Goal: Task Accomplishment & Management: Manage account settings

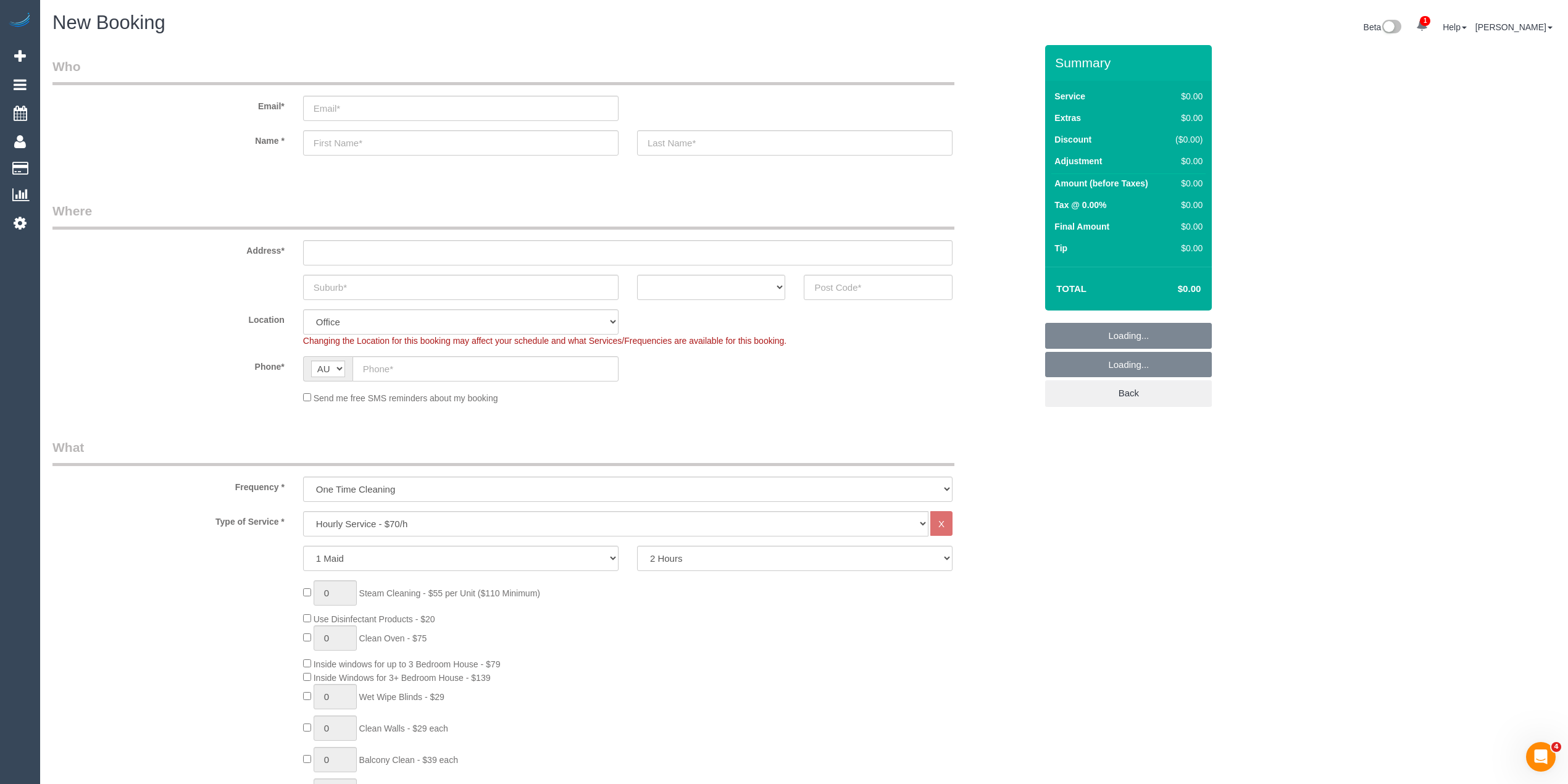
select select "object:2128"
click at [909, 282] on input "text" at bounding box center [878, 287] width 149 height 26
type input "3057"
click at [377, 243] on input "text" at bounding box center [628, 253] width 650 height 26
type input "-"
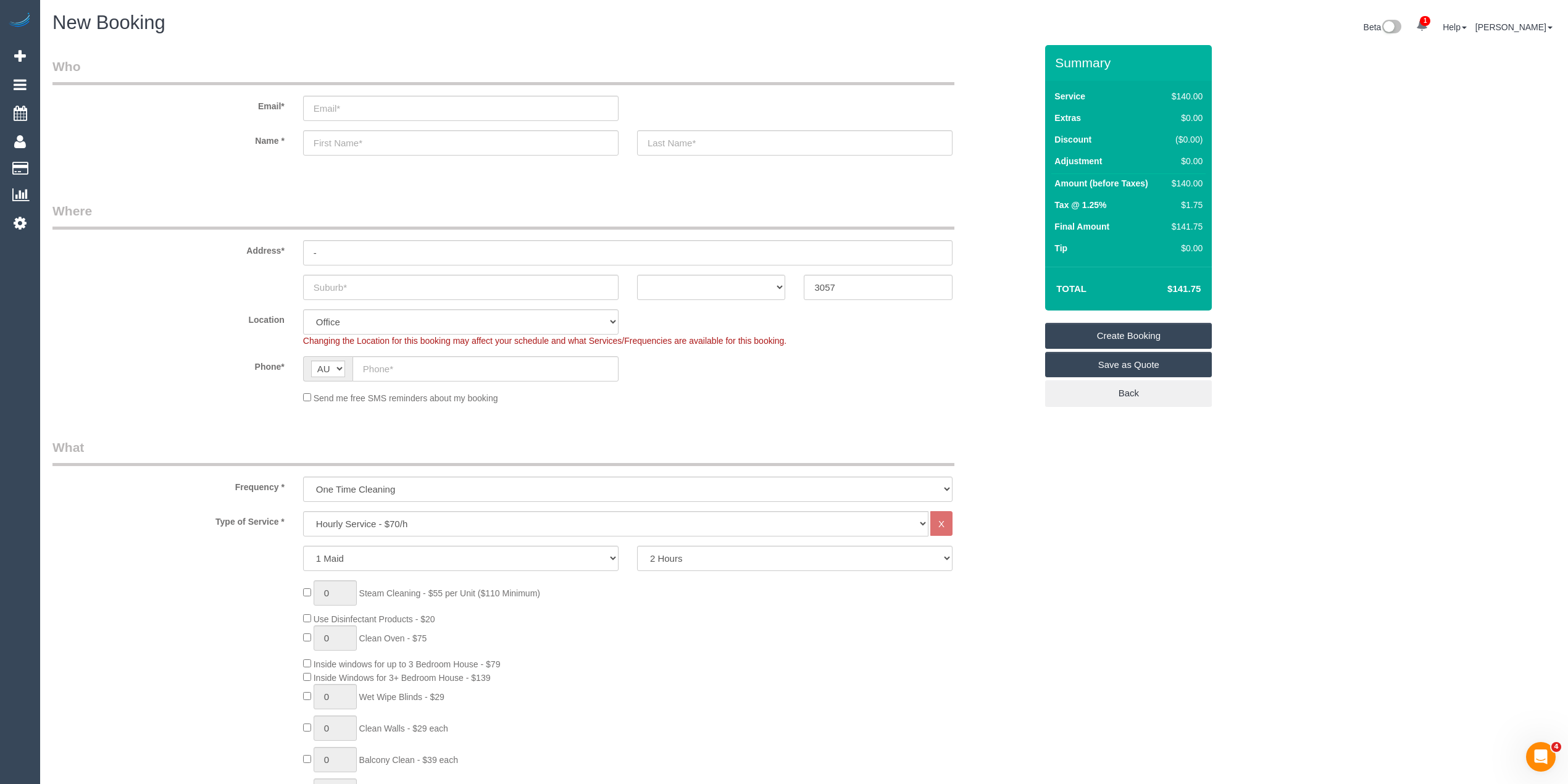
click at [394, 525] on select "Hourly Service - $70/h Hourly Service - $65/h Hourly Service - $60/h Hourly Ser…" at bounding box center [615, 524] width 625 height 26
select select "88"
select select "211"
click at [303, 512] on select "Hourly Service - $70/h Hourly Service - $65/h Hourly Service - $60/h Hourly Ser…" at bounding box center [615, 524] width 625 height 26
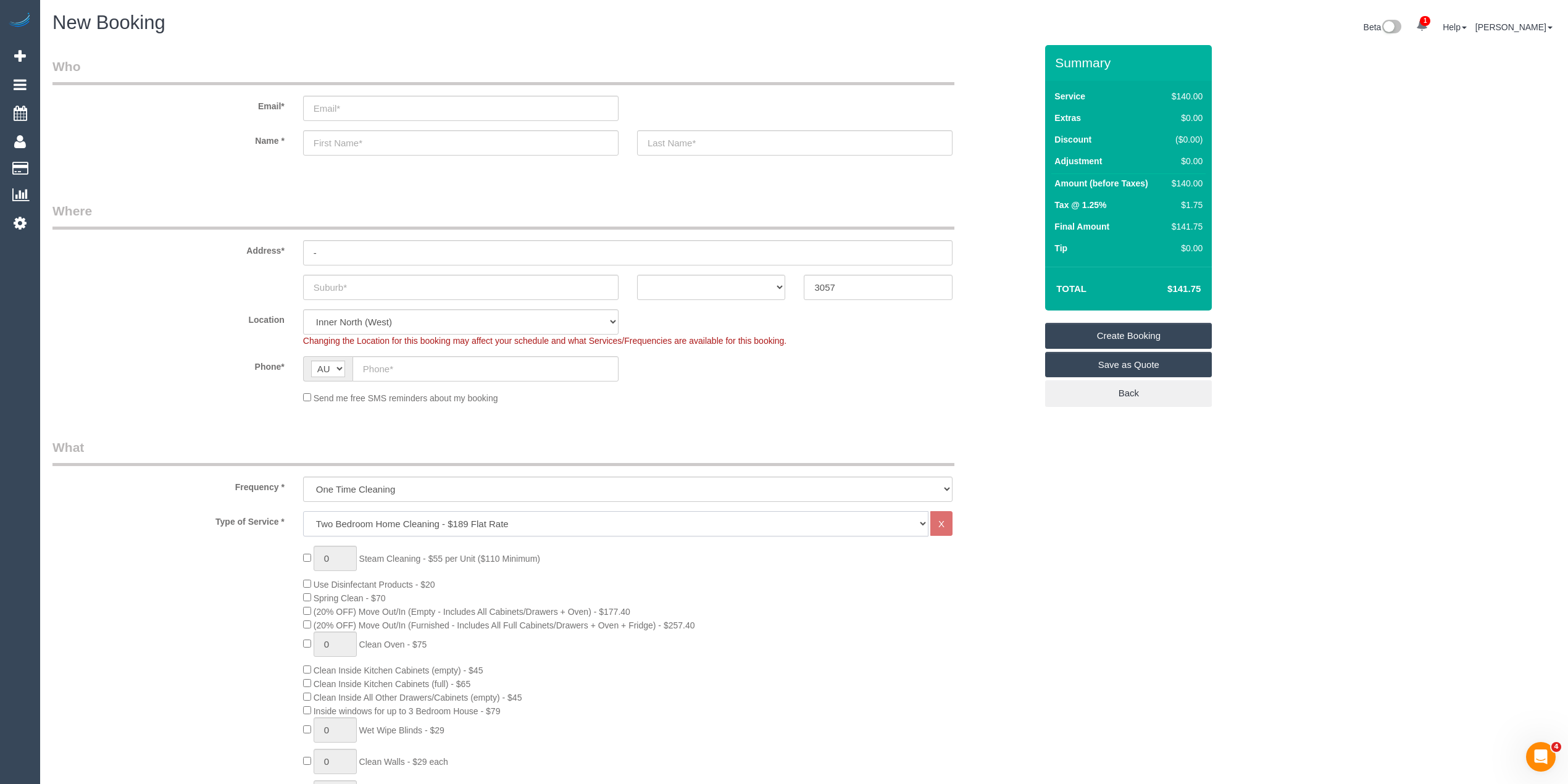
select select "object:2211"
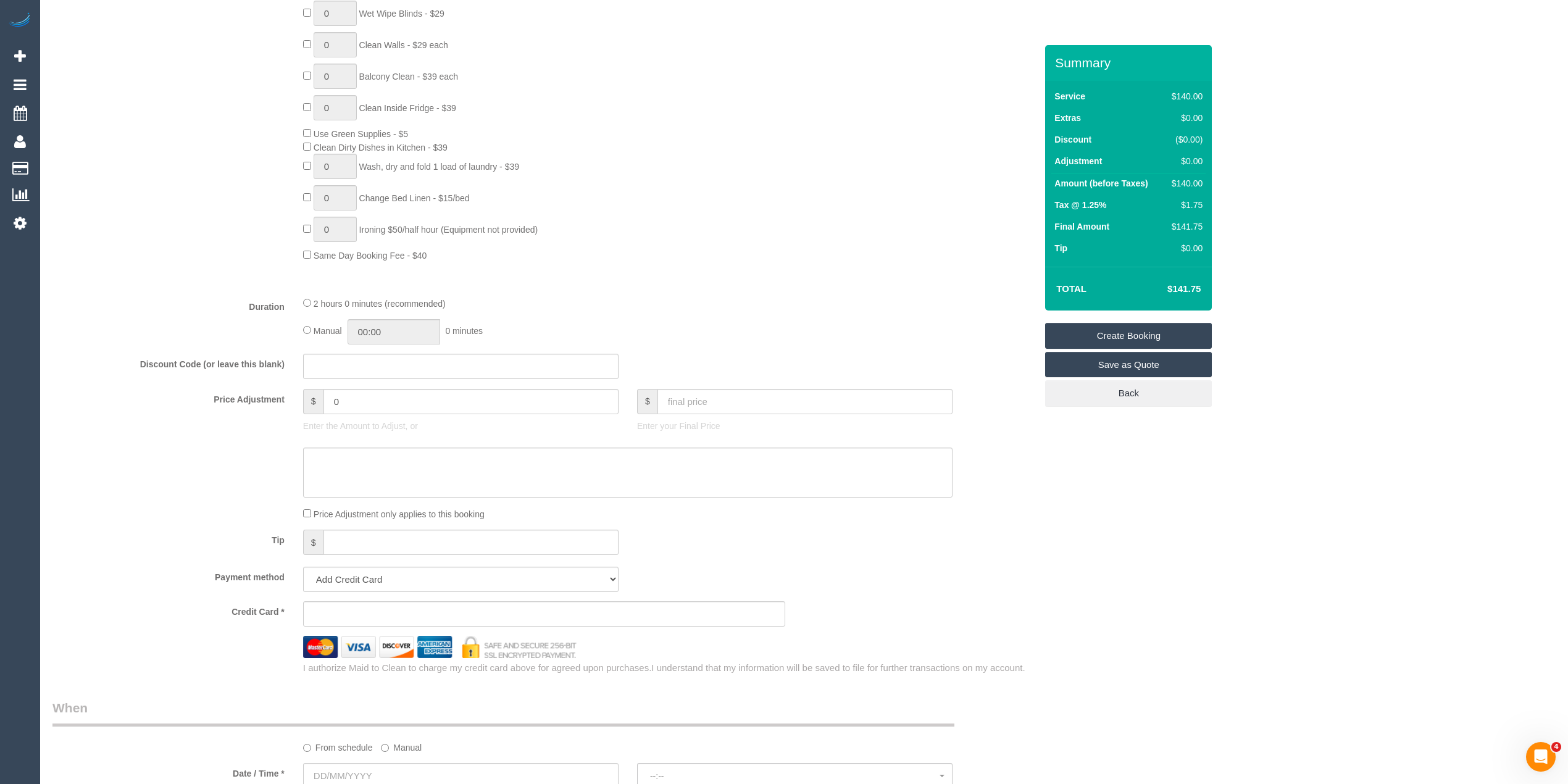
scroll to position [823, 0]
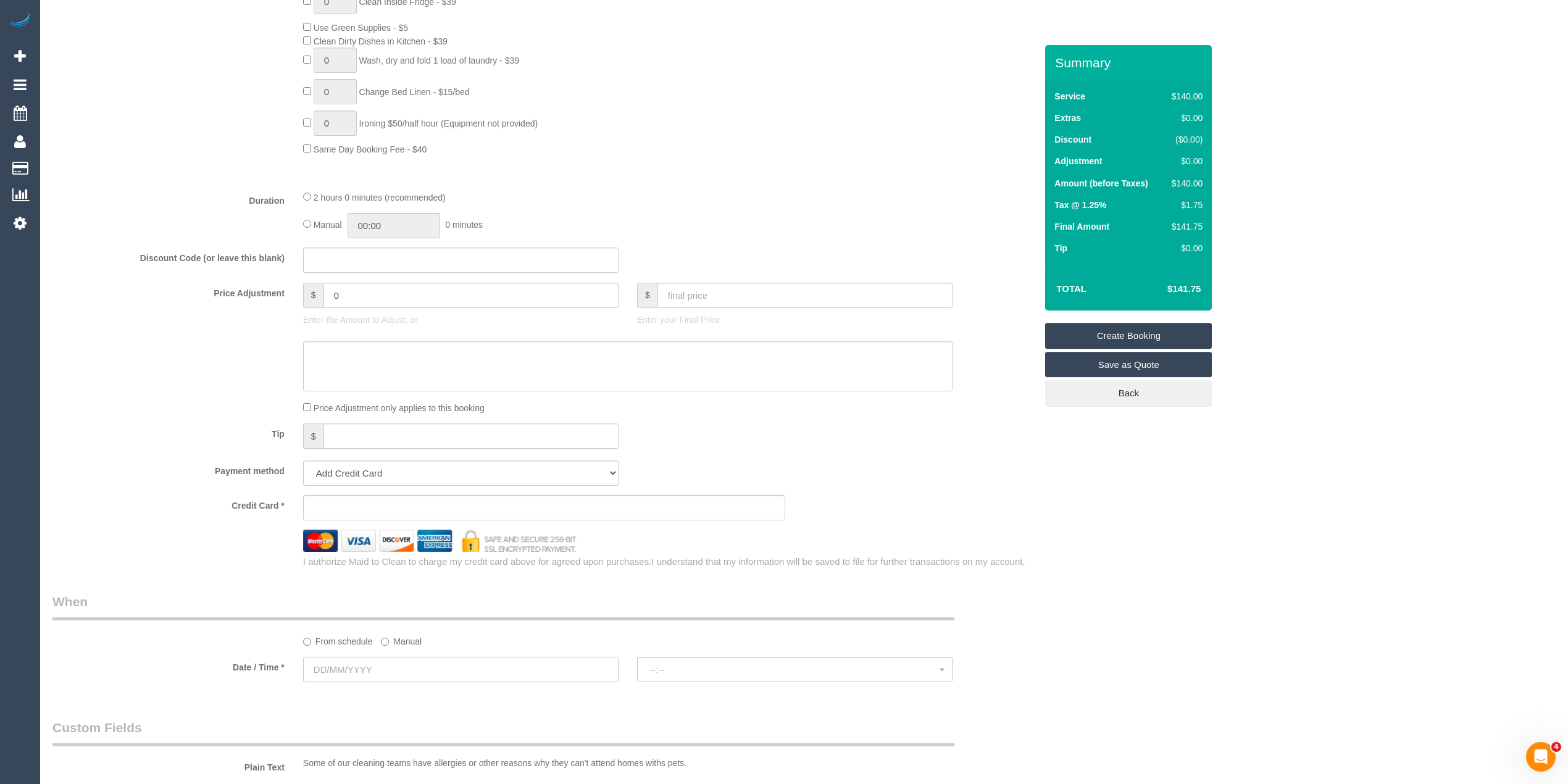
click at [366, 675] on input "text" at bounding box center [461, 670] width 316 height 26
click at [1326, 574] on div "Who Email* Name * Where Address* - ACT NSW NT QLD SA TAS VIC WA 3057 Location O…" at bounding box center [804, 329] width 1503 height 2214
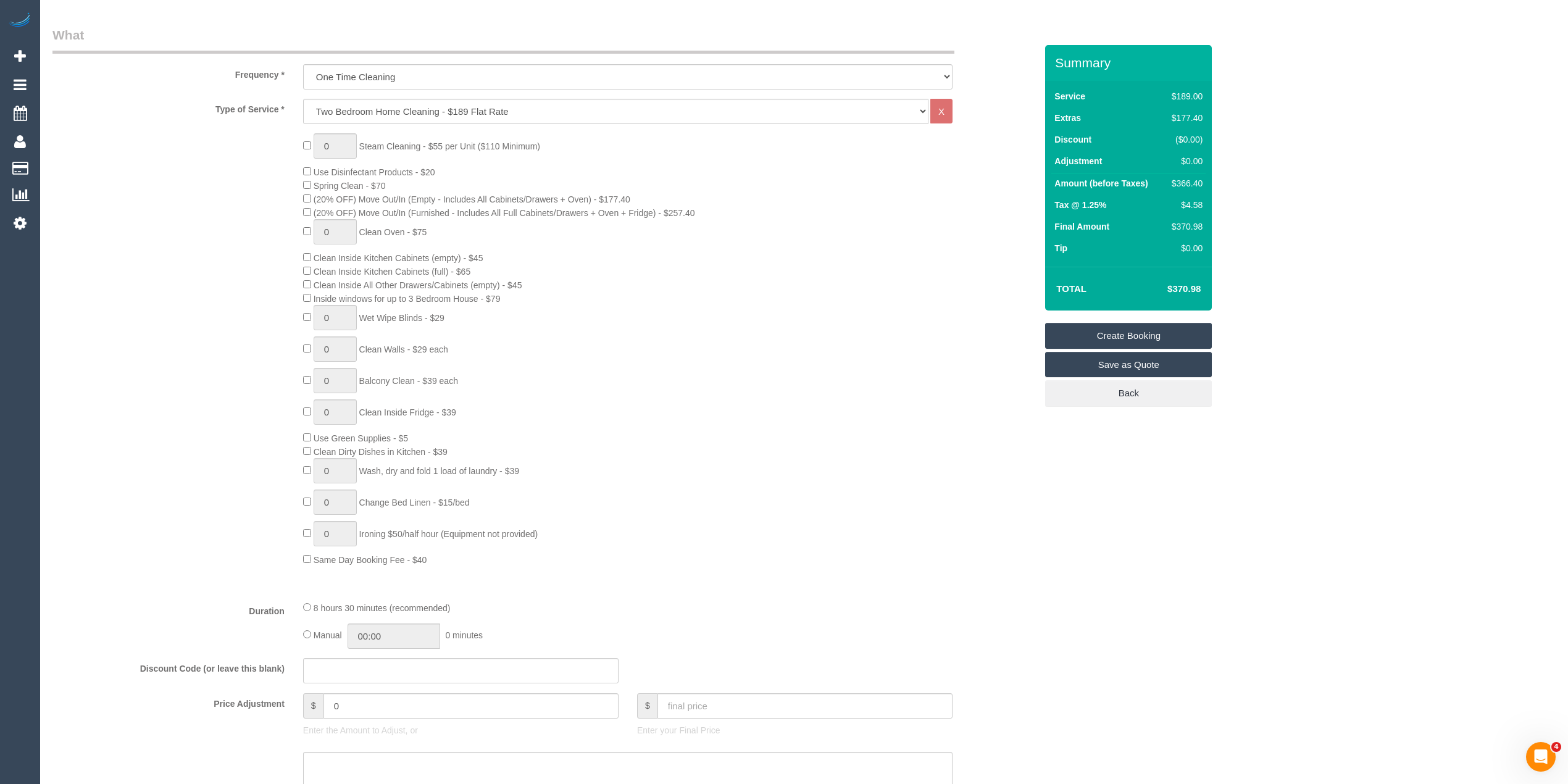
scroll to position [412, 0]
click at [330, 302] on span "Inside windows for up to 3 Bedroom House - $79" at bounding box center [407, 300] width 187 height 10
click at [497, 294] on div "0 Steam Cleaning - $55 per Unit ($110 Minimum) Use Disinfectant Products - $20 …" at bounding box center [668, 351] width 751 height 433
copy span "Inside windows for up to 3 Bedroom House - $79"
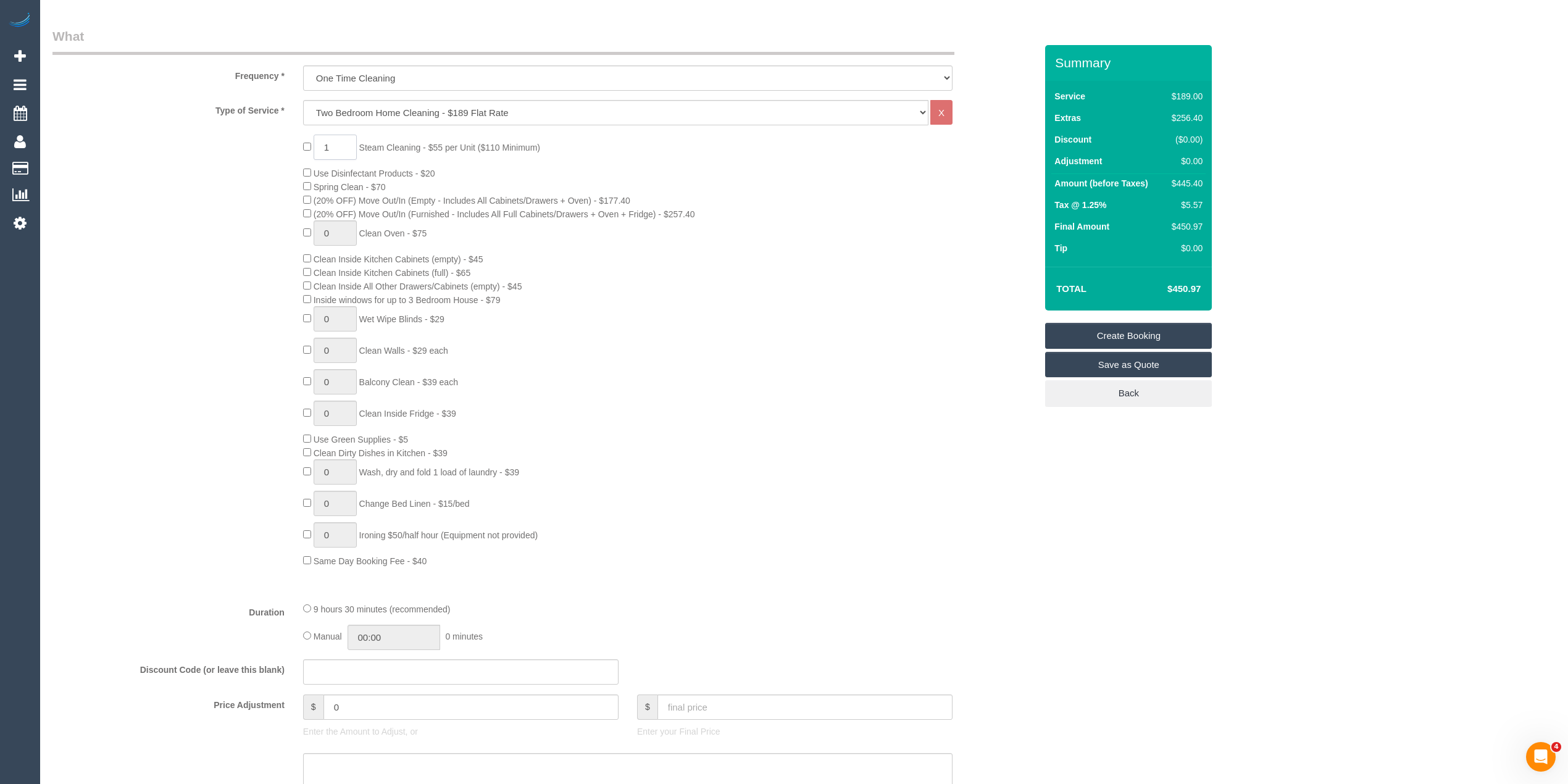
click at [304, 144] on span "1 Steam Cleaning - $55 per Unit ($110 Minimum)" at bounding box center [421, 147] width 237 height 10
type input "2"
click at [386, 143] on span "Steam Cleaning - $55 per Unit ($110 Minimum)" at bounding box center [449, 147] width 181 height 10
click at [378, 143] on span "Steam Cleaning - $55 per Unit ($110 Minimum)" at bounding box center [449, 147] width 181 height 10
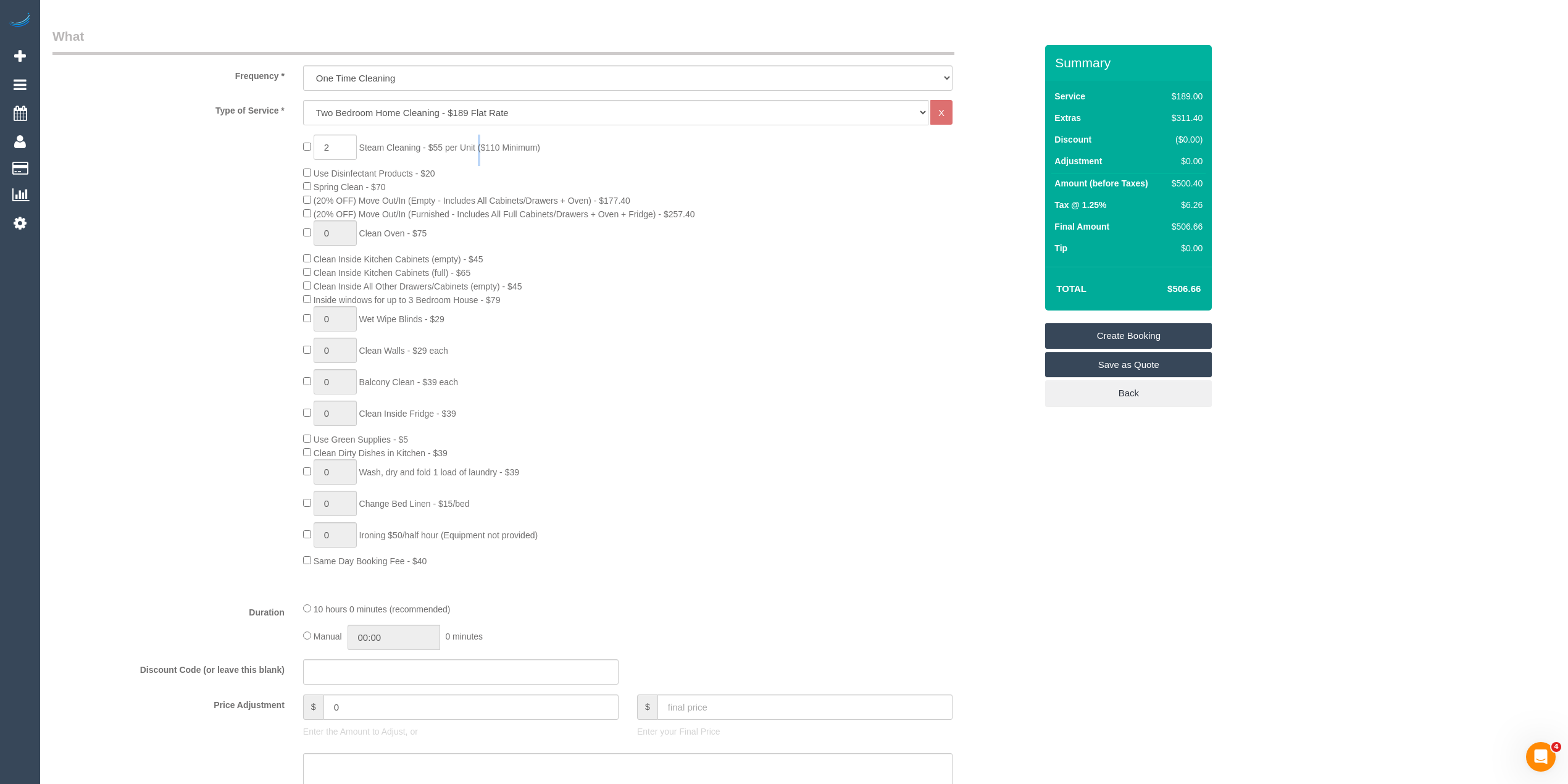
click at [378, 143] on span "Steam Cleaning - $55 per Unit ($110 Minimum)" at bounding box center [449, 147] width 181 height 10
click at [371, 144] on span "Steam Cleaning - $55 per Unit ($110 Minimum)" at bounding box center [449, 147] width 181 height 10
click at [536, 145] on span "Steam Cleaning - $55 per Unit ($110 Minimum)" at bounding box center [449, 147] width 181 height 10
click at [550, 144] on div "2 Steam Cleaning - $55 per Unit ($110 Minimum) Use Disinfectant Products - $20 …" at bounding box center [668, 351] width 751 height 433
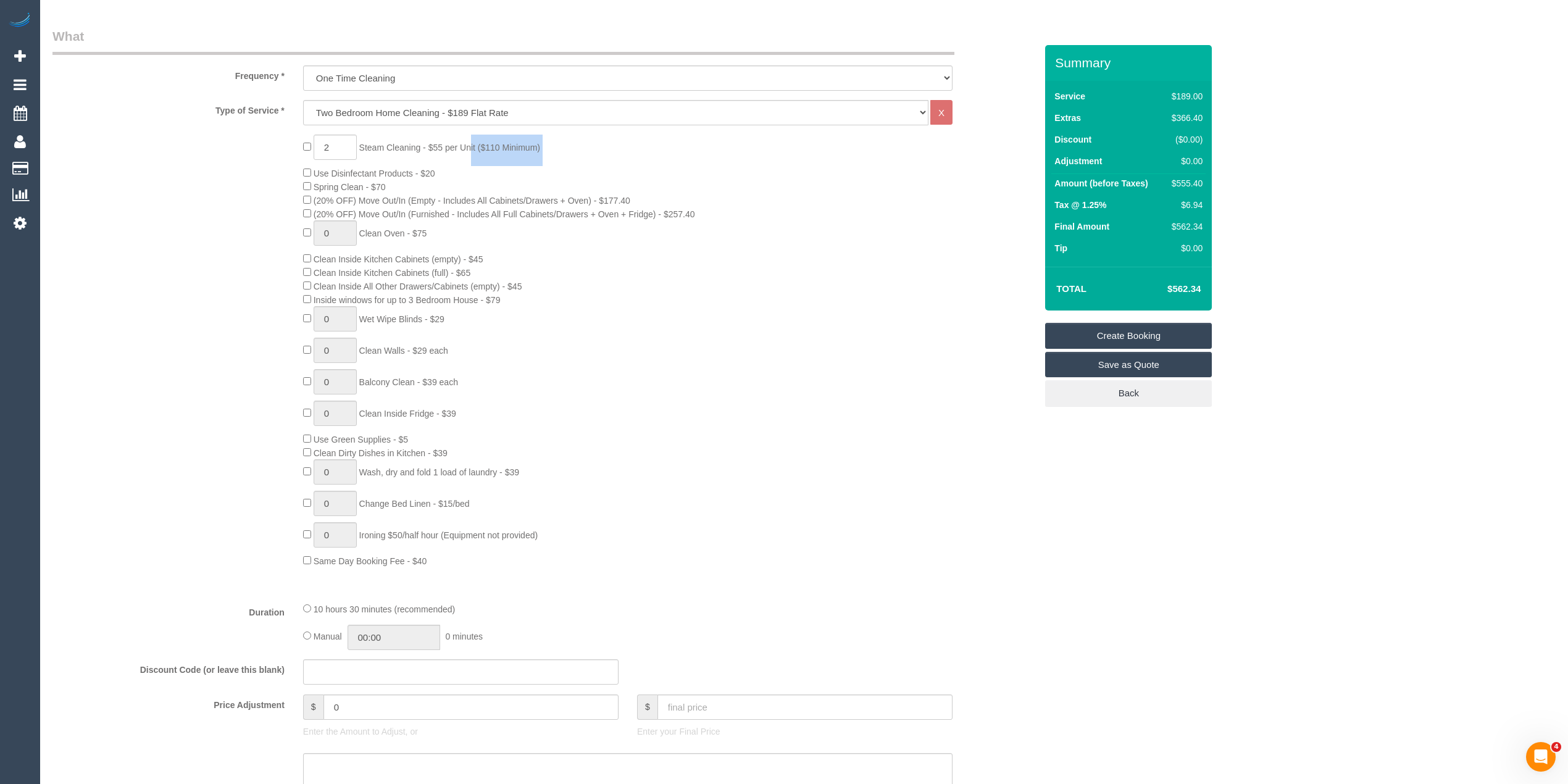
copy span "Steam Cleaning - $55 per Unit ($110 Minimum)"
click at [1197, 289] on h4 "$562.34" at bounding box center [1165, 289] width 70 height 11
copy h4 "562.34"
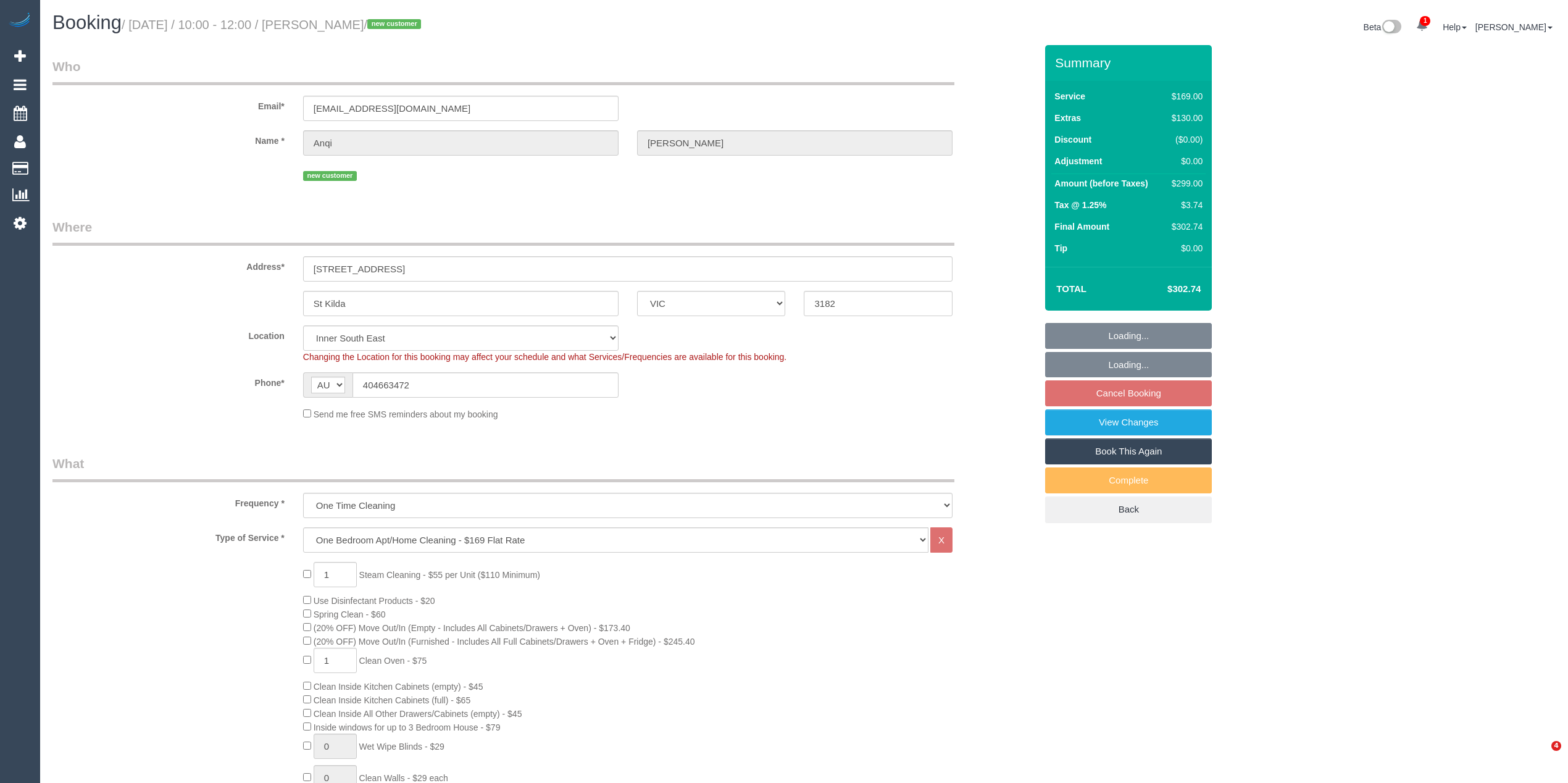
select select "VIC"
select select "number:28"
select select "number:17"
select select "number:19"
select select "number:22"
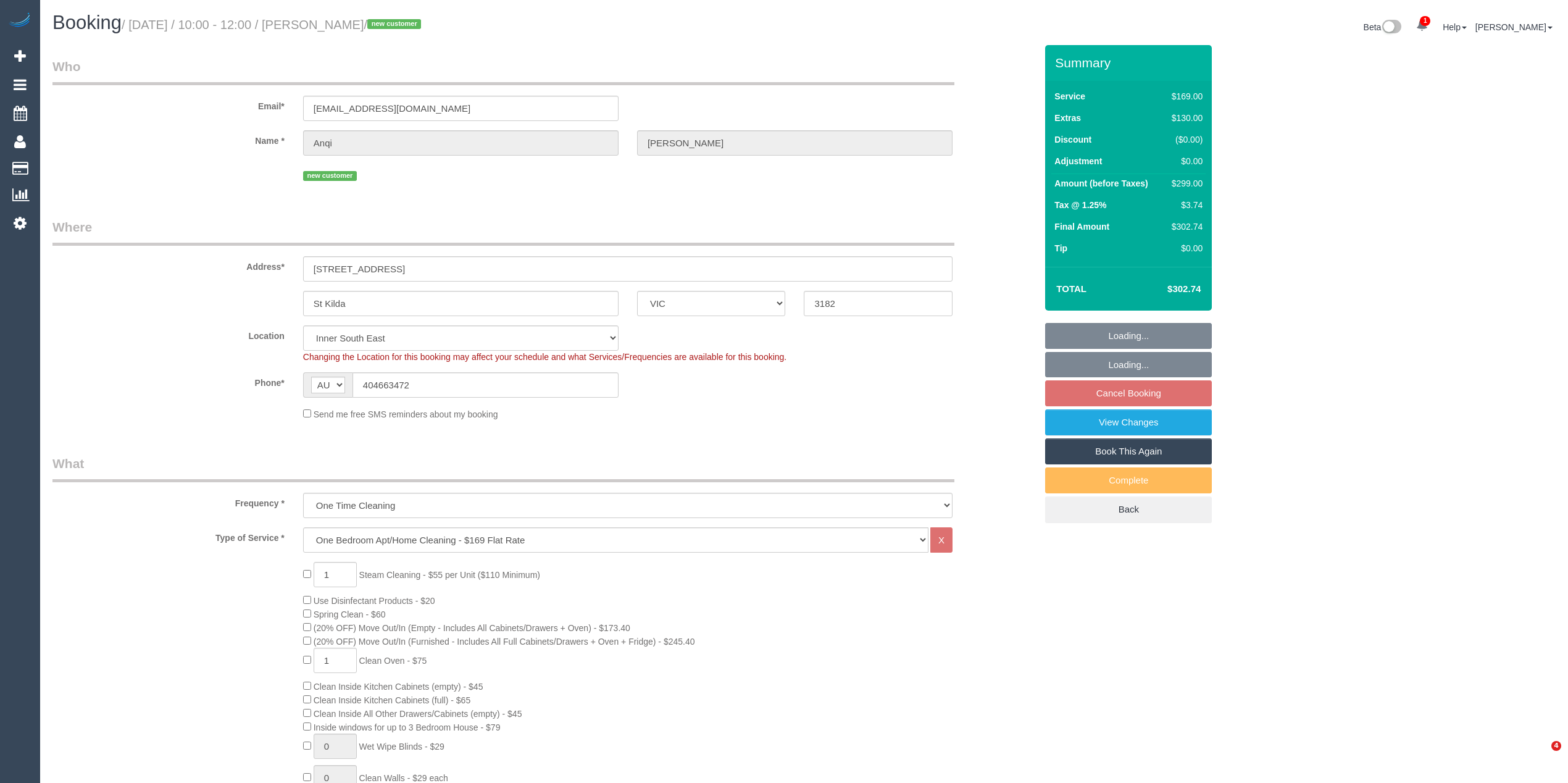
select select "number:26"
select select "object:1420"
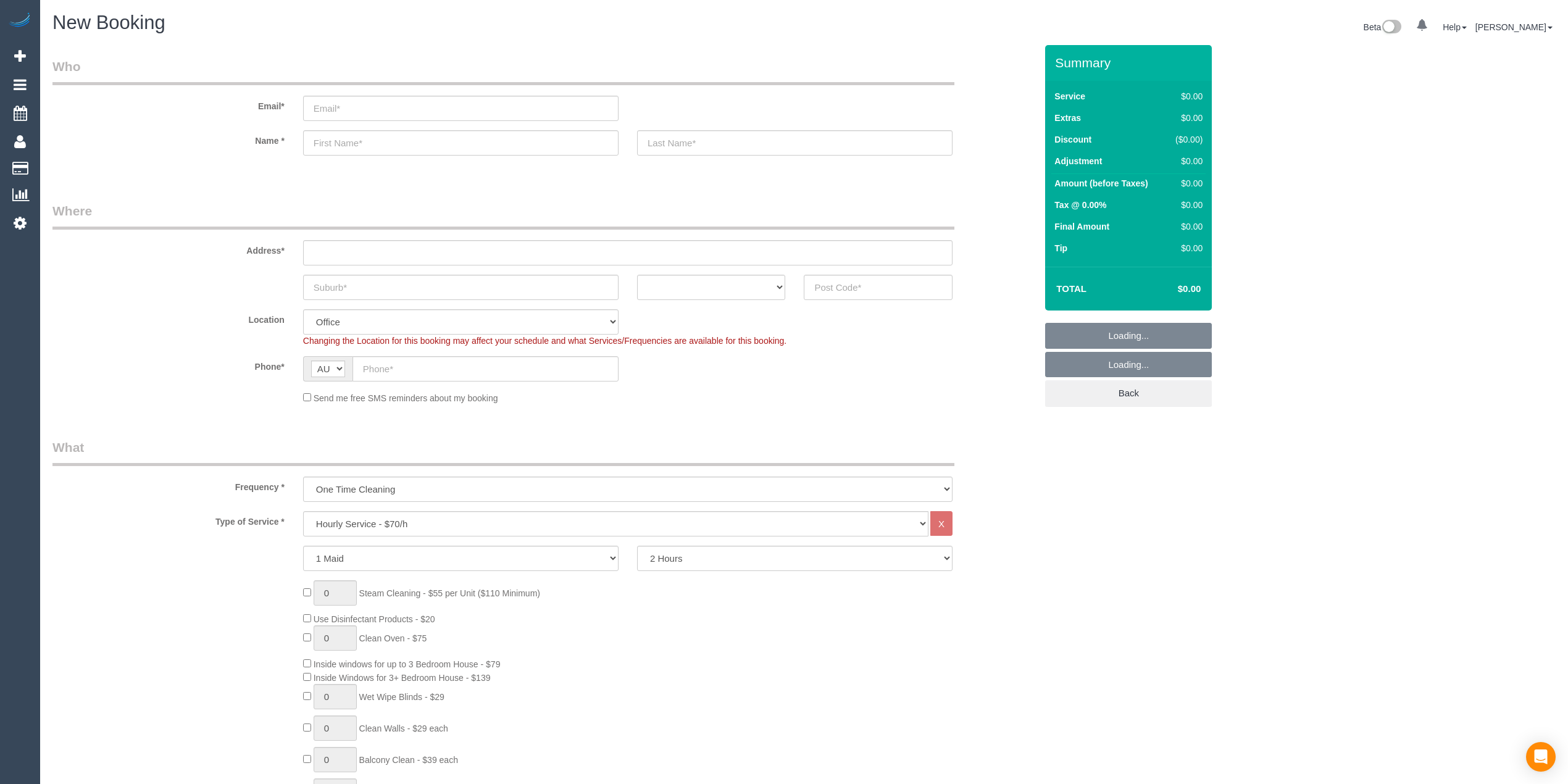
select select "object:2133"
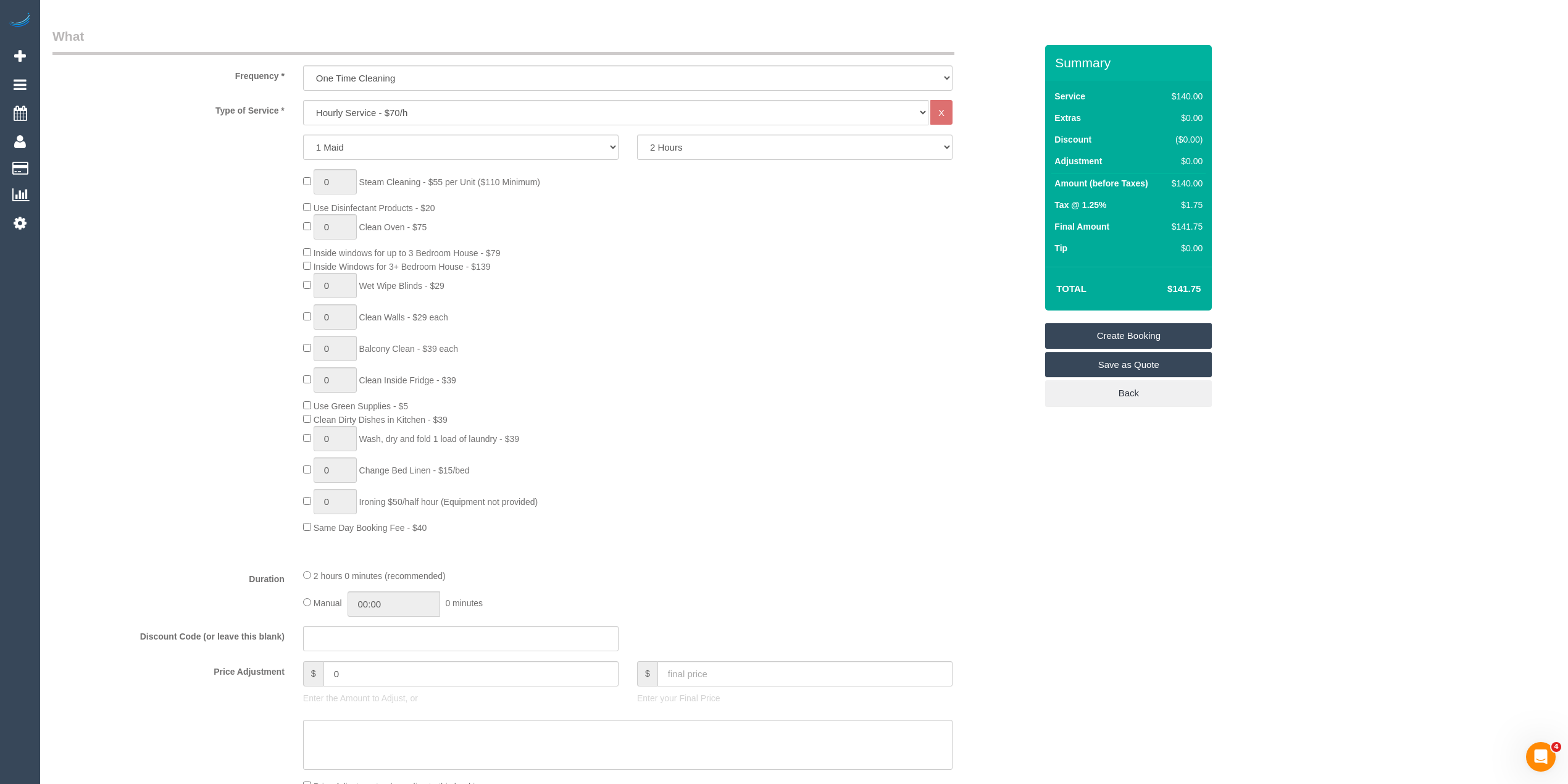
click at [342, 97] on fieldset "What Frequency * One Time Cleaning Weekly - 10% Off - 10.00% (0% for the First …" at bounding box center [543, 488] width 983 height 921
click at [346, 106] on select "Hourly Service - $70/h Hourly Service - $65/h Hourly Service - $60/h Hourly Ser…" at bounding box center [615, 113] width 625 height 26
click at [303, 100] on select "Hourly Service - $70/h Hourly Service - $65/h Hourly Service - $60/h Hourly Ser…" at bounding box center [615, 113] width 625 height 26
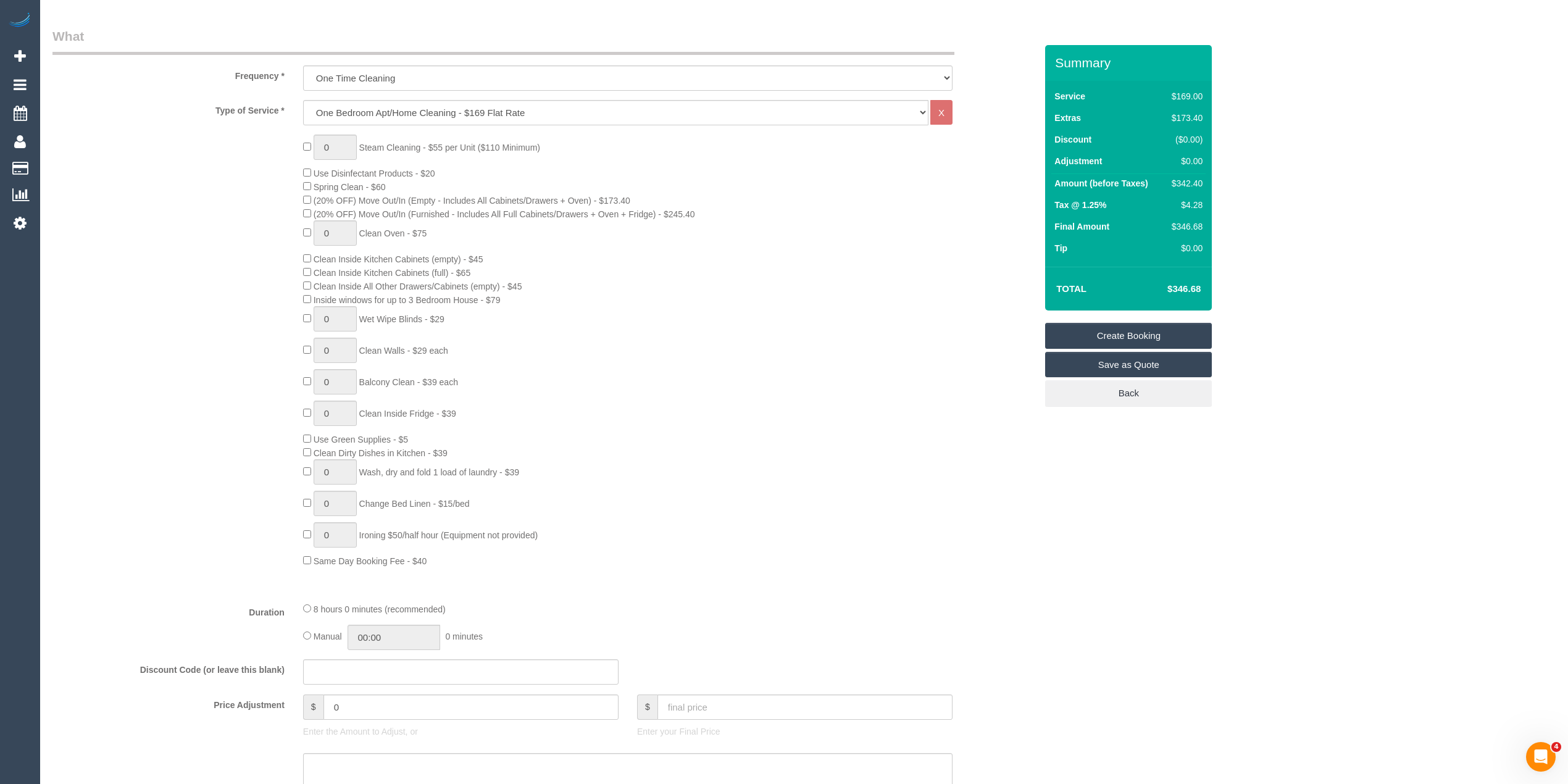
click at [1186, 287] on h4 "$346.68" at bounding box center [1165, 289] width 70 height 11
copy h4 "346.68"
click at [371, 109] on select "Hourly Service - $70/h Hourly Service - $65/h Hourly Service - $60/h Hourly Ser…" at bounding box center [615, 113] width 625 height 26
select select "212"
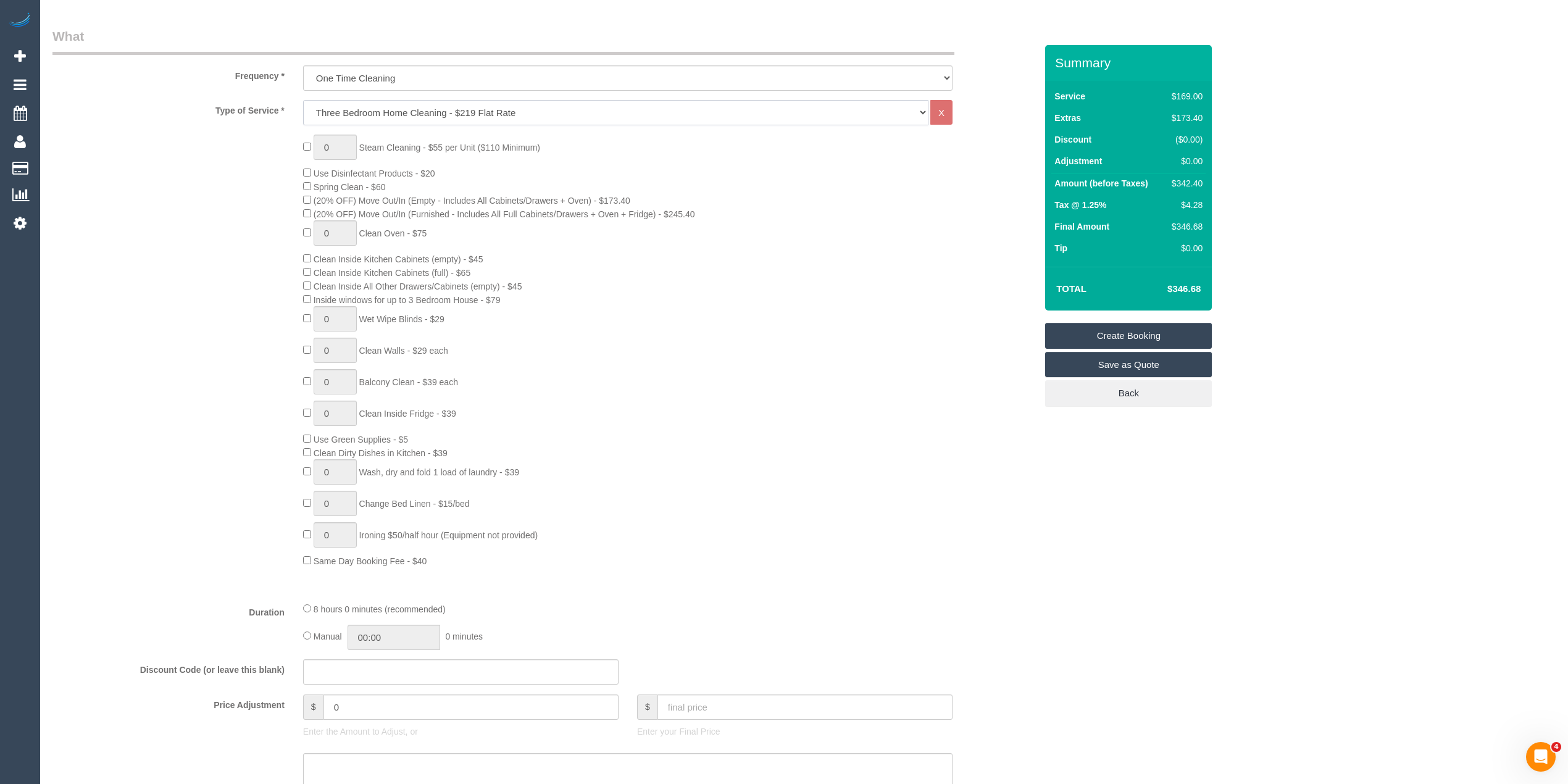
click at [303, 100] on select "Hourly Service - $70/h Hourly Service - $65/h Hourly Service - $60/h Hourly Ser…" at bounding box center [615, 113] width 625 height 26
click at [345, 72] on select "One Time Cleaning Weekly - 10% Off - 10.00% (0% for the First Booking) Fortnigh…" at bounding box center [628, 78] width 650 height 26
select select "object:2135"
click at [303, 66] on select "One Time Cleaning Weekly - 10% Off - 10.00% (0% for the First Booking) Fortnigh…" at bounding box center [628, 78] width 650 height 26
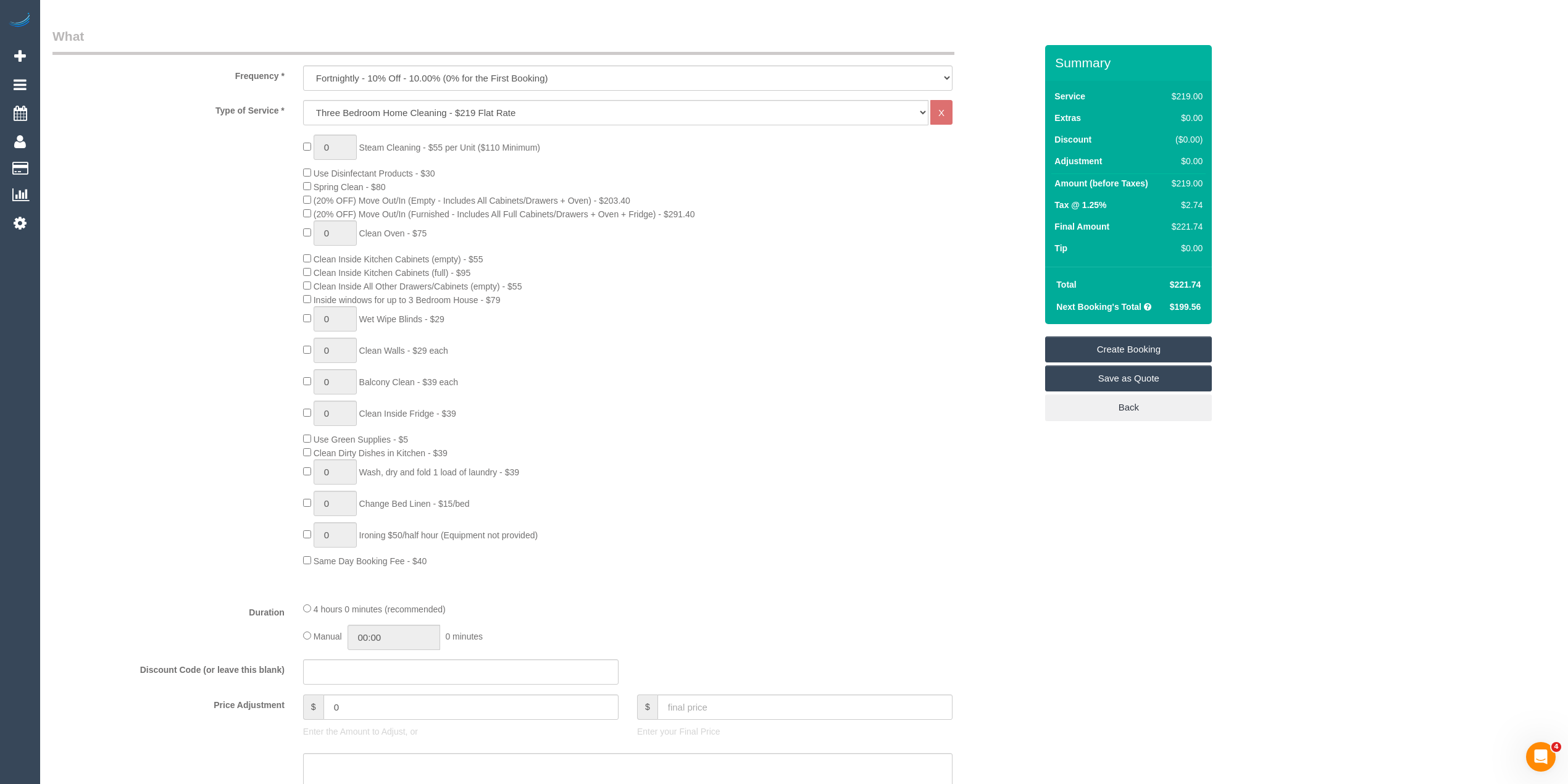
click at [1190, 282] on span "$221.74" at bounding box center [1186, 284] width 32 height 10
copy span "221.74"
click at [1191, 297] on td "$199.56" at bounding box center [1183, 307] width 43 height 22
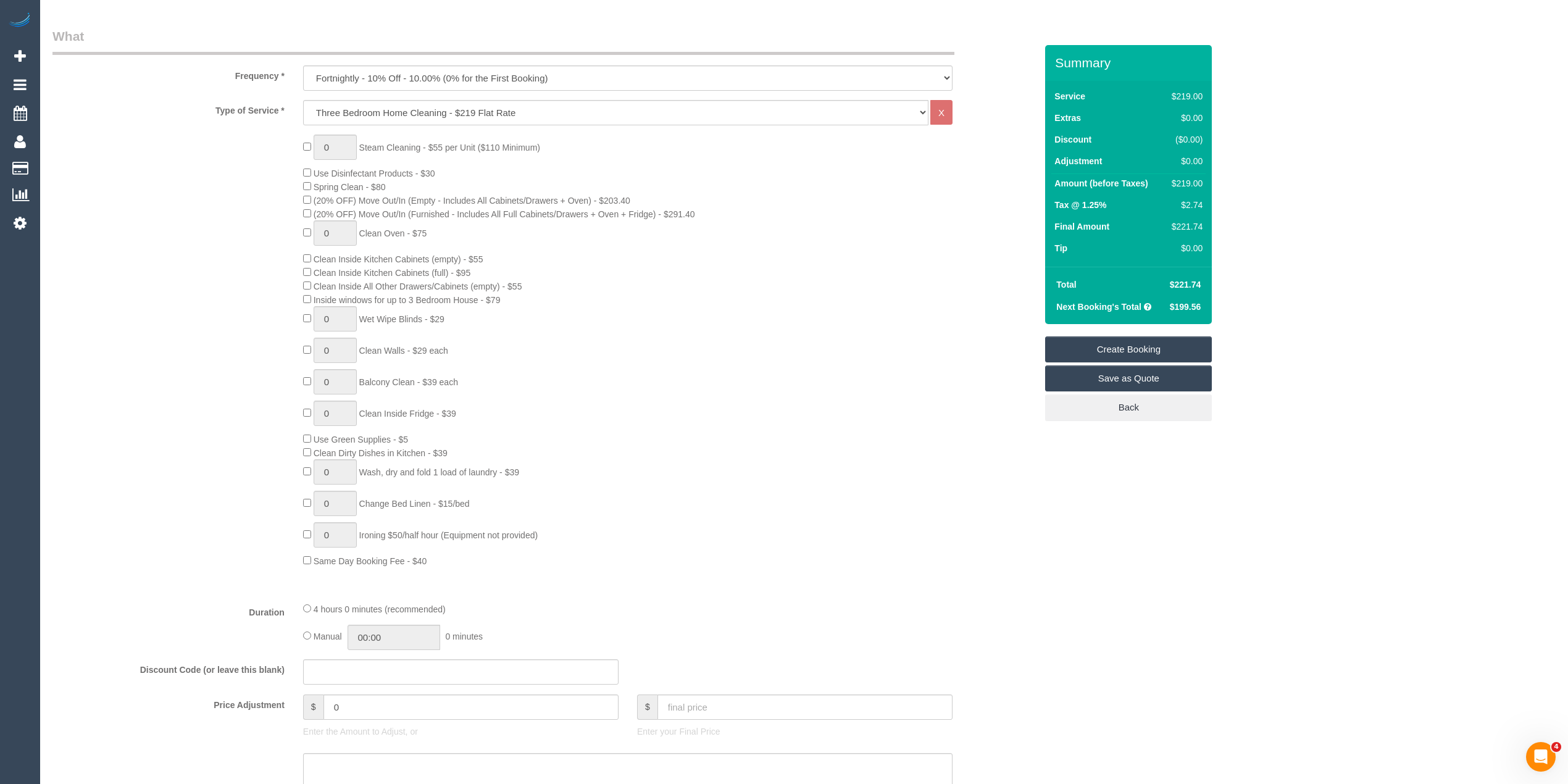
copy span "199.56"
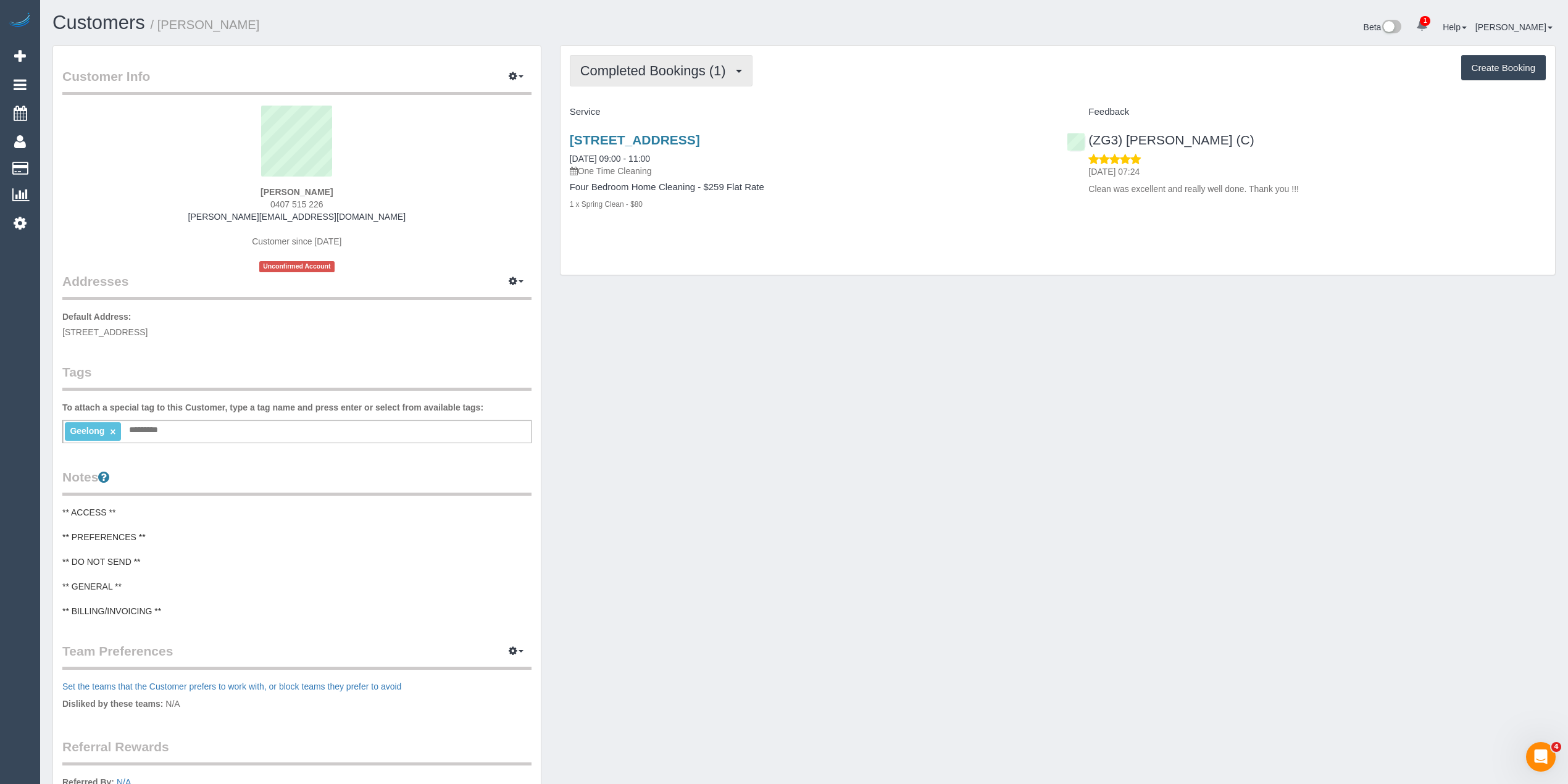
click at [667, 70] on span "Completed Bookings (1)" at bounding box center [656, 70] width 152 height 15
click at [666, 70] on span "Completed Bookings (1)" at bounding box center [656, 70] width 152 height 15
click at [1503, 58] on button "Create Booking" at bounding box center [1502, 67] width 84 height 26
select select "VIC"
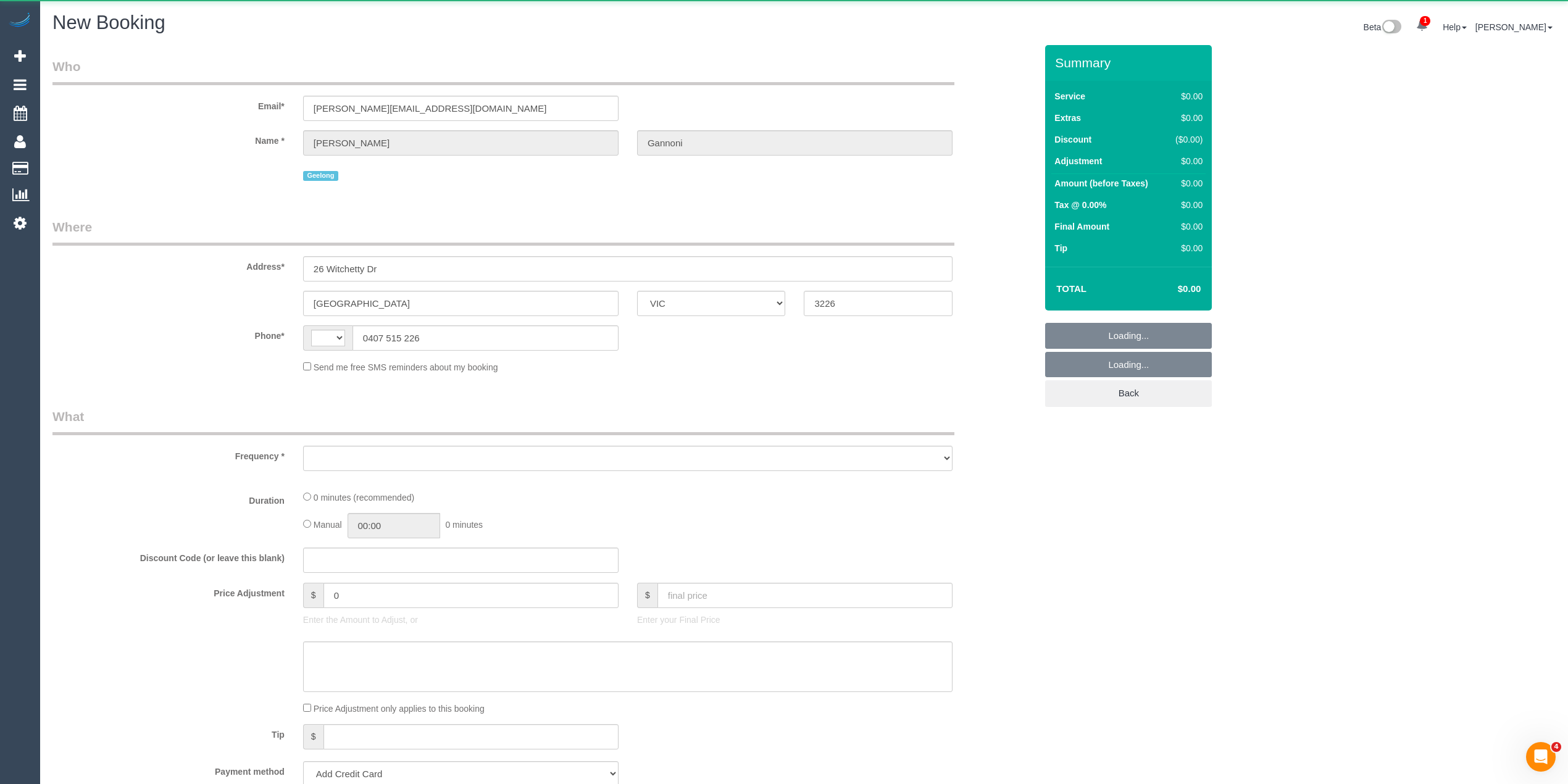
select select "string:AU"
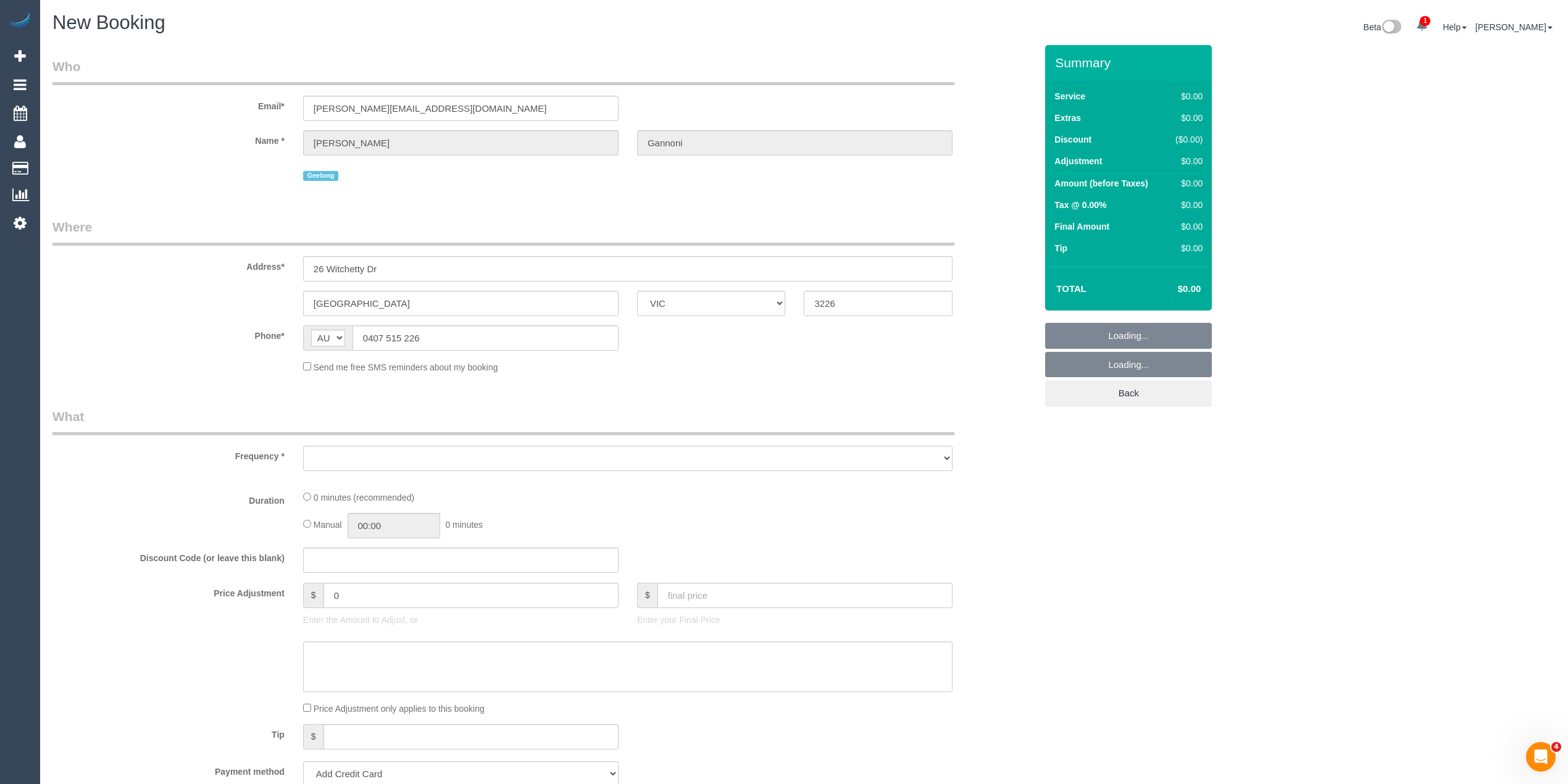
select select "object:709"
select select "string:stripe-pm_1RgeG72GScqysDRVXMc2TTgI"
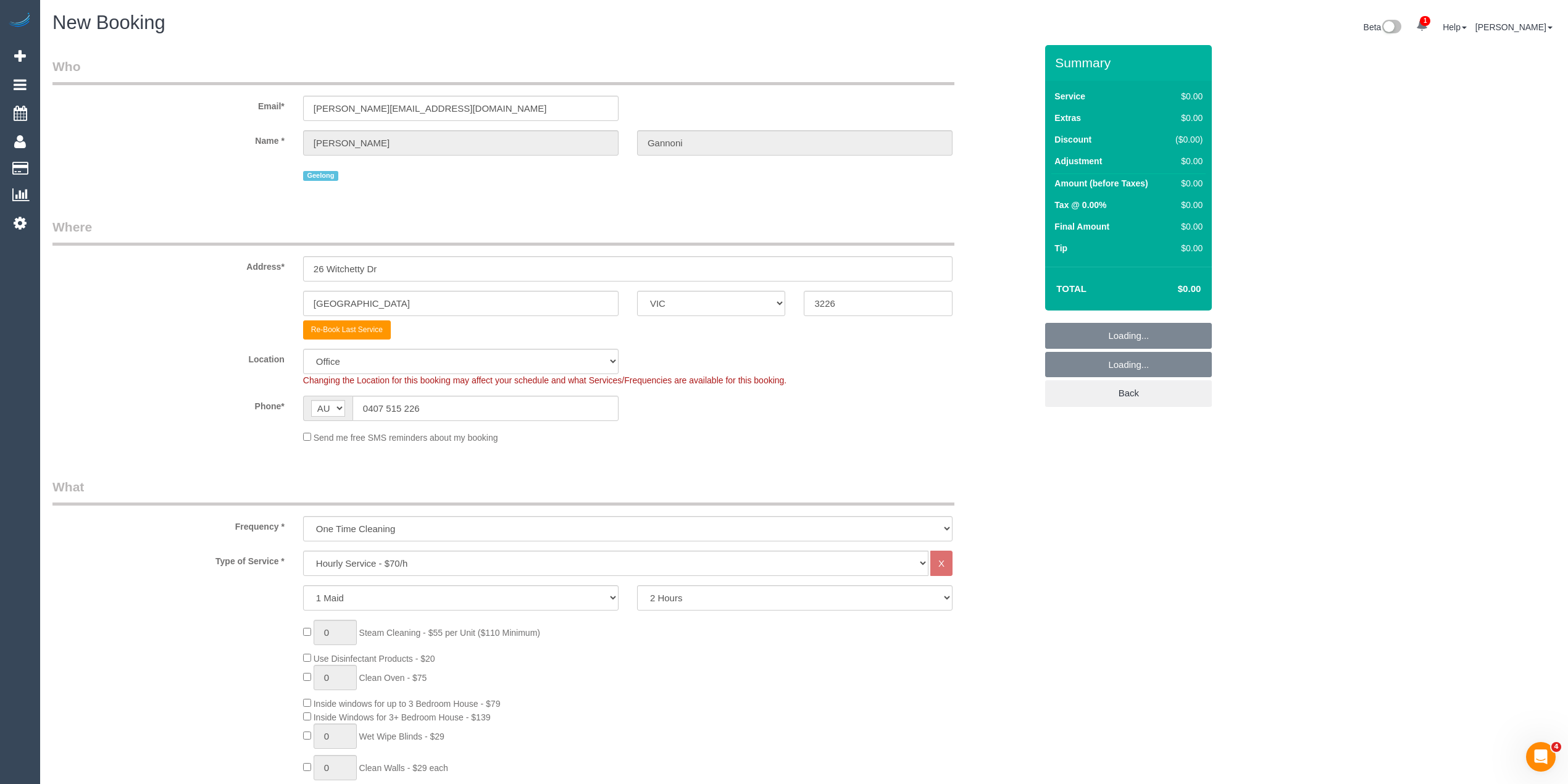
select select "object:2347"
click at [389, 557] on select "Hourly Service - $70/h Hourly Service - $65/h Hourly Service - $60/h Hourly Ser…" at bounding box center [615, 563] width 625 height 26
select select "213"
click at [303, 551] on select "Hourly Service - $70/h Hourly Service - $65/h Hourly Service - $60/h Hourly Ser…" at bounding box center [615, 563] width 625 height 26
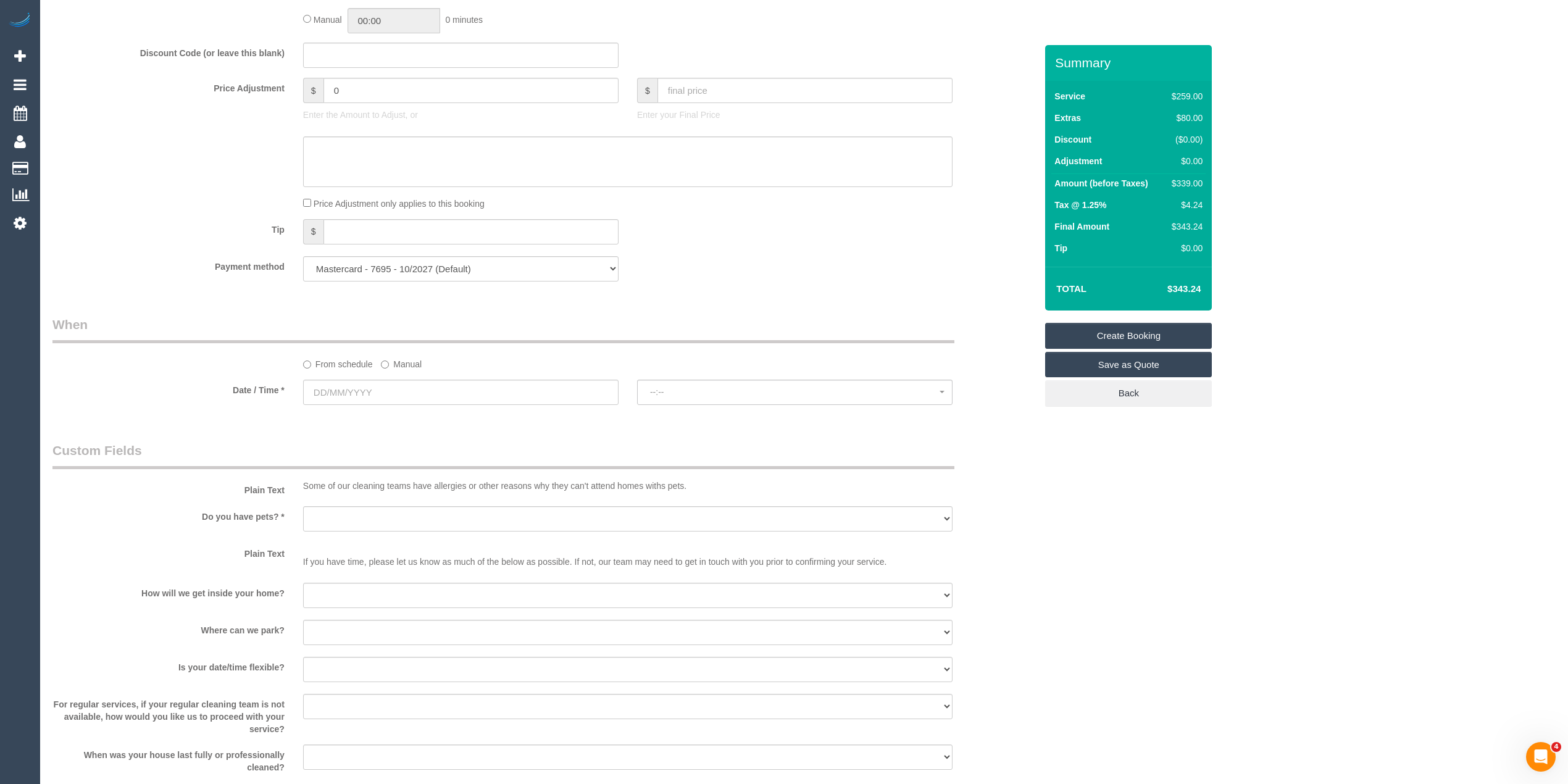
scroll to position [1097, 0]
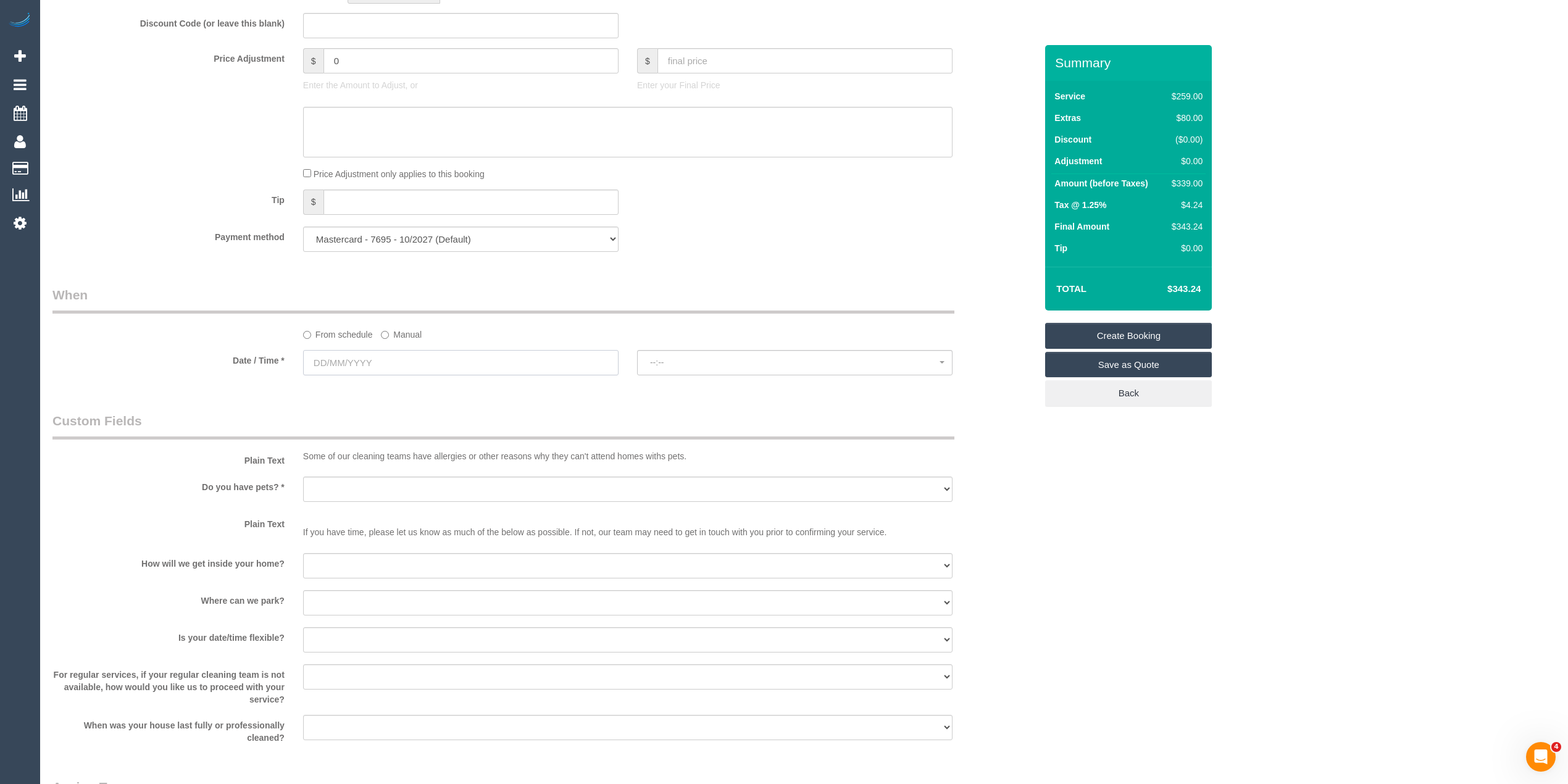
click at [324, 363] on input "text" at bounding box center [461, 363] width 316 height 26
click at [1175, 482] on div "Who Email* katie_gannoni@hotmail.com Name * Kate Gannoni Geelong Where Address*…" at bounding box center [804, 103] width 1503 height 2312
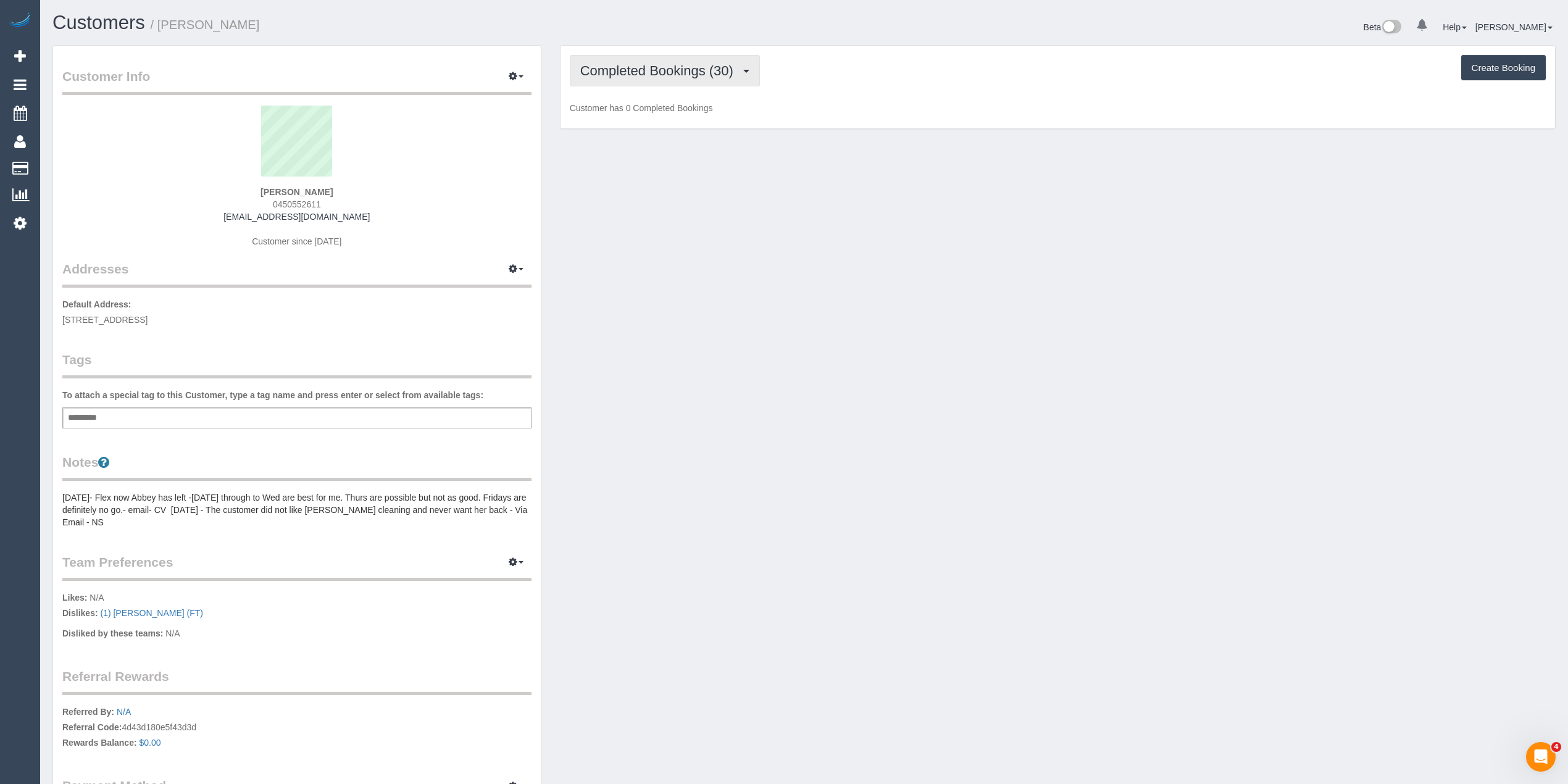
click at [687, 73] on span "Completed Bookings (30)" at bounding box center [660, 70] width 160 height 15
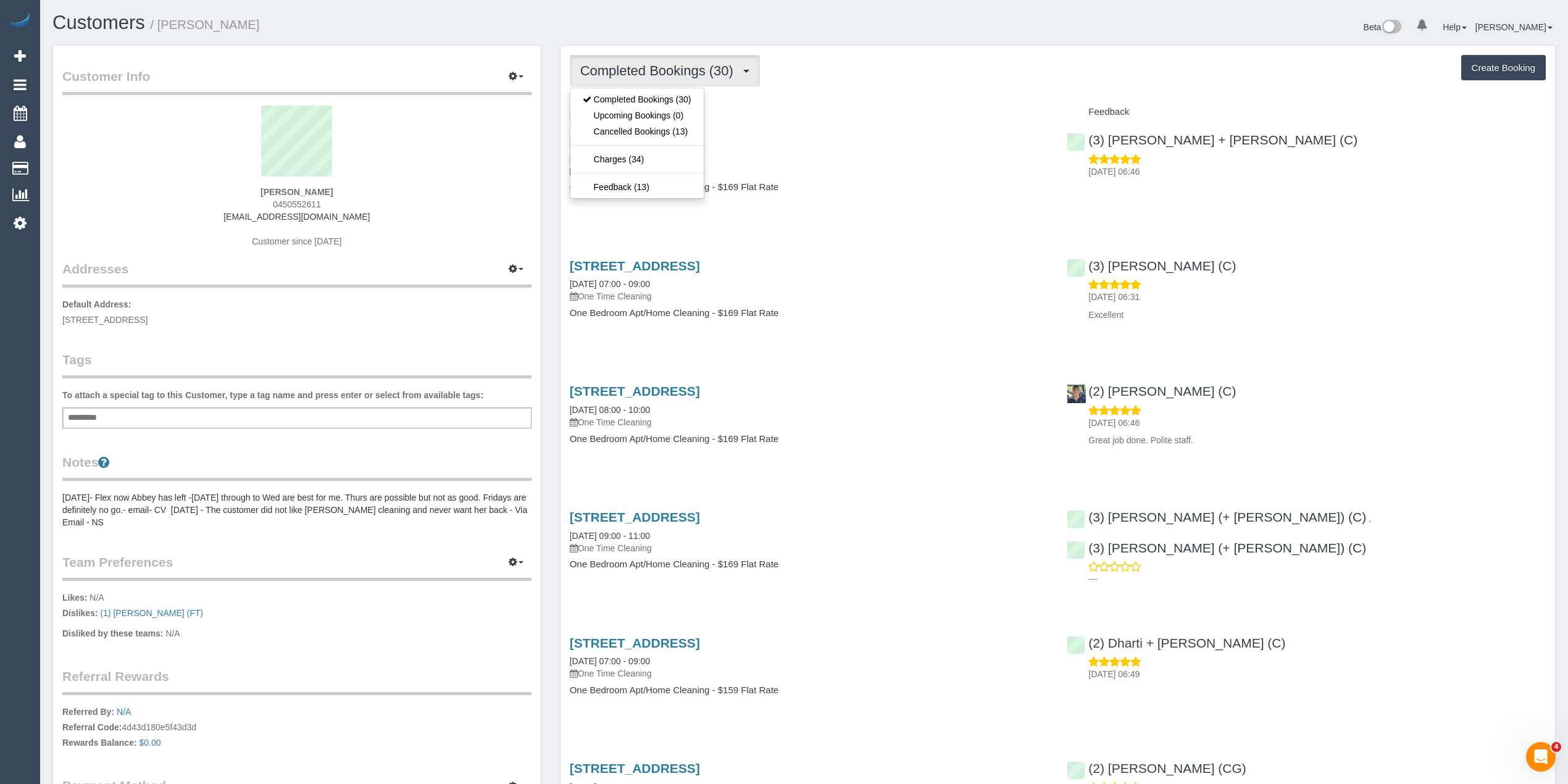
click at [678, 70] on span "Completed Bookings (30)" at bounding box center [660, 70] width 160 height 15
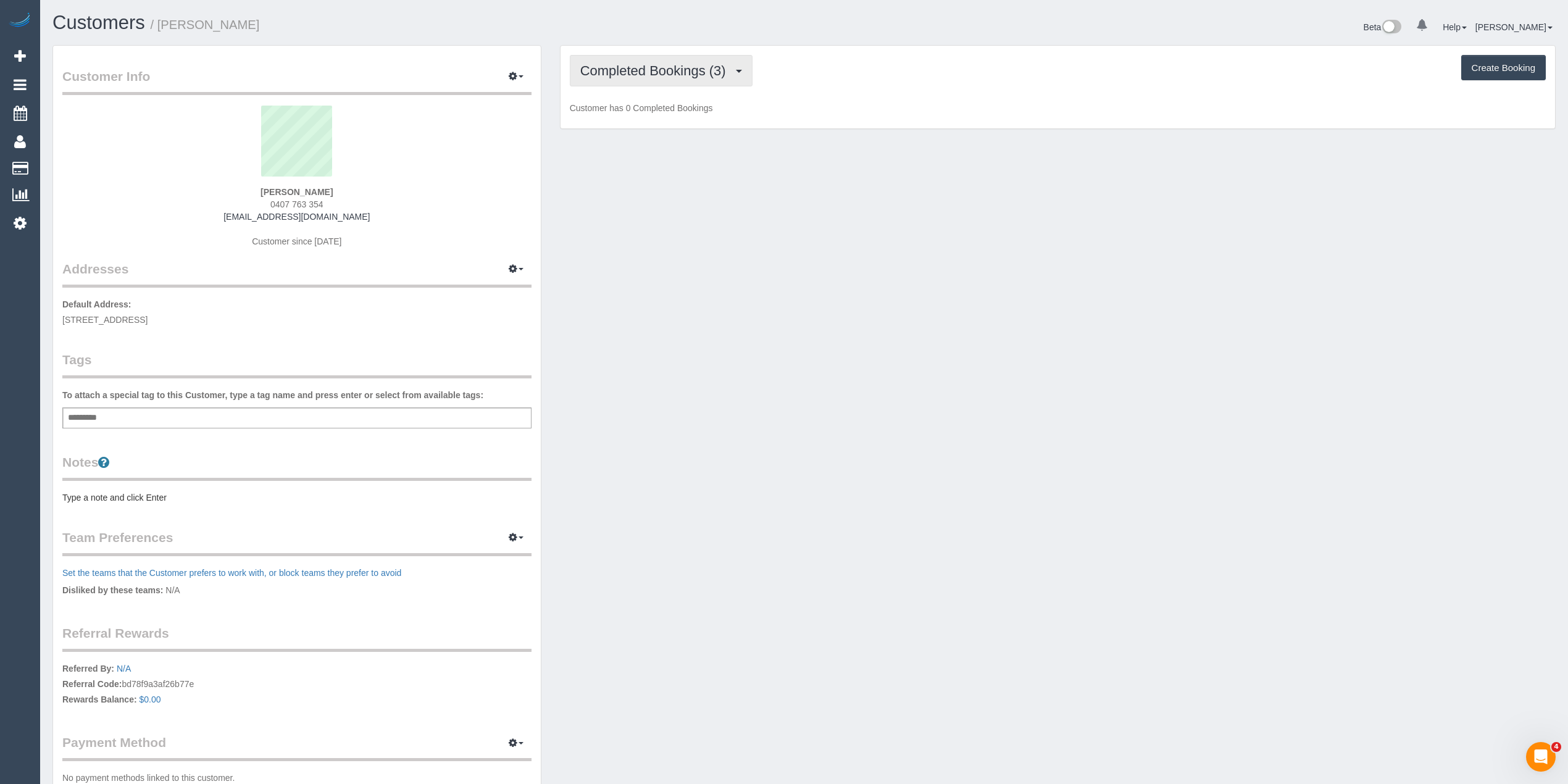
click at [647, 68] on span "Completed Bookings (3)" at bounding box center [656, 70] width 152 height 15
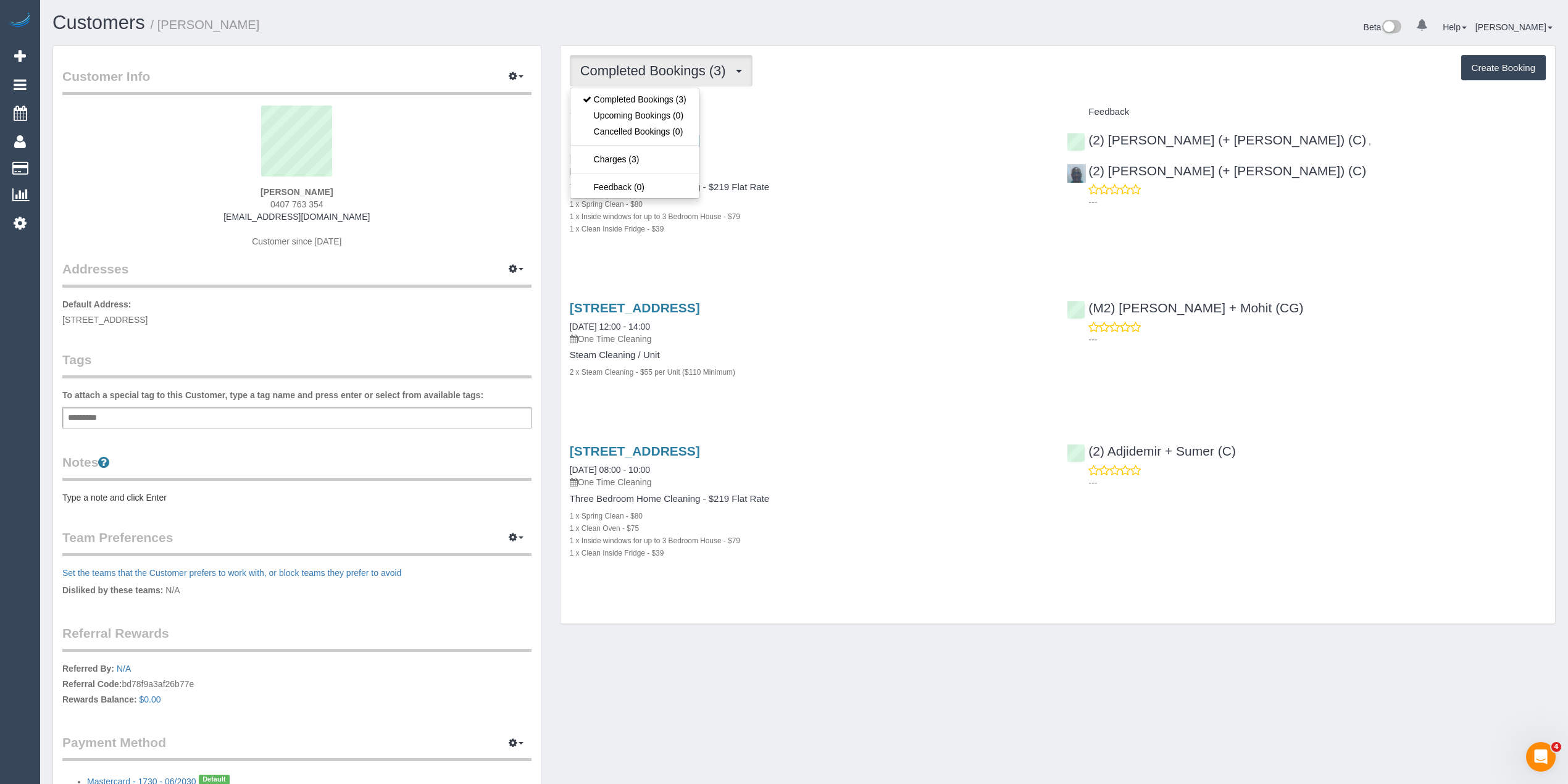
click at [647, 68] on span "Completed Bookings (3)" at bounding box center [656, 70] width 152 height 15
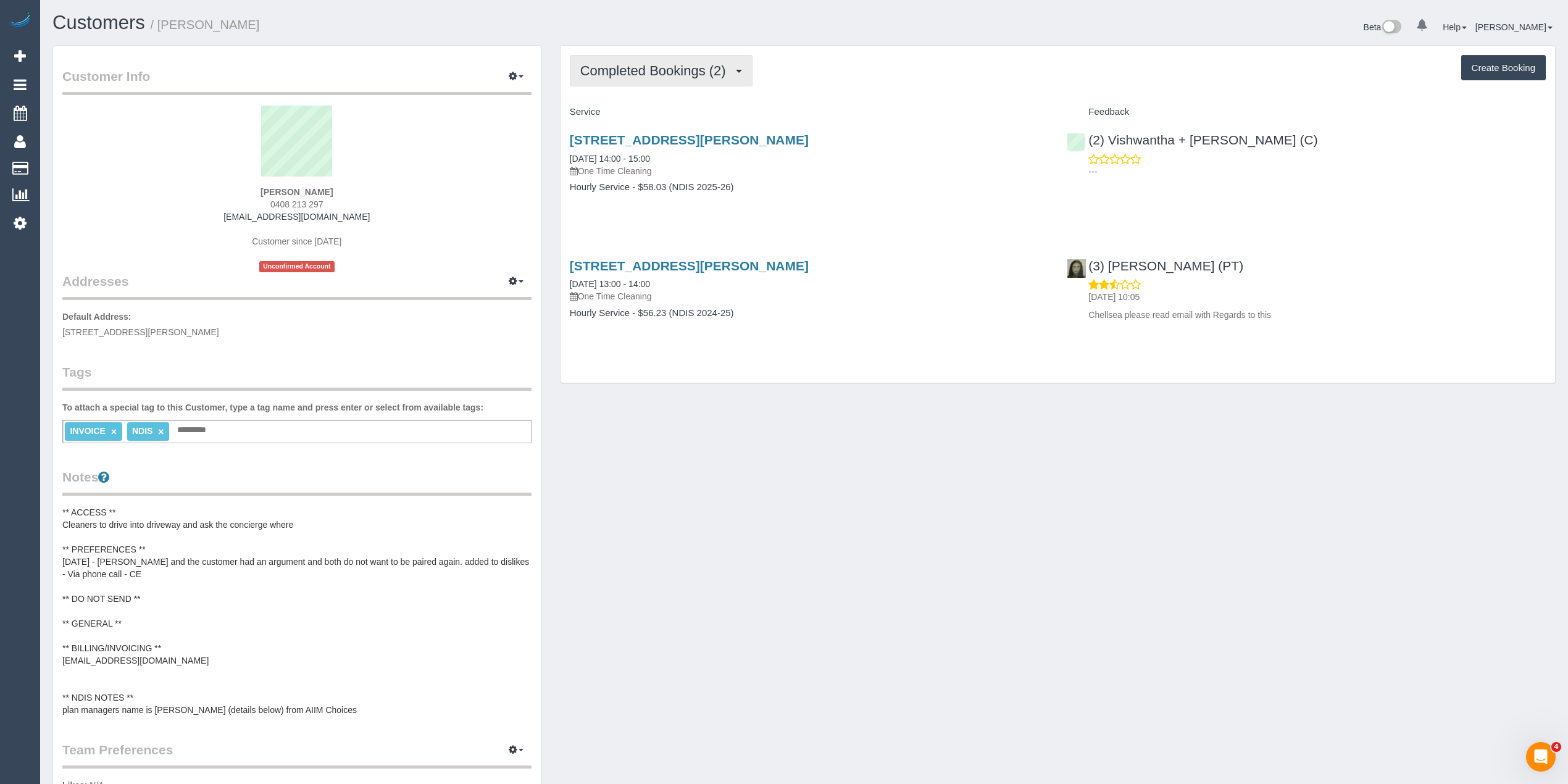
click at [603, 57] on button "Completed Bookings (2)" at bounding box center [661, 71] width 183 height 32
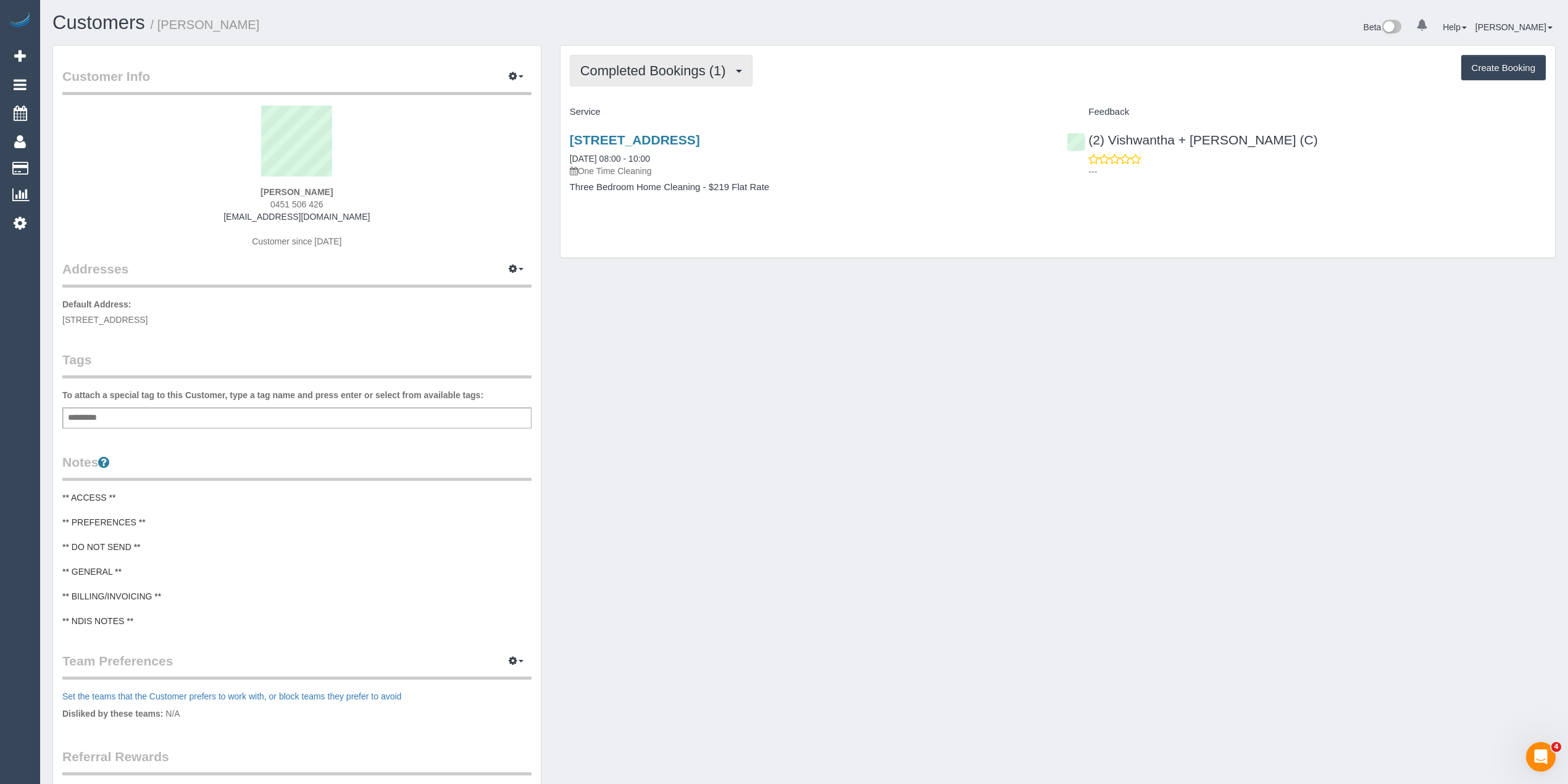
click at [653, 64] on span "Completed Bookings (1)" at bounding box center [656, 70] width 152 height 15
click at [1485, 66] on button "Create Booking" at bounding box center [1502, 67] width 84 height 26
select select "VIC"
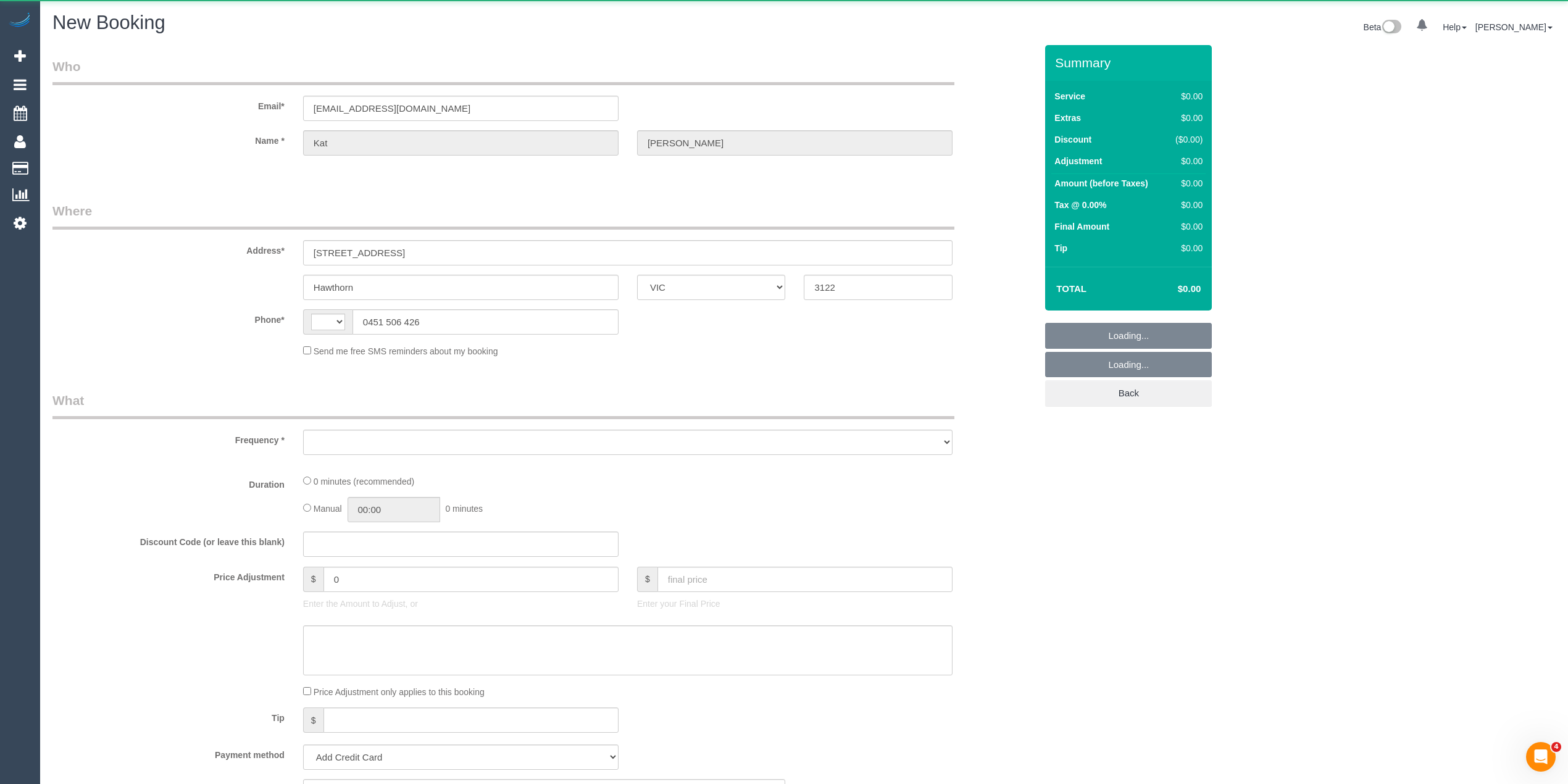
select select "string:AU"
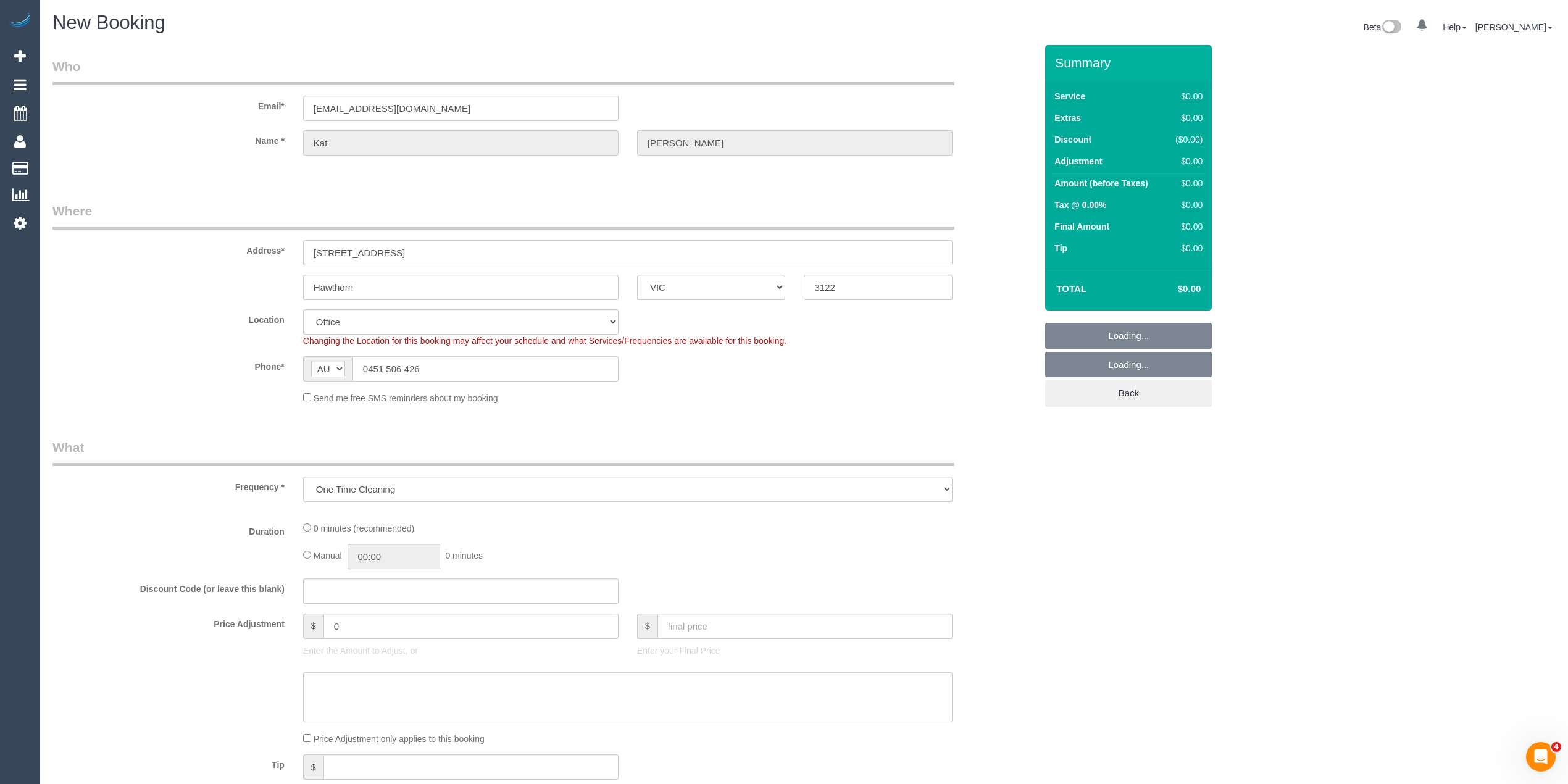
select select "object:999"
select select "string:stripe-pm_1RvSDt2GScqysDRVQCnpcIoG"
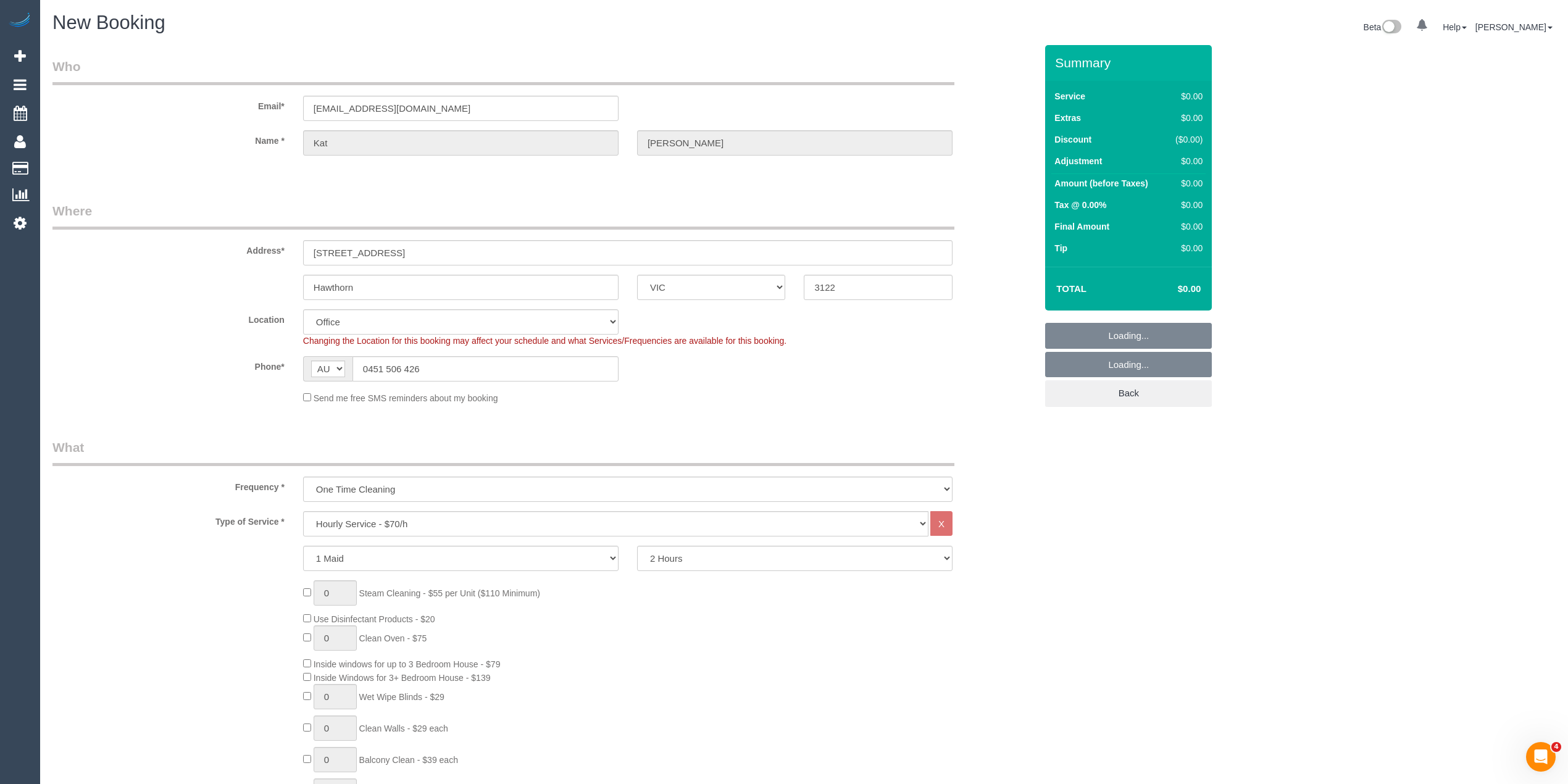
select select "55"
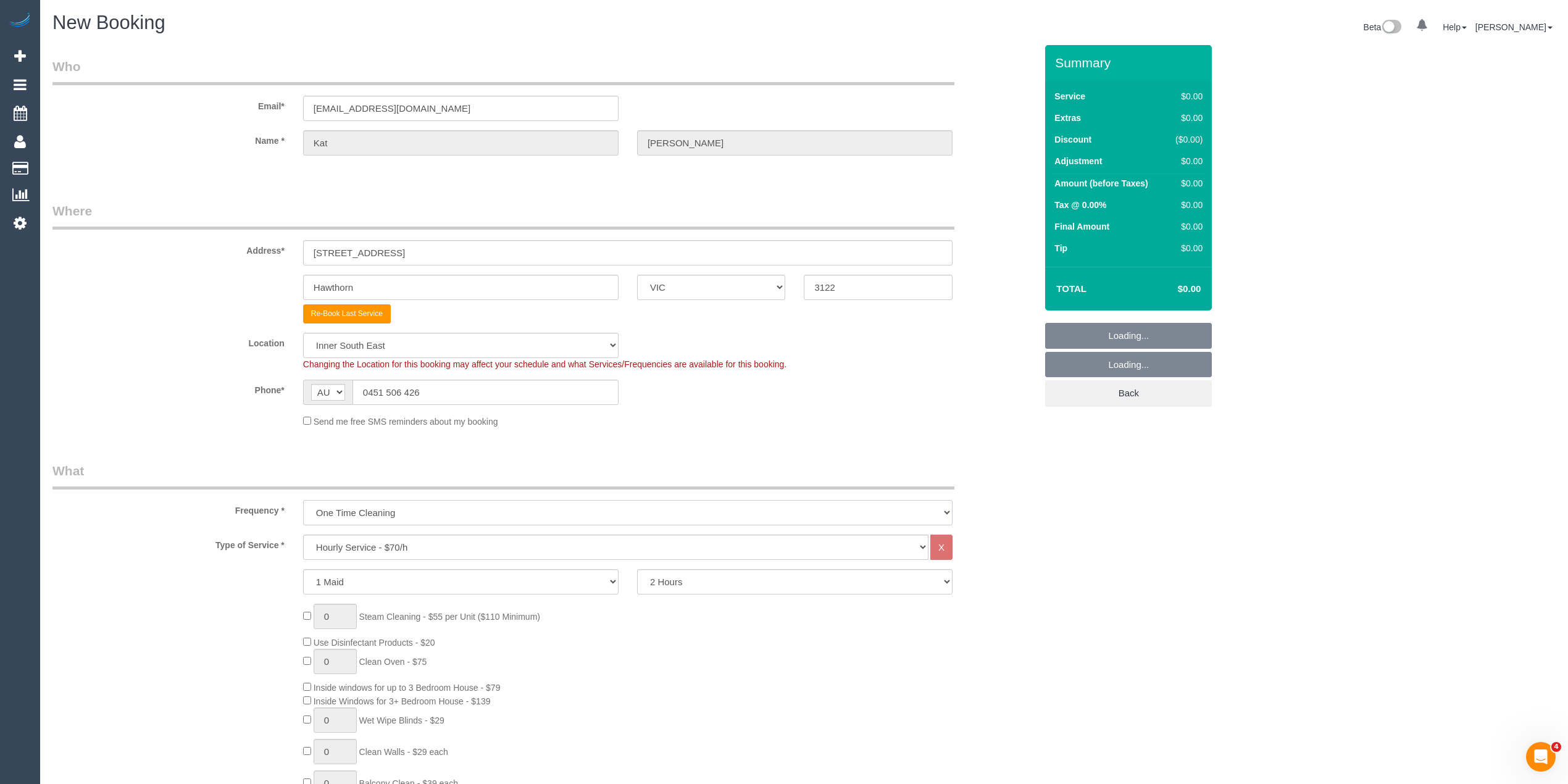
click at [361, 507] on select "One Time Cleaning Weekly - 10% Off - 10.00% (0% for the First Booking) Fortnigh…" at bounding box center [628, 513] width 650 height 26
select select "object:2322"
click at [303, 500] on select "One Time Cleaning Weekly - 10% Off - 10.00% (0% for the First Booking) Fortnigh…" at bounding box center [628, 513] width 650 height 26
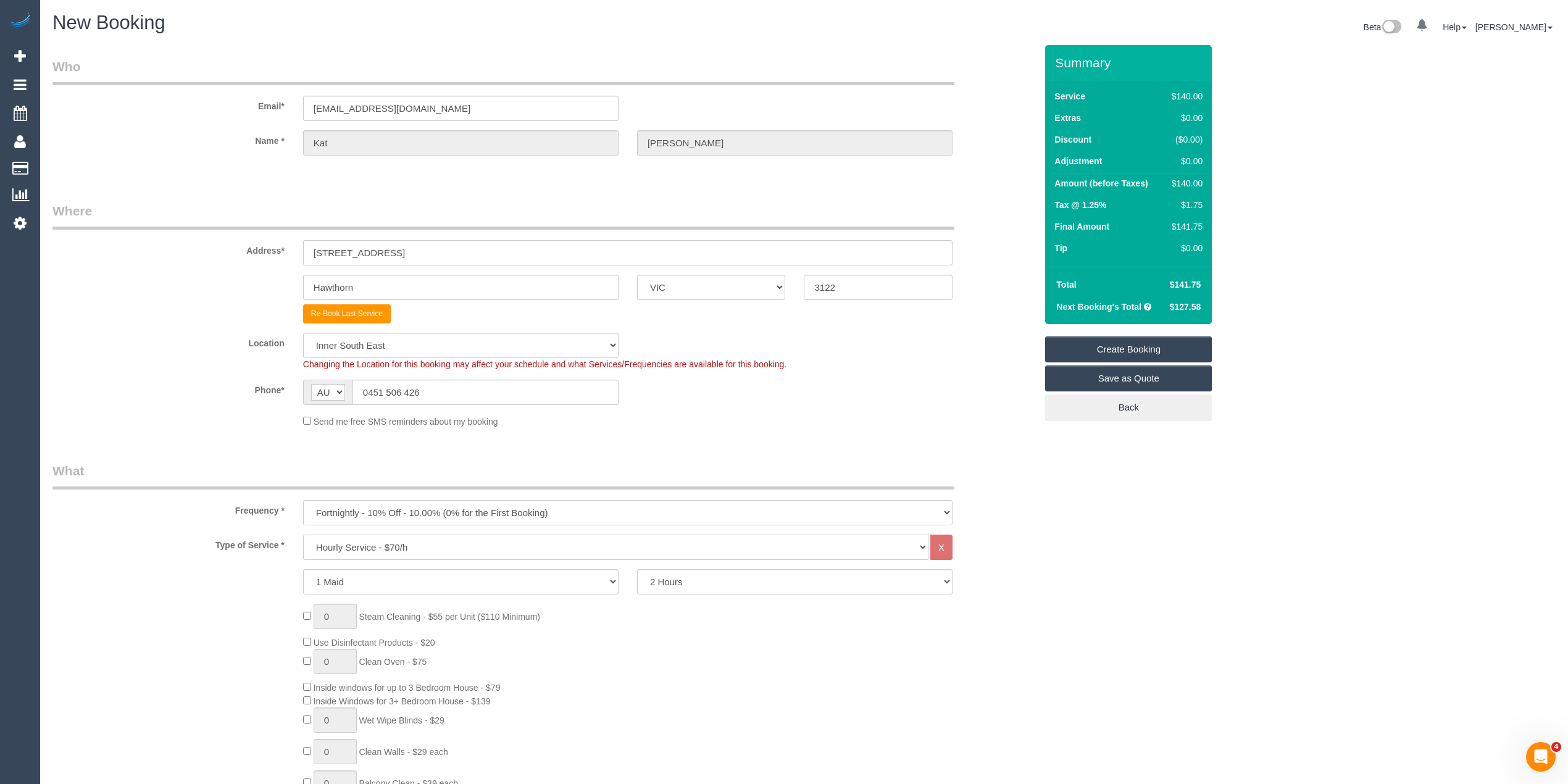
click at [416, 545] on select "Hourly Service - $70/h Hourly Service - $65/h Hourly Service - $60/h Hourly Ser…" at bounding box center [615, 547] width 625 height 26
select select "212"
click at [303, 535] on select "Hourly Service - $70/h Hourly Service - $65/h Hourly Service - $60/h Hourly Ser…" at bounding box center [615, 547] width 625 height 26
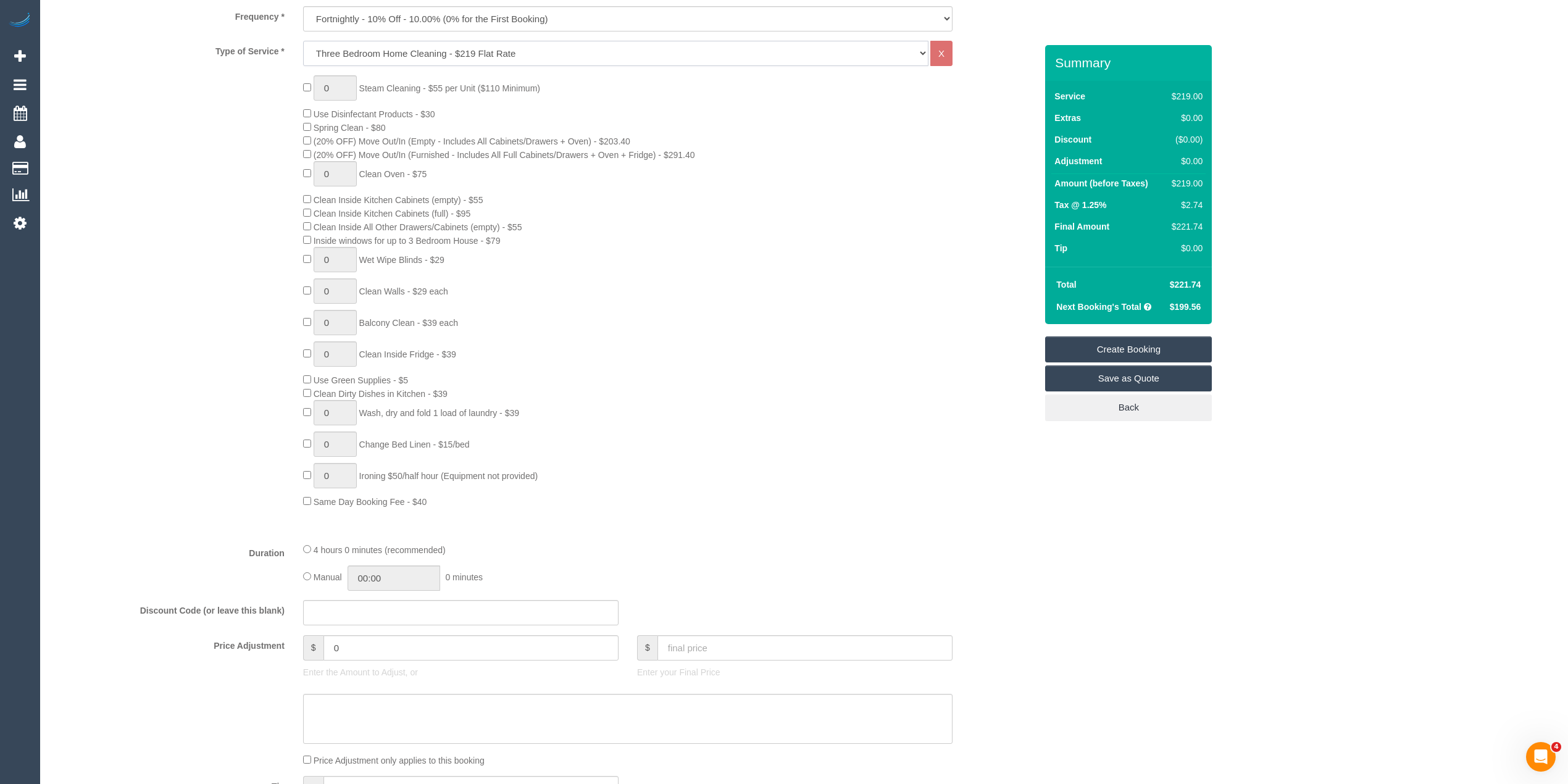
scroll to position [549, 0]
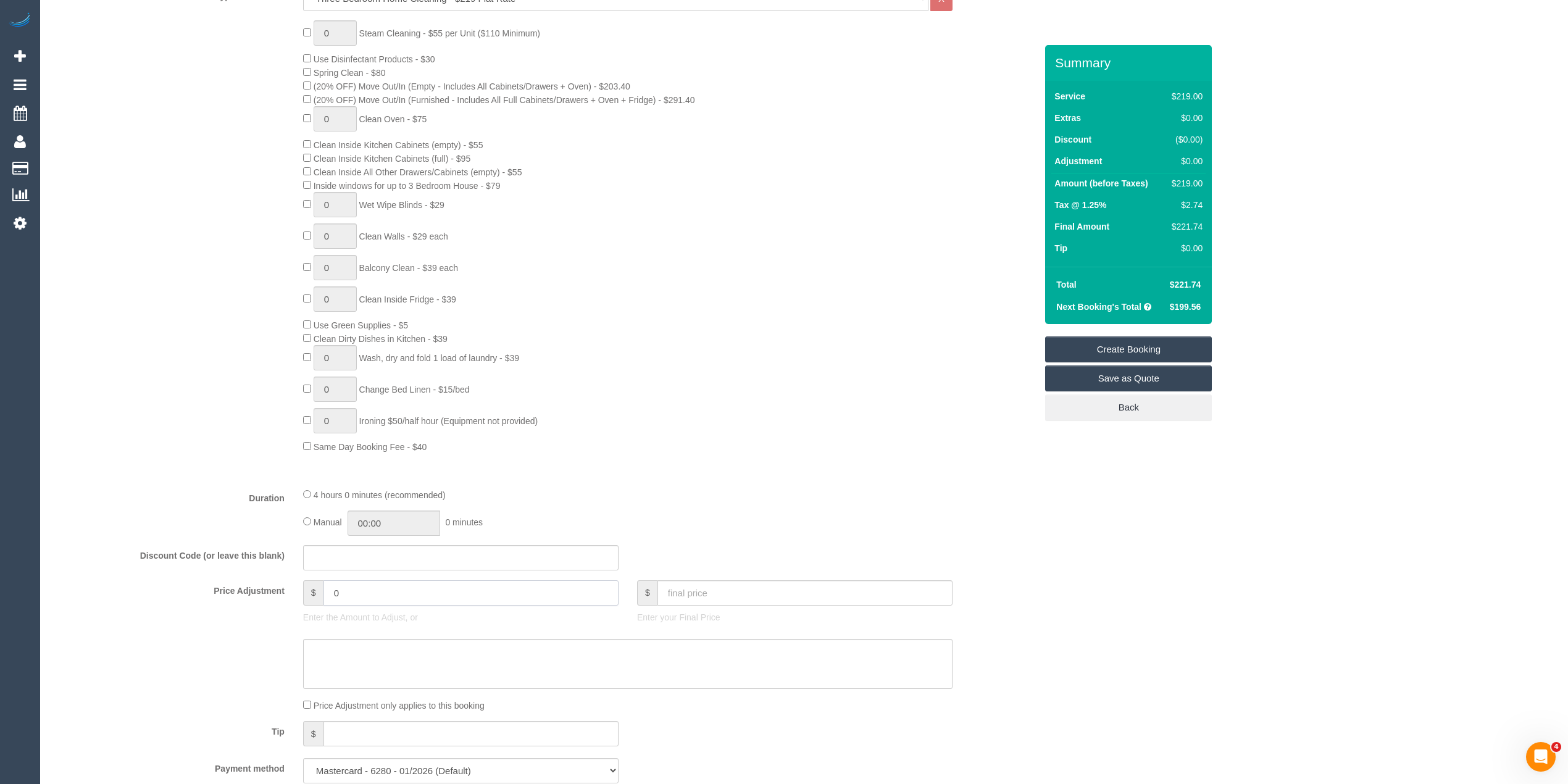
drag, startPoint x: 359, startPoint y: 587, endPoint x: 270, endPoint y: 571, distance: 90.4
click at [270, 571] on fieldset "What Frequency * One Time Cleaning Weekly - 10% Off - 10.00% (0% for the First …" at bounding box center [543, 353] width 983 height 881
type input "-21.9"
click at [355, 663] on textarea at bounding box center [628, 664] width 650 height 51
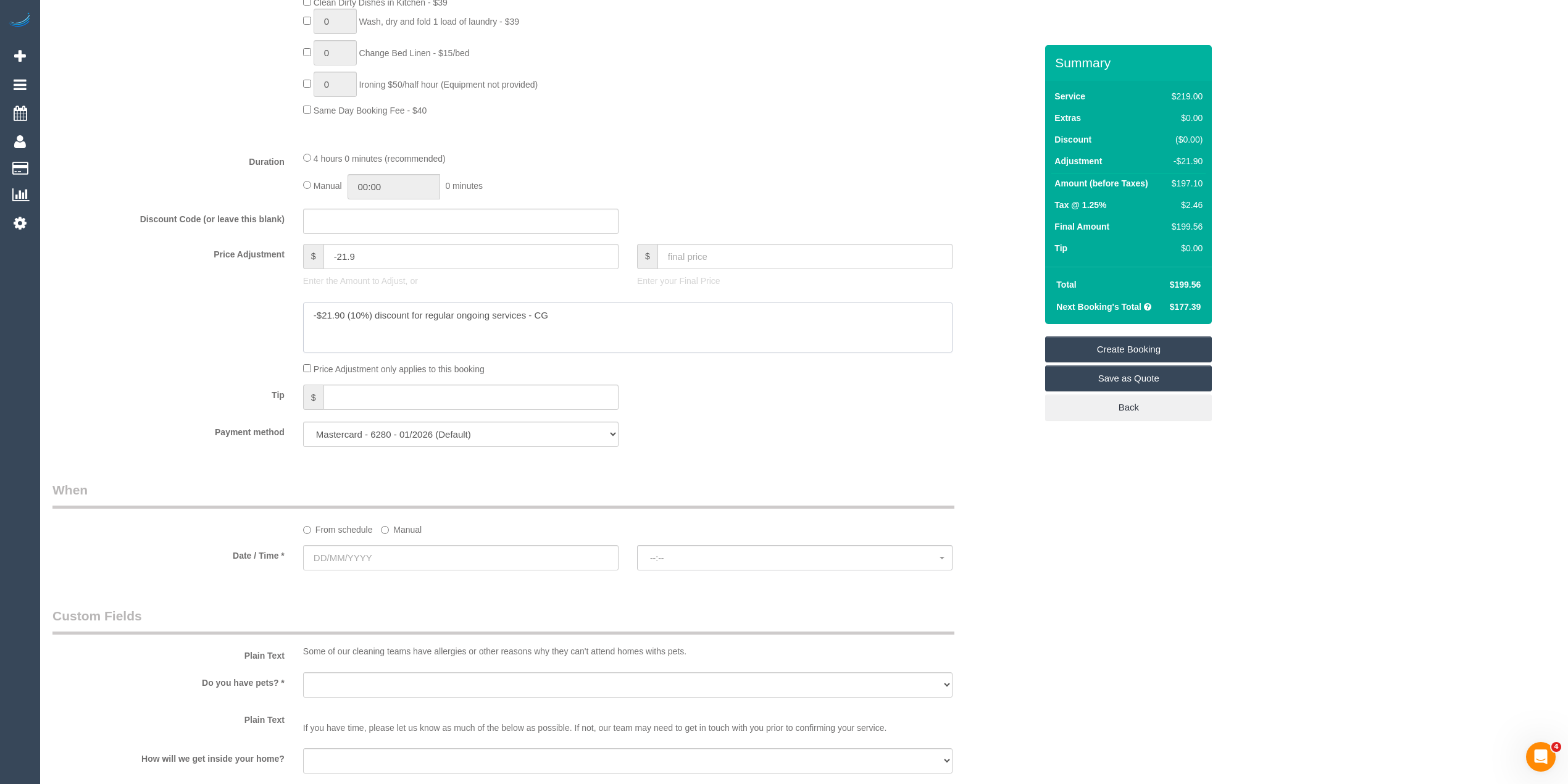
scroll to position [961, 0]
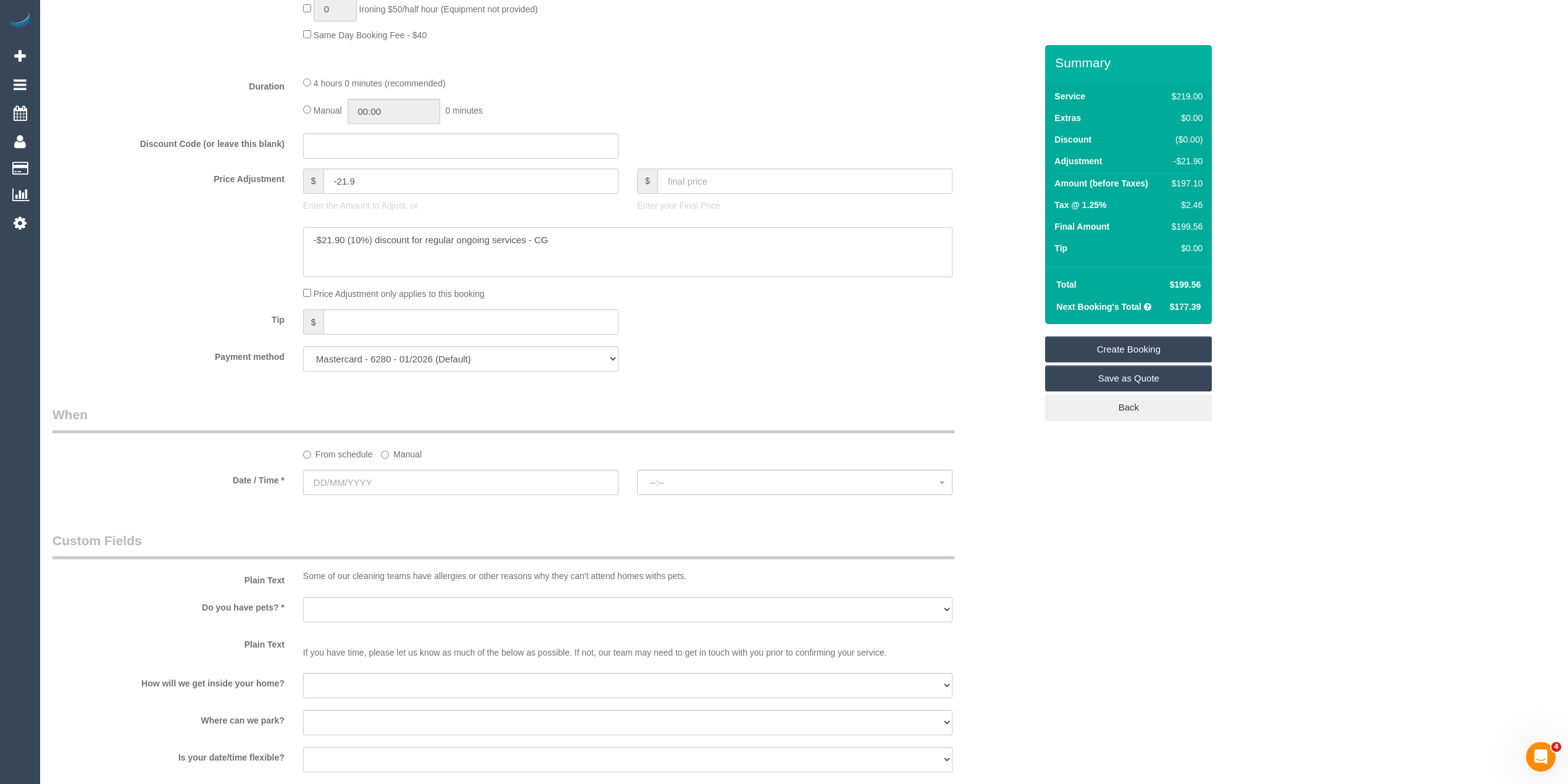
type textarea "-$21.90 (10%) discount for regular ongoing services - CG"
click at [336, 482] on input "text" at bounding box center [461, 482] width 316 height 26
click at [449, 510] on span "Next" at bounding box center [451, 510] width 10 height 10
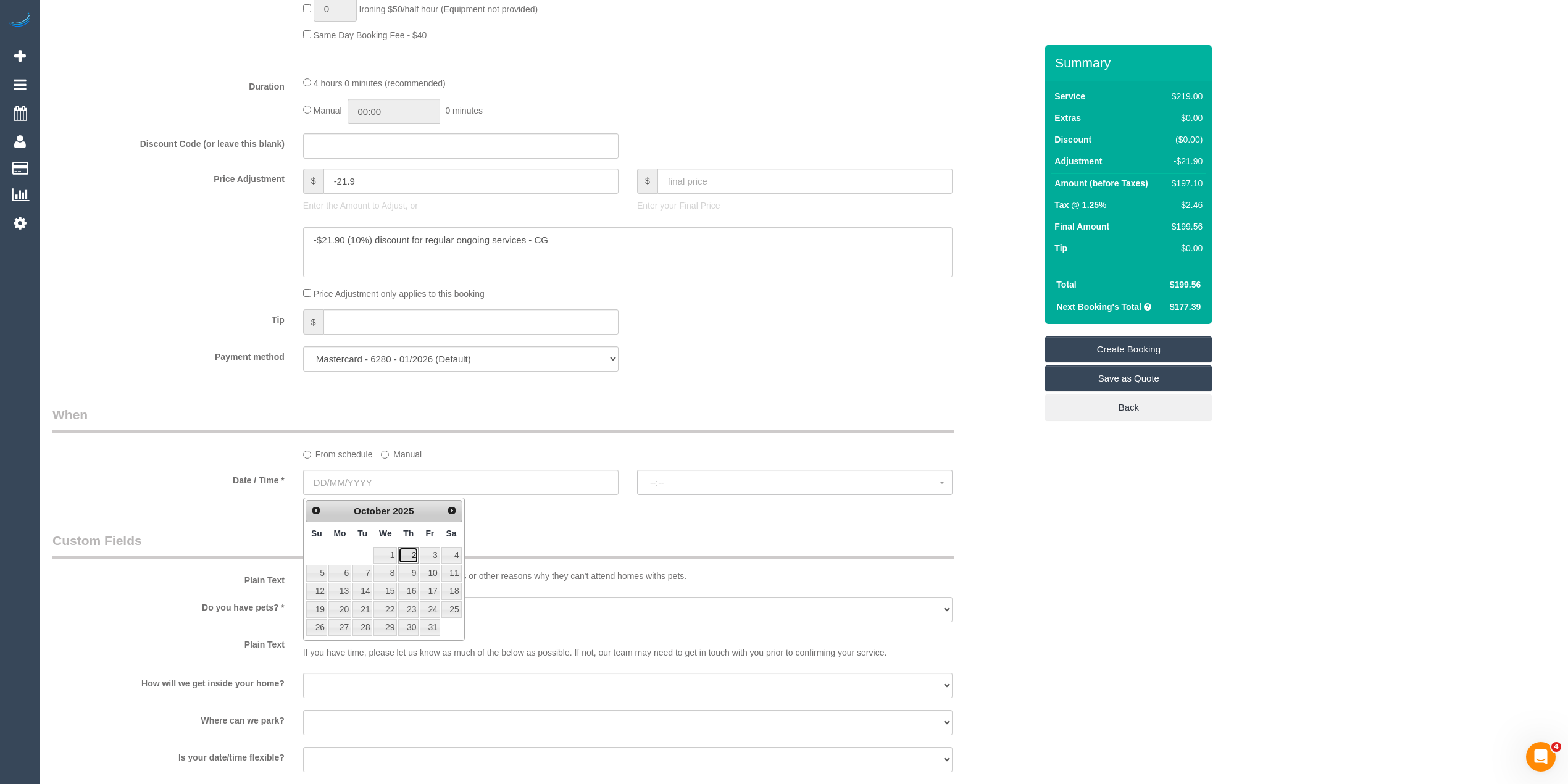
click at [411, 553] on link "2" at bounding box center [408, 555] width 20 height 17
type input "02/10/2025"
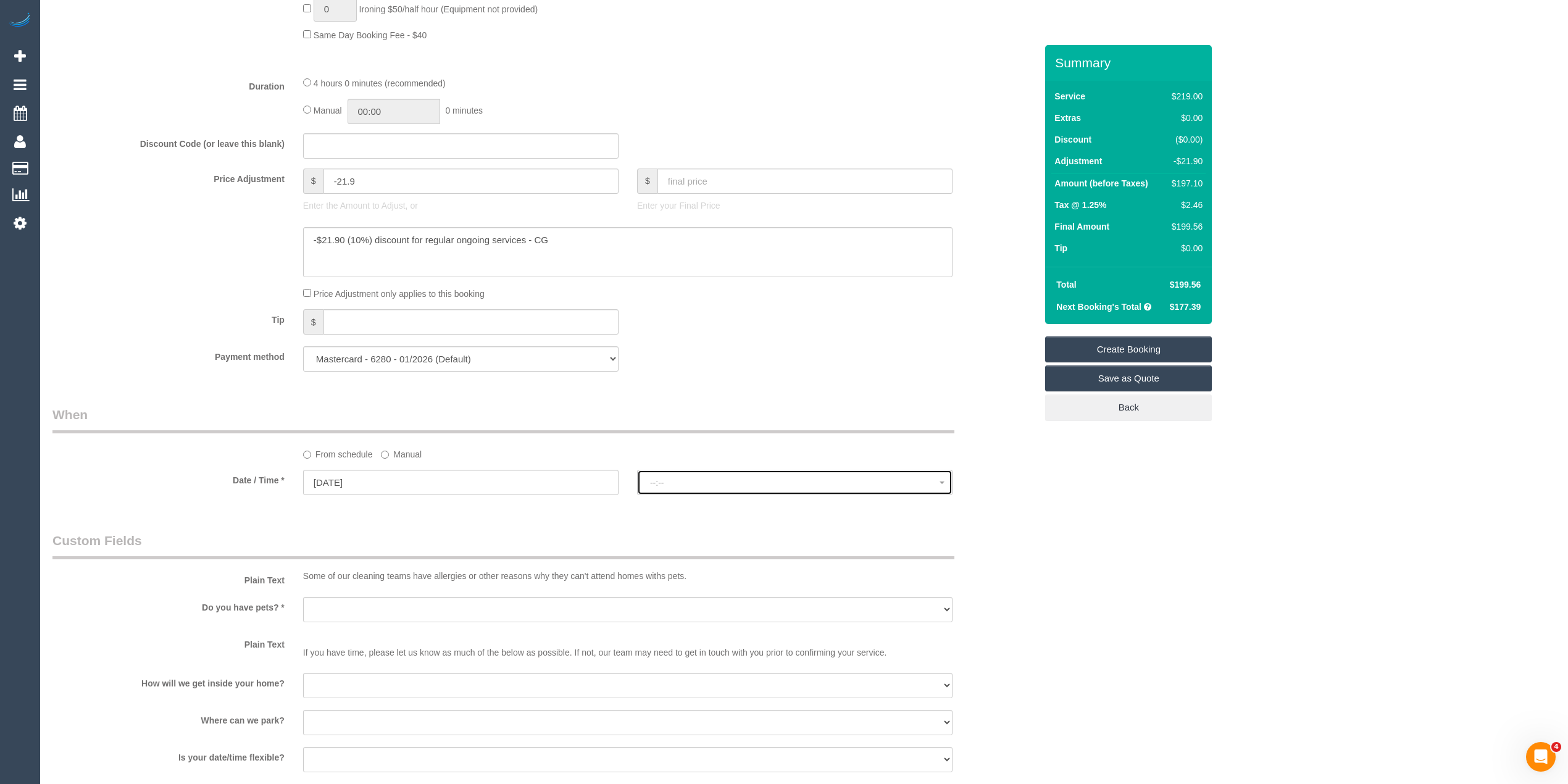
click at [684, 477] on button "--:--" at bounding box center [795, 482] width 316 height 26
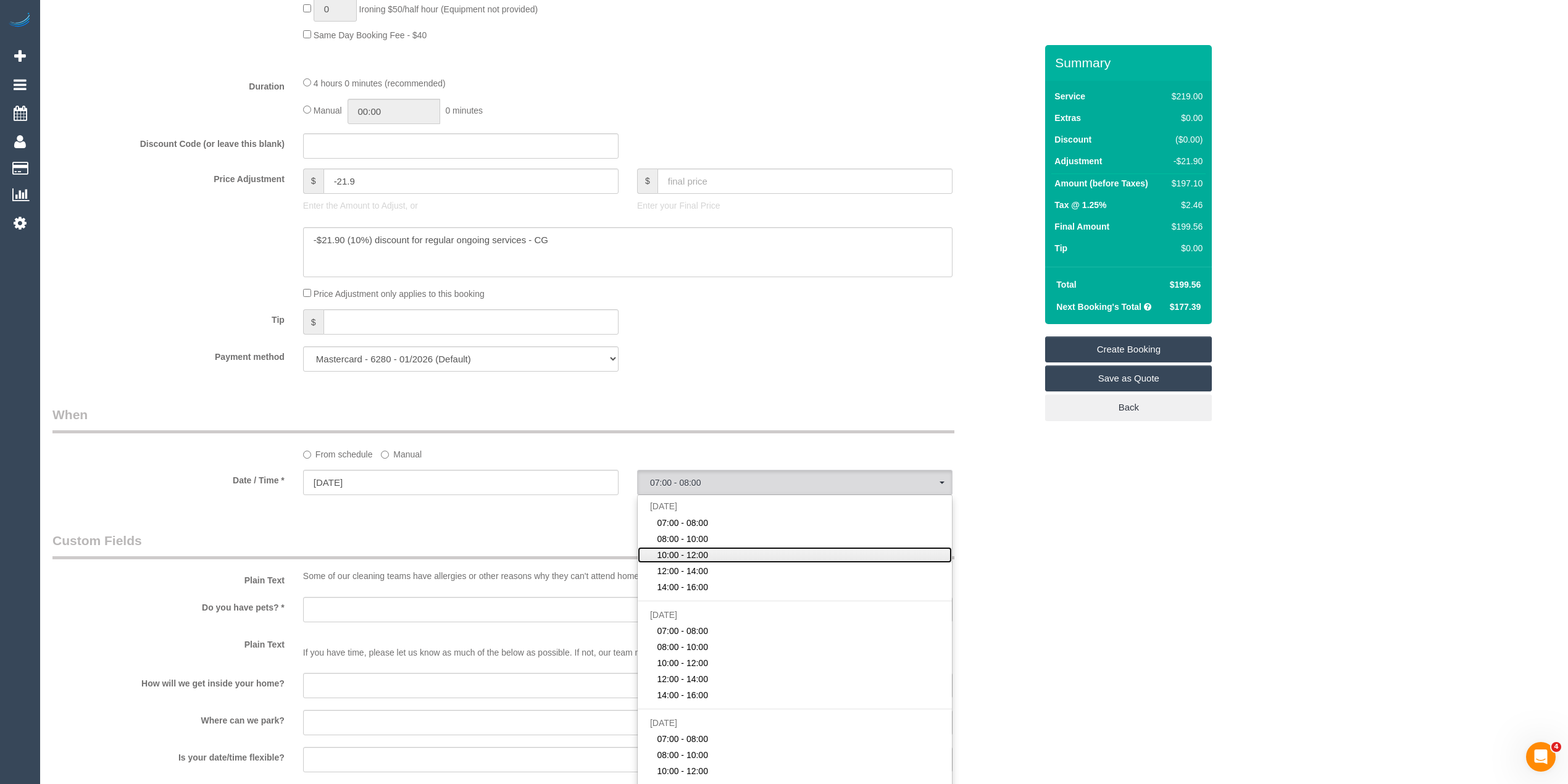
click at [697, 553] on span "10:00 - 12:00" at bounding box center [683, 555] width 51 height 12
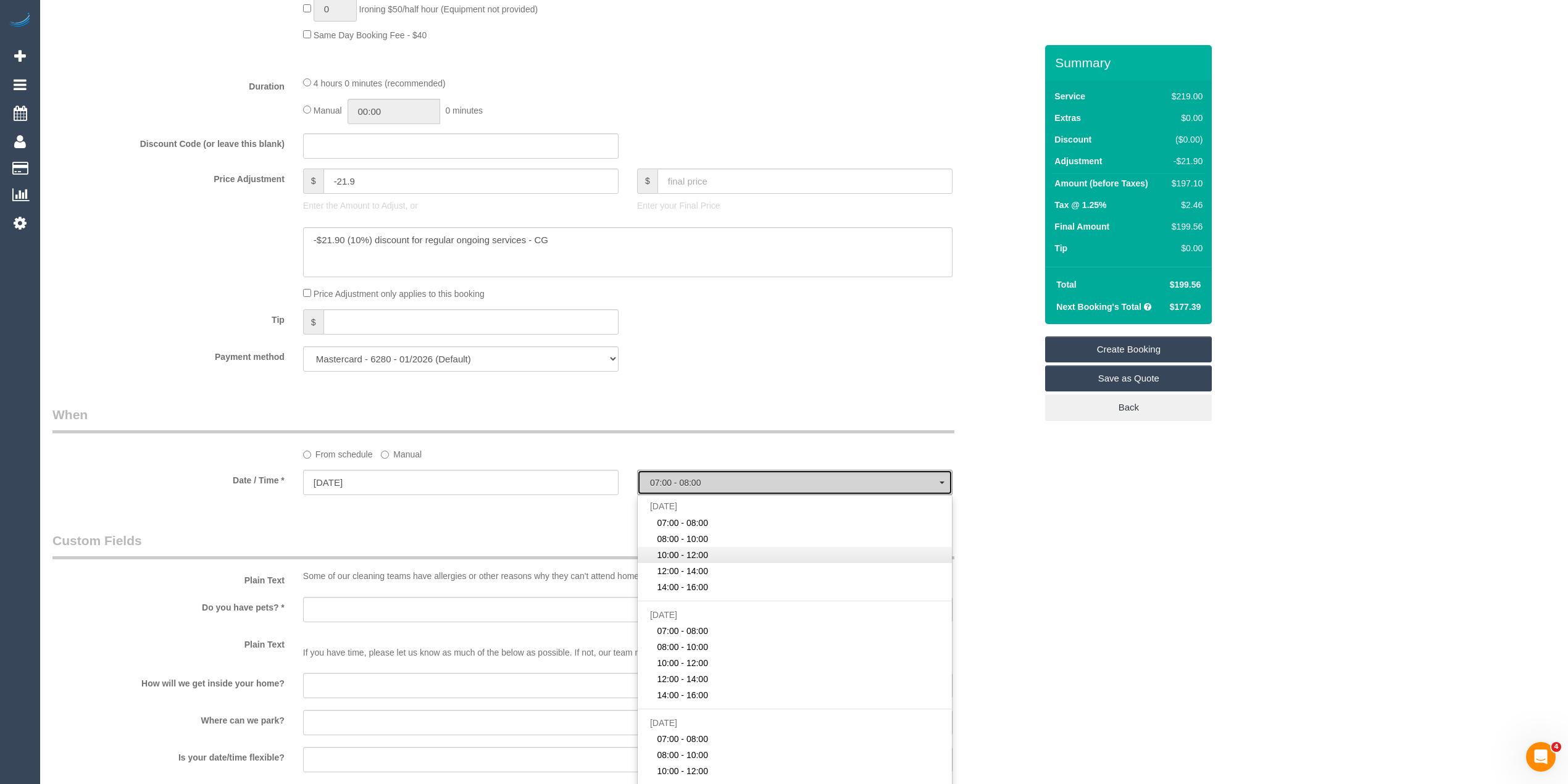
select select "spot3"
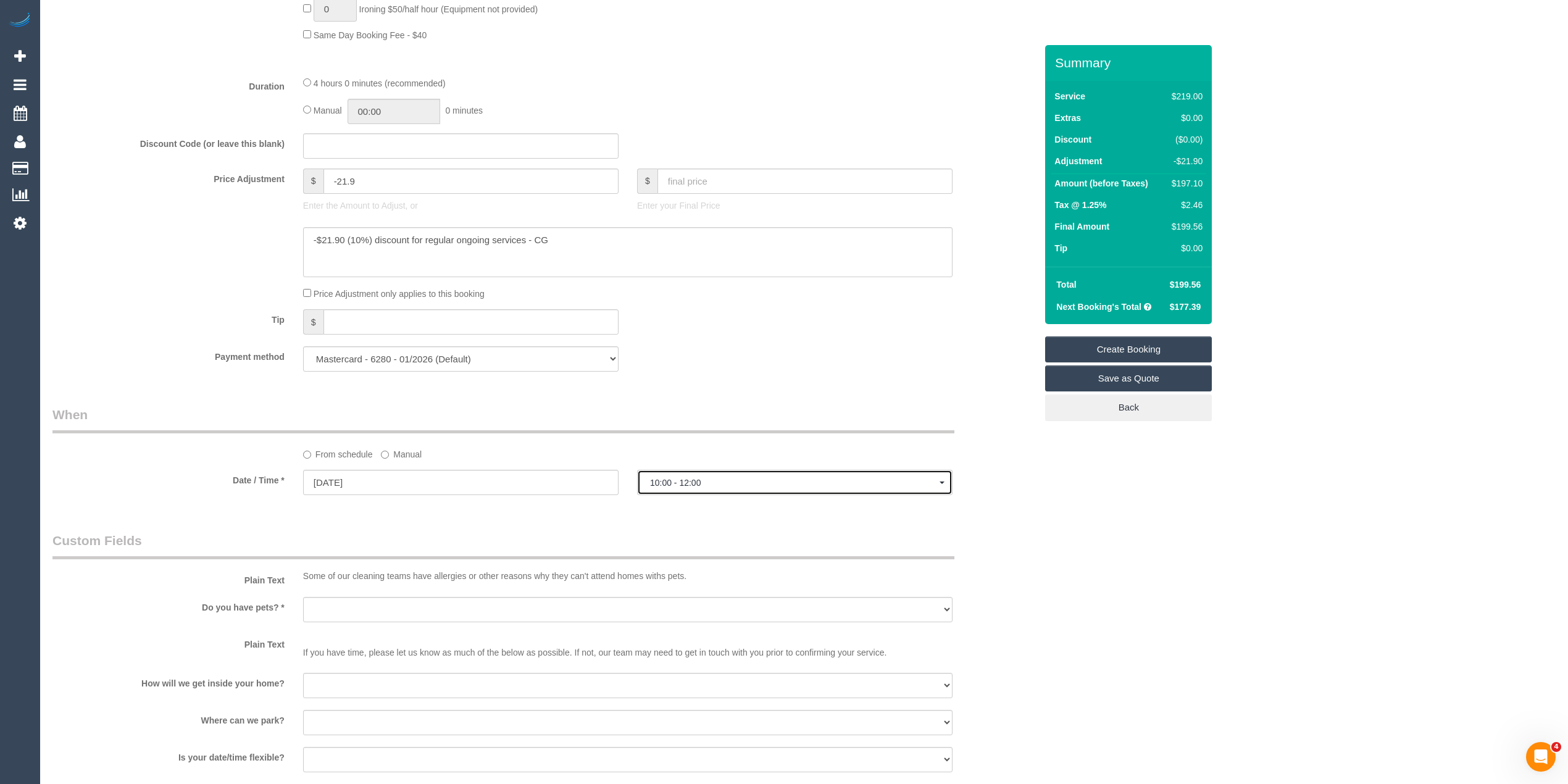
scroll to position [1235, 0]
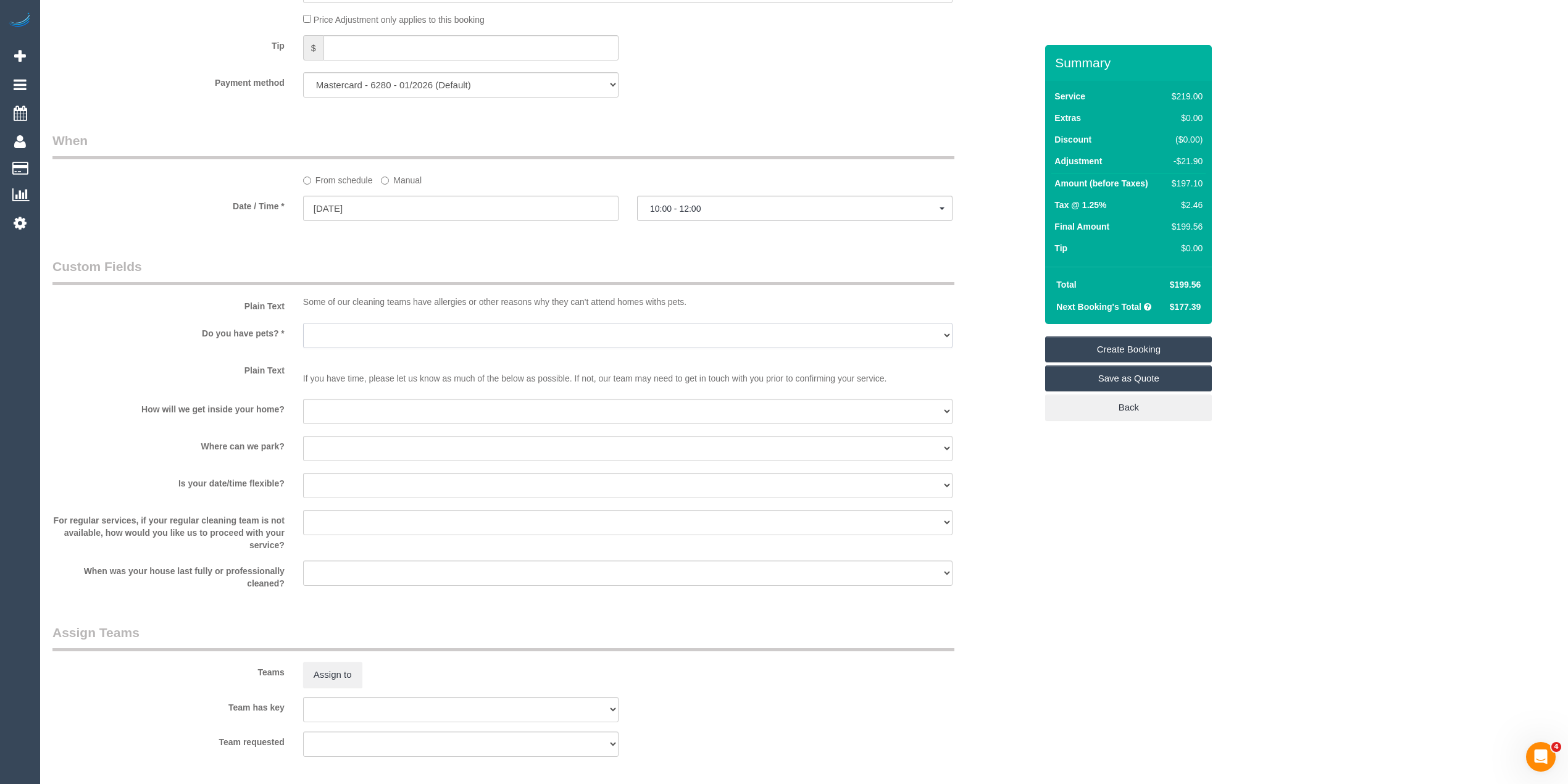
click at [340, 333] on select "Yes - Cats Yes - Dogs No pets Yes - Dogs and Cats Yes - Other" at bounding box center [628, 335] width 650 height 26
select select "number:28"
click at [303, 325] on select "Yes - Cats Yes - Dogs No pets Yes - Dogs and Cats Yes - Other" at bounding box center [628, 335] width 650 height 26
click at [347, 416] on select "I will be home Key will be left (please provide details below) Lock box/Access …" at bounding box center [628, 412] width 650 height 26
select select "number:14"
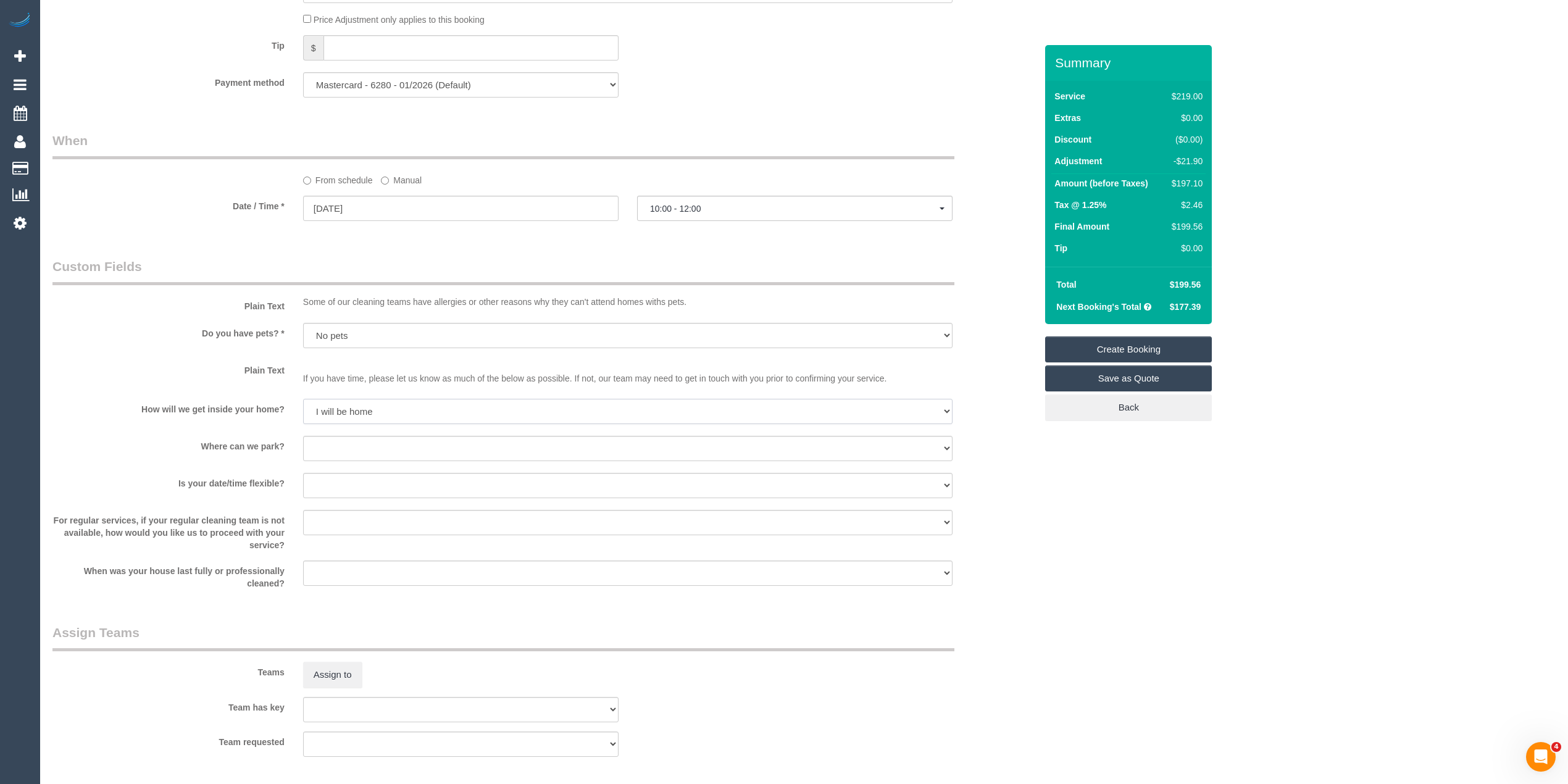
click at [303, 400] on select "I will be home Key will be left (please provide details below) Lock box/Access …" at bounding box center [628, 412] width 650 height 26
click at [361, 451] on select "I will provide parking on-site Free street parking Paid street parking (cost wi…" at bounding box center [628, 449] width 650 height 26
select select "number:19"
click at [303, 437] on select "I will provide parking on-site Free street parking Paid street parking (cost wi…" at bounding box center [628, 449] width 650 height 26
click at [359, 490] on select "Yes - date and time Yes - date but not time Yes - time but not date No - No fle…" at bounding box center [628, 485] width 650 height 26
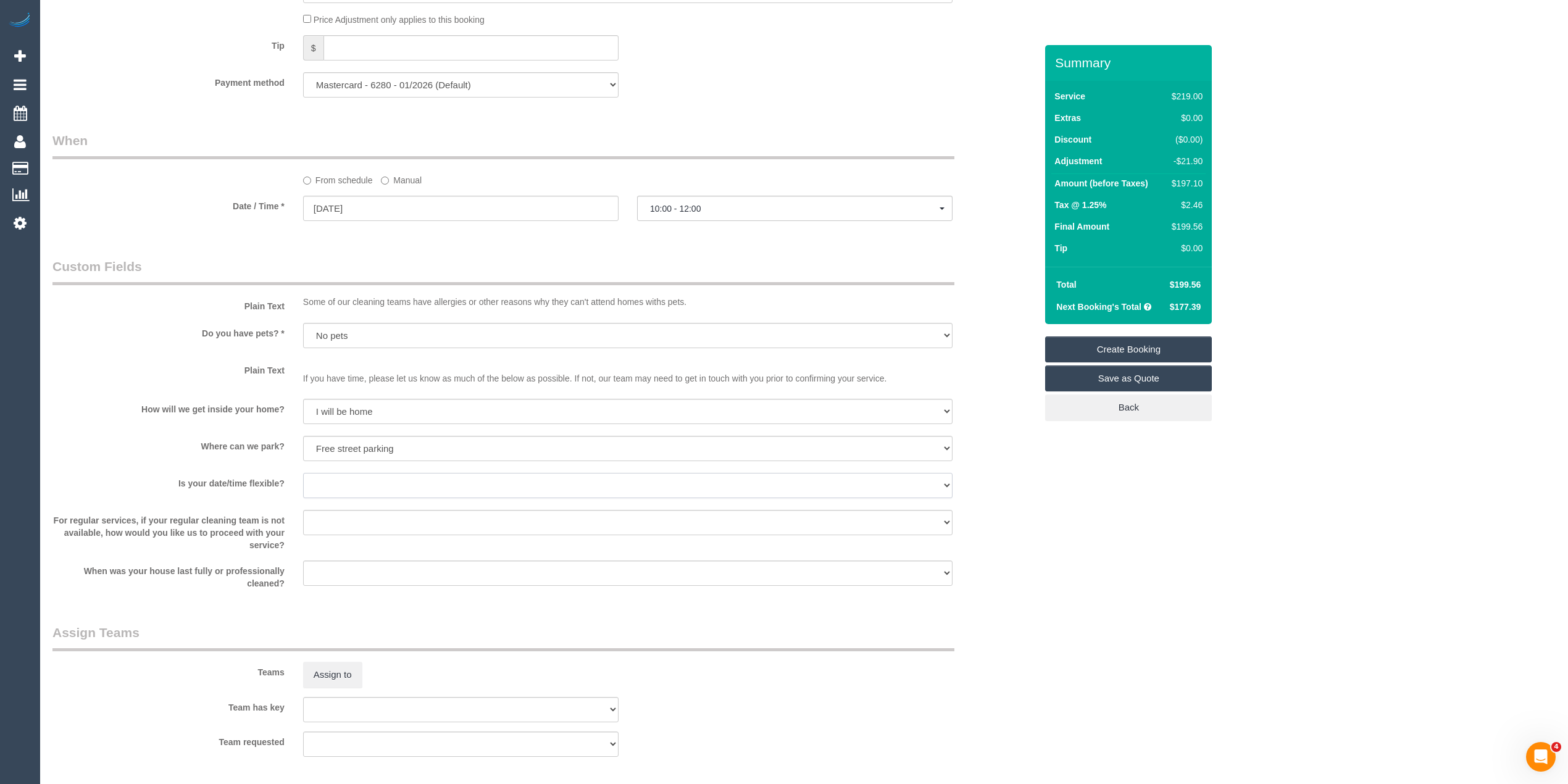
select select "number:36"
click at [303, 474] on select "Yes - date and time Yes - date but not time Yes - time but not date No - No fle…" at bounding box center [628, 485] width 650 height 26
click at [327, 519] on select "Arrange a cleaner to cover and do not bother you Arrange a cleaner to cover and…" at bounding box center [628, 522] width 650 height 26
select select "number:34"
click at [303, 512] on select "Arrange a cleaner to cover and do not bother you Arrange a cleaner to cover and…" at bounding box center [628, 522] width 650 height 26
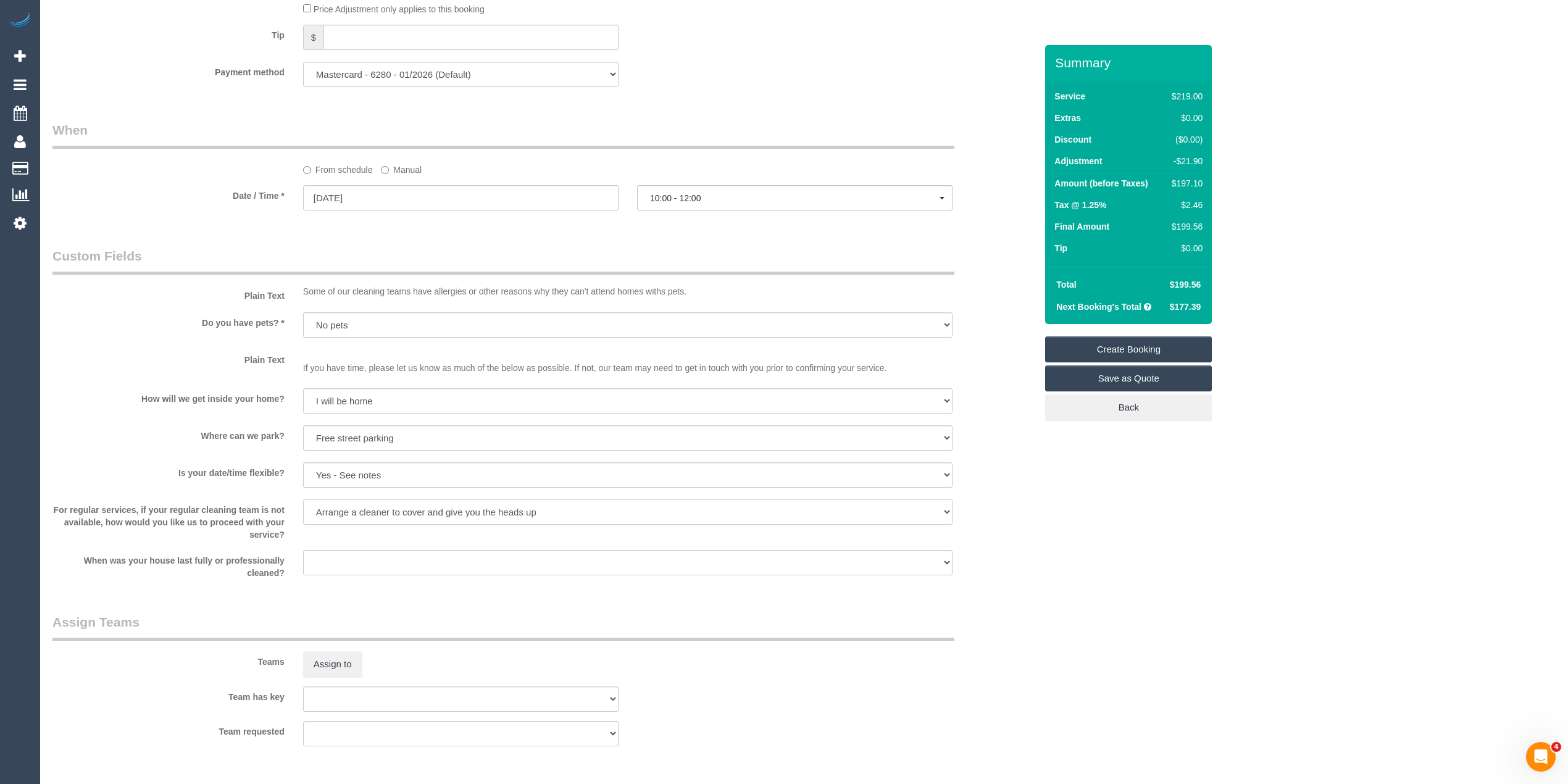
scroll to position [1097, 0]
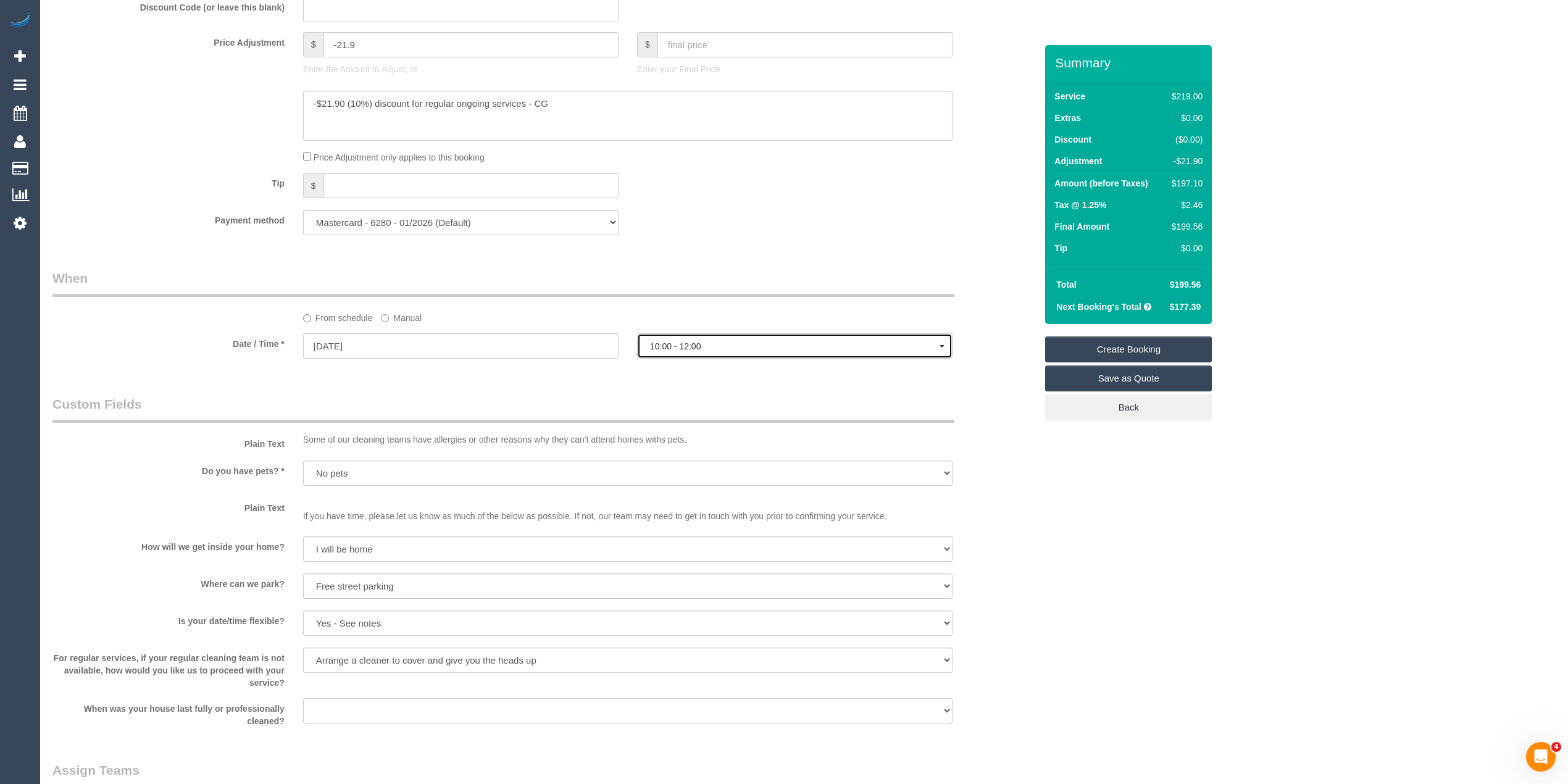
click at [692, 346] on span "10:00 - 12:00" at bounding box center [794, 346] width 290 height 10
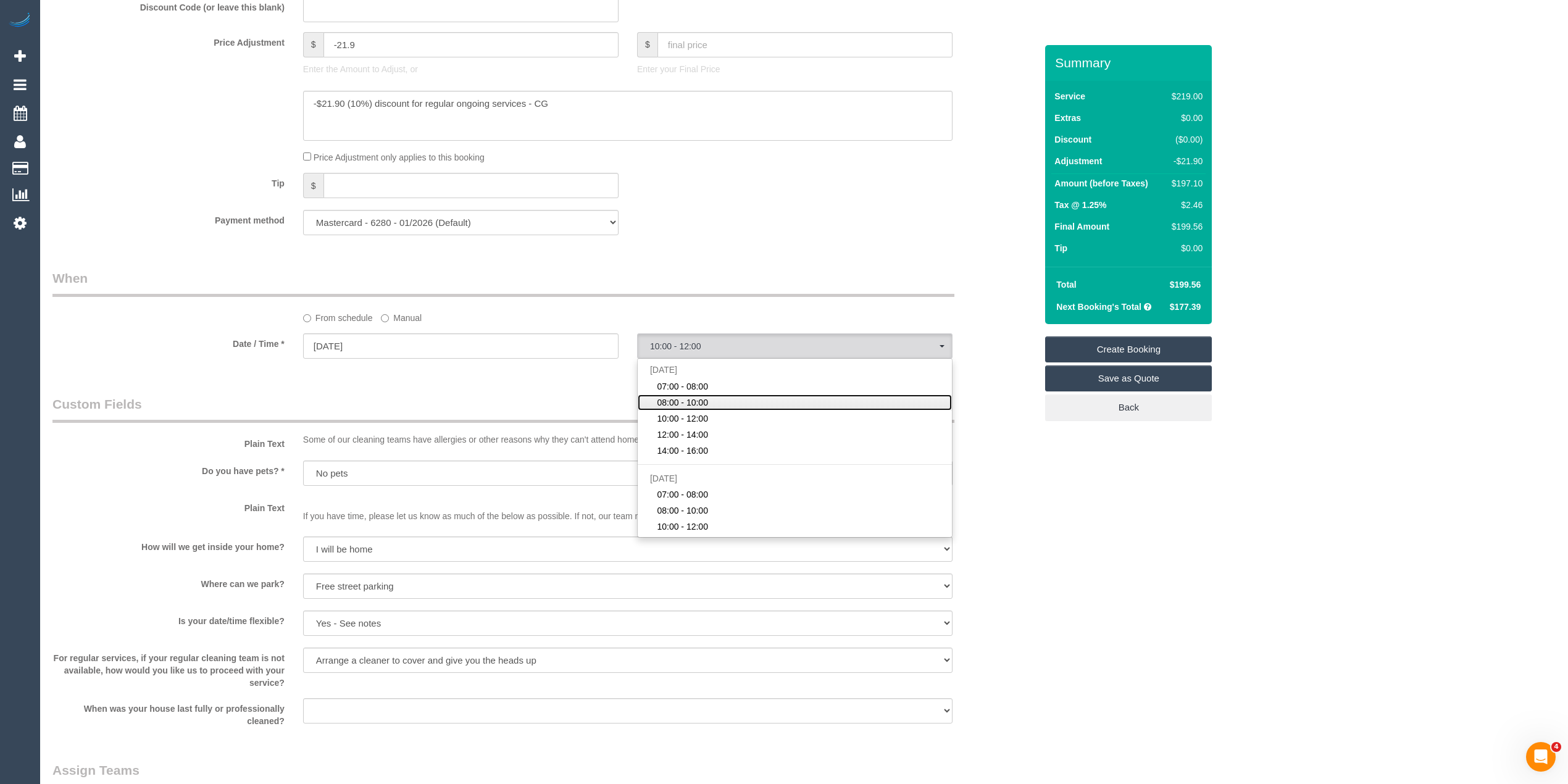
click at [691, 406] on span "08:00 - 10:00" at bounding box center [683, 403] width 51 height 12
select select "spot2"
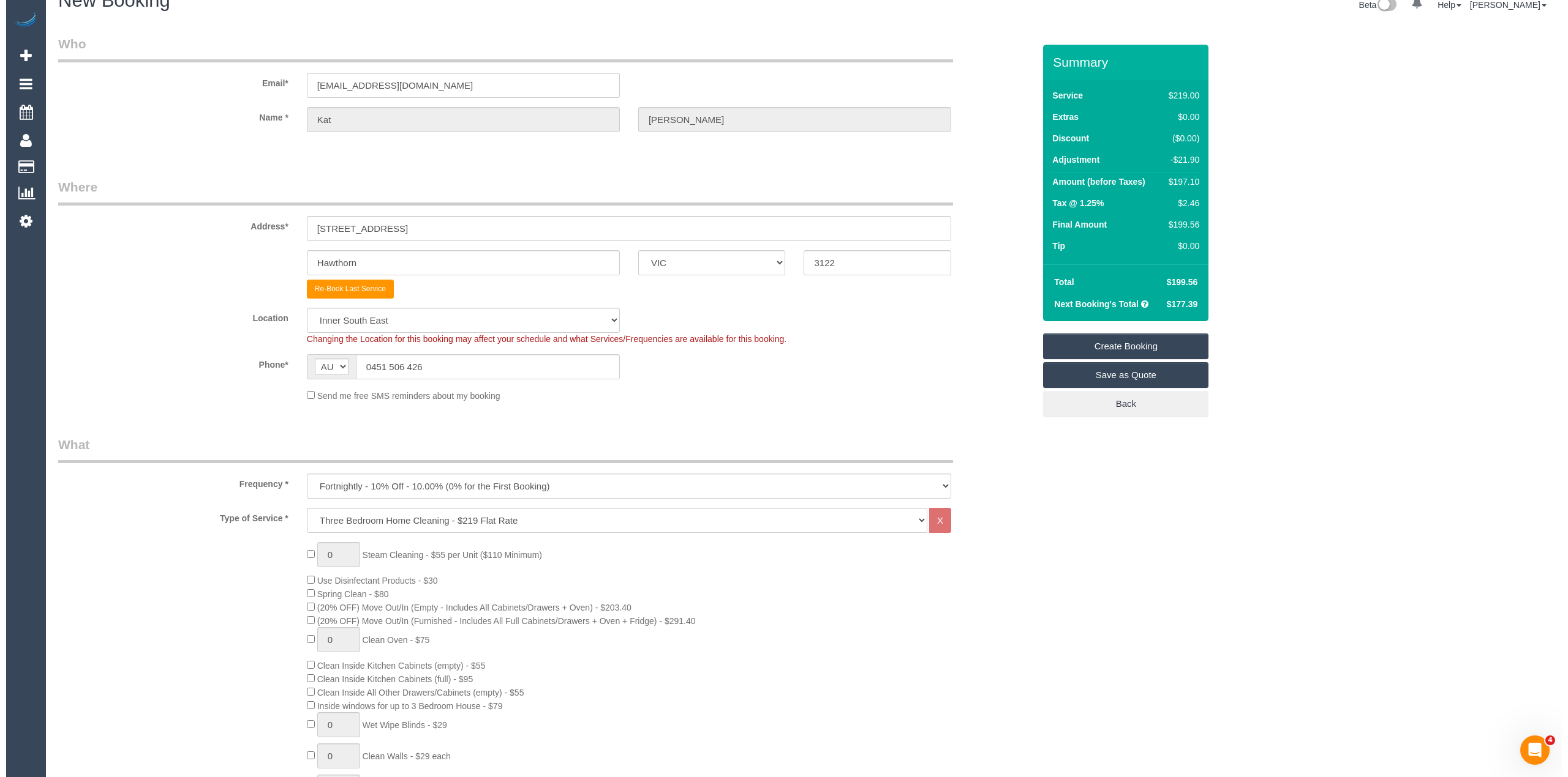
scroll to position [0, 0]
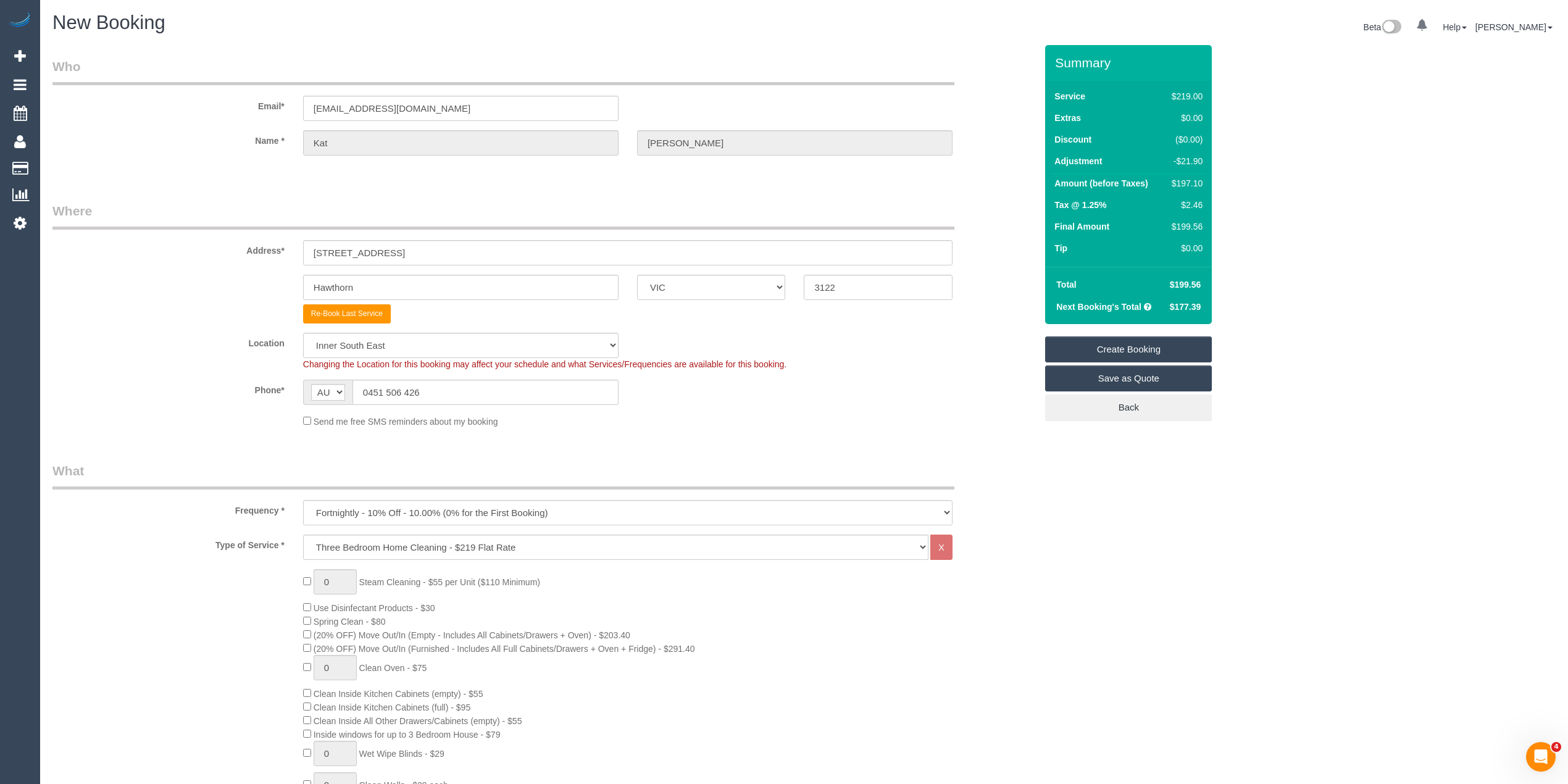
click at [1181, 347] on link "Create Booking" at bounding box center [1128, 349] width 167 height 26
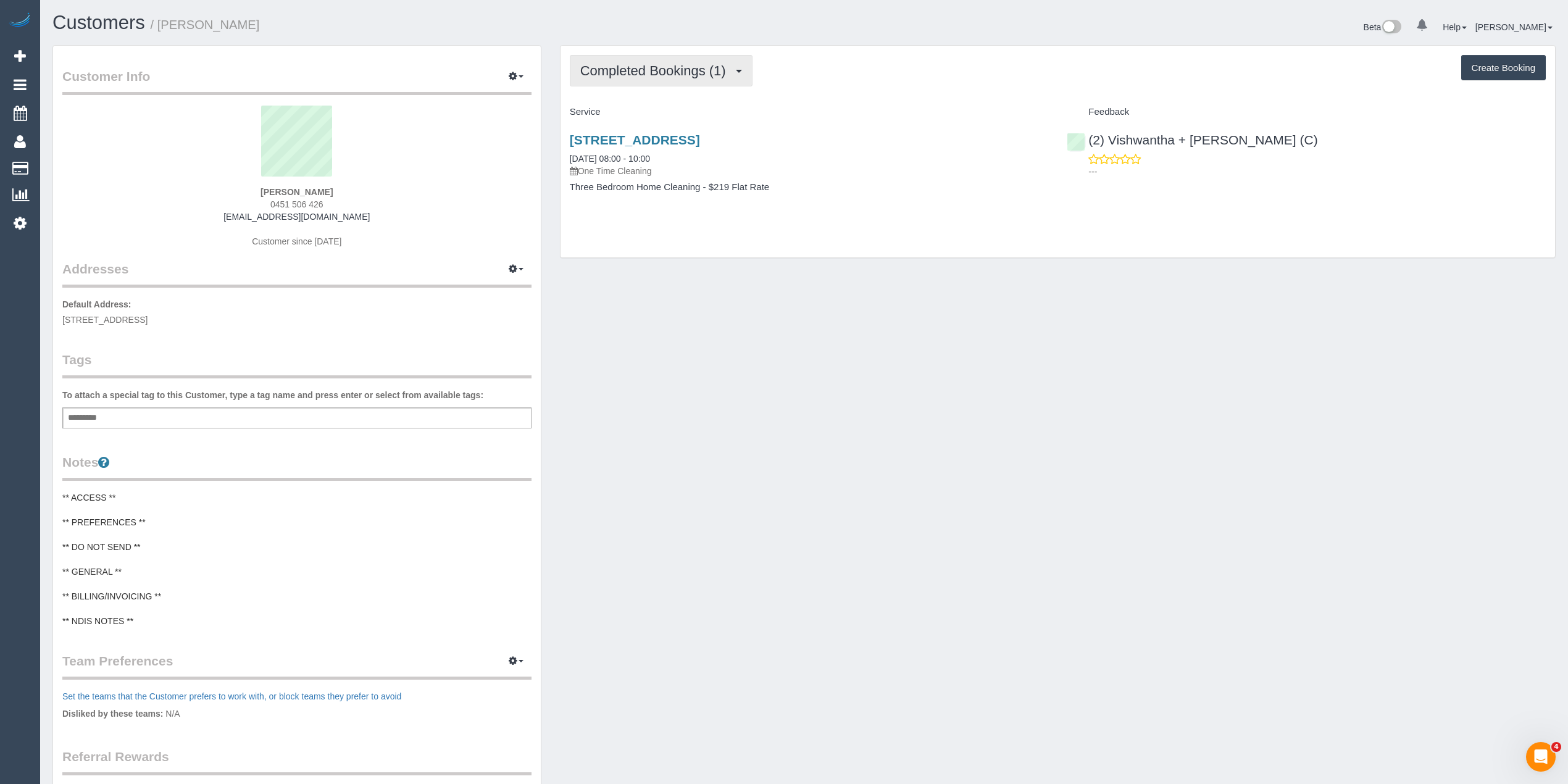
click at [612, 69] on span "Completed Bookings (1)" at bounding box center [656, 70] width 152 height 15
click at [637, 117] on link "Upcoming Bookings (0)" at bounding box center [634, 115] width 129 height 16
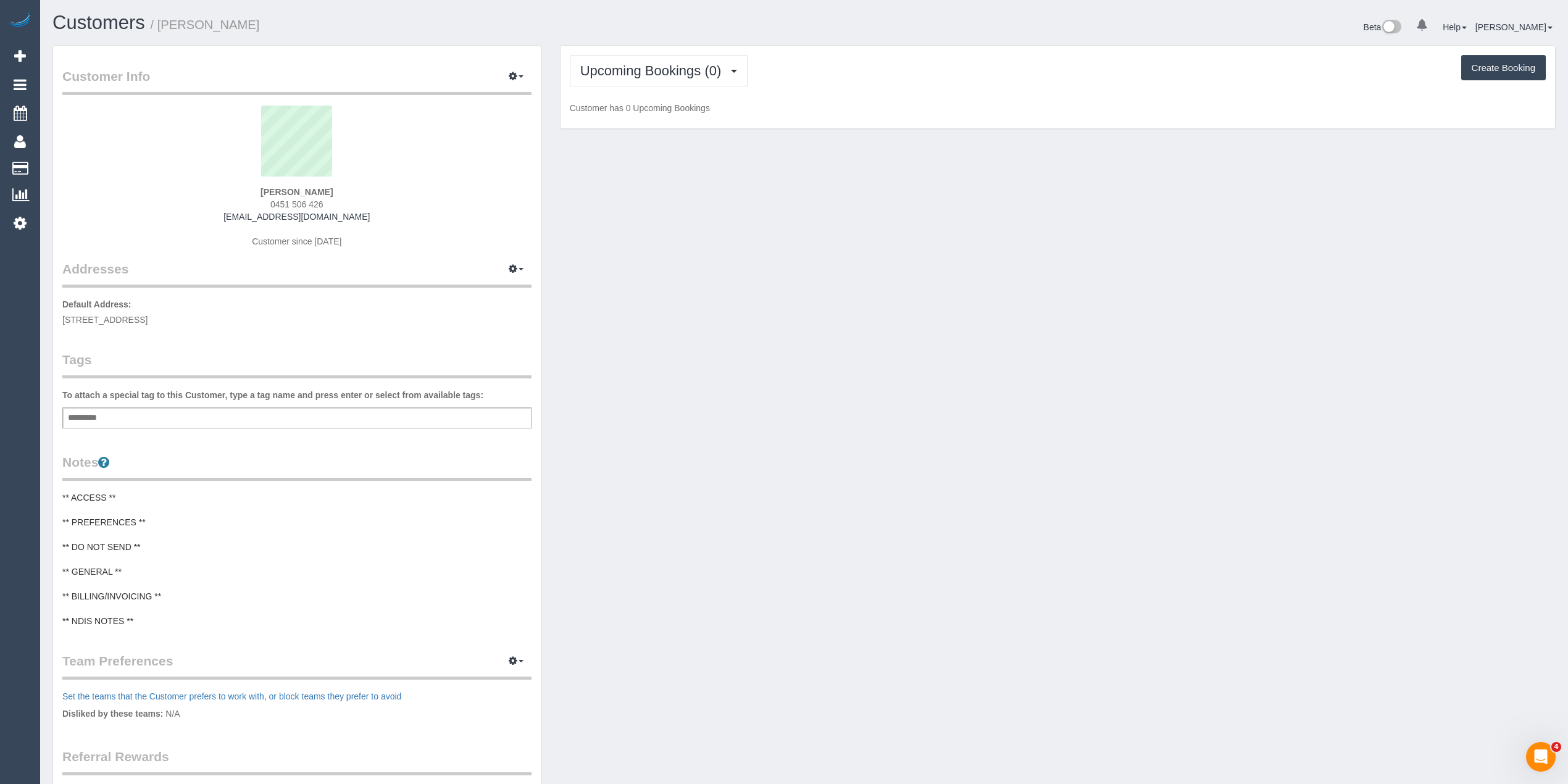
click at [166, 513] on pre "** ACCESS ** ** PREFERENCES ** ** DO NOT SEND ** ** GENERAL ** ** BILLING/INVOI…" at bounding box center [296, 559] width 469 height 136
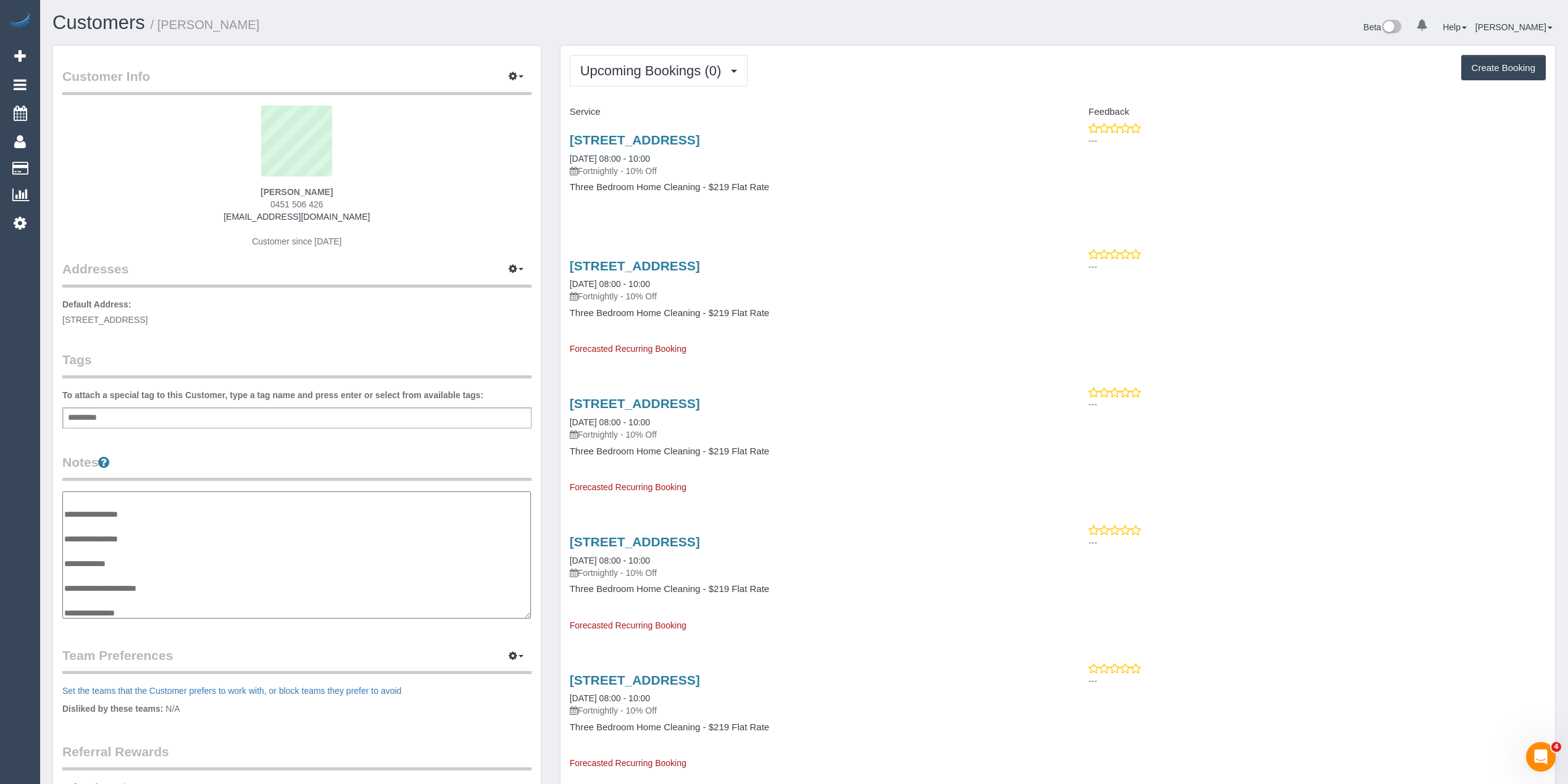
click at [176, 510] on textarea "**********" at bounding box center [296, 555] width 469 height 128
type textarea "**********"
click at [441, 315] on p "Default Address: 14 Power Street, Hawthorn, VIC 3122" at bounding box center [296, 311] width 469 height 27
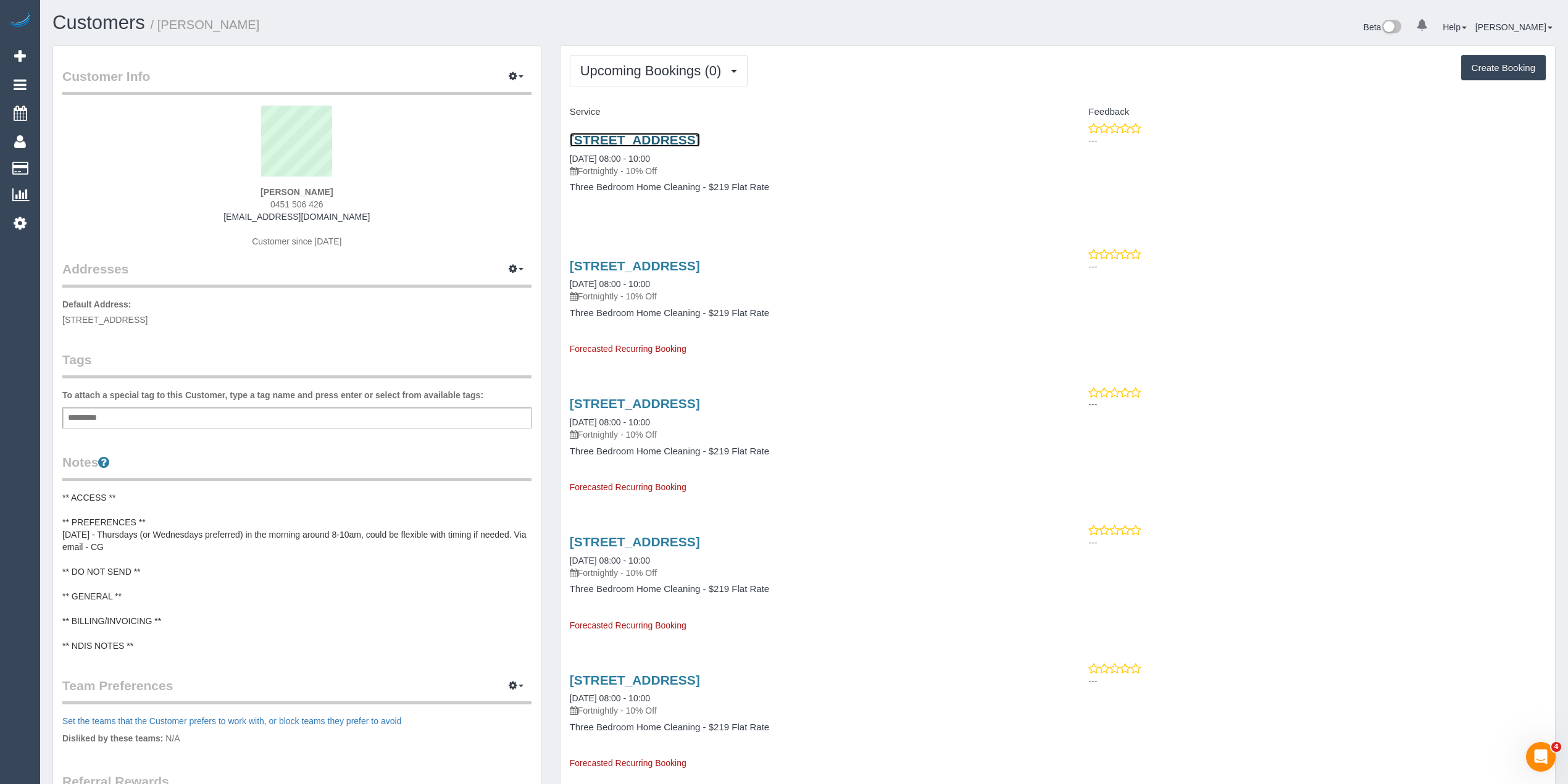
click at [700, 144] on link "14 Power Street, Hawthorn, VIC 3122" at bounding box center [635, 140] width 130 height 14
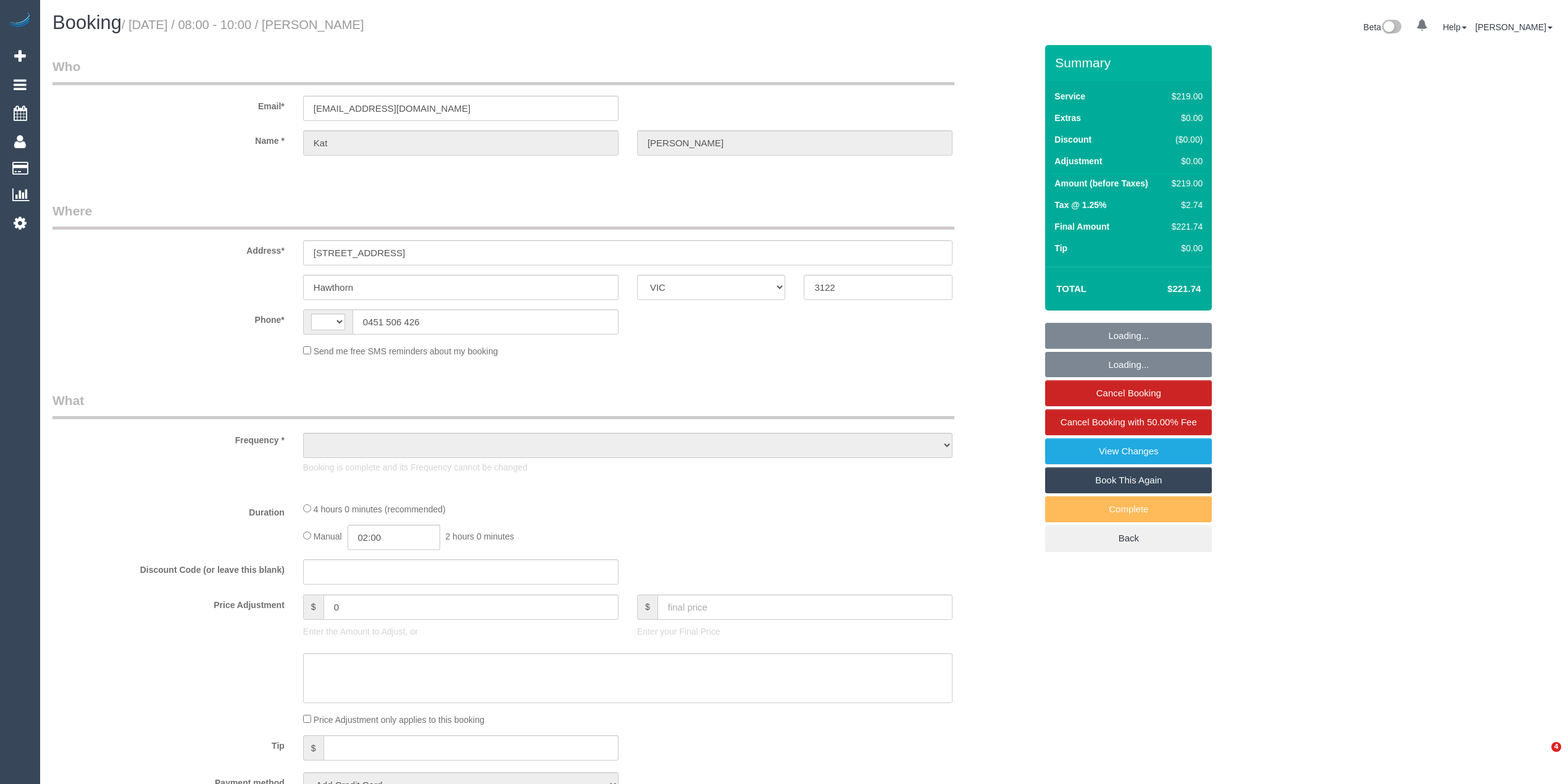
select select "VIC"
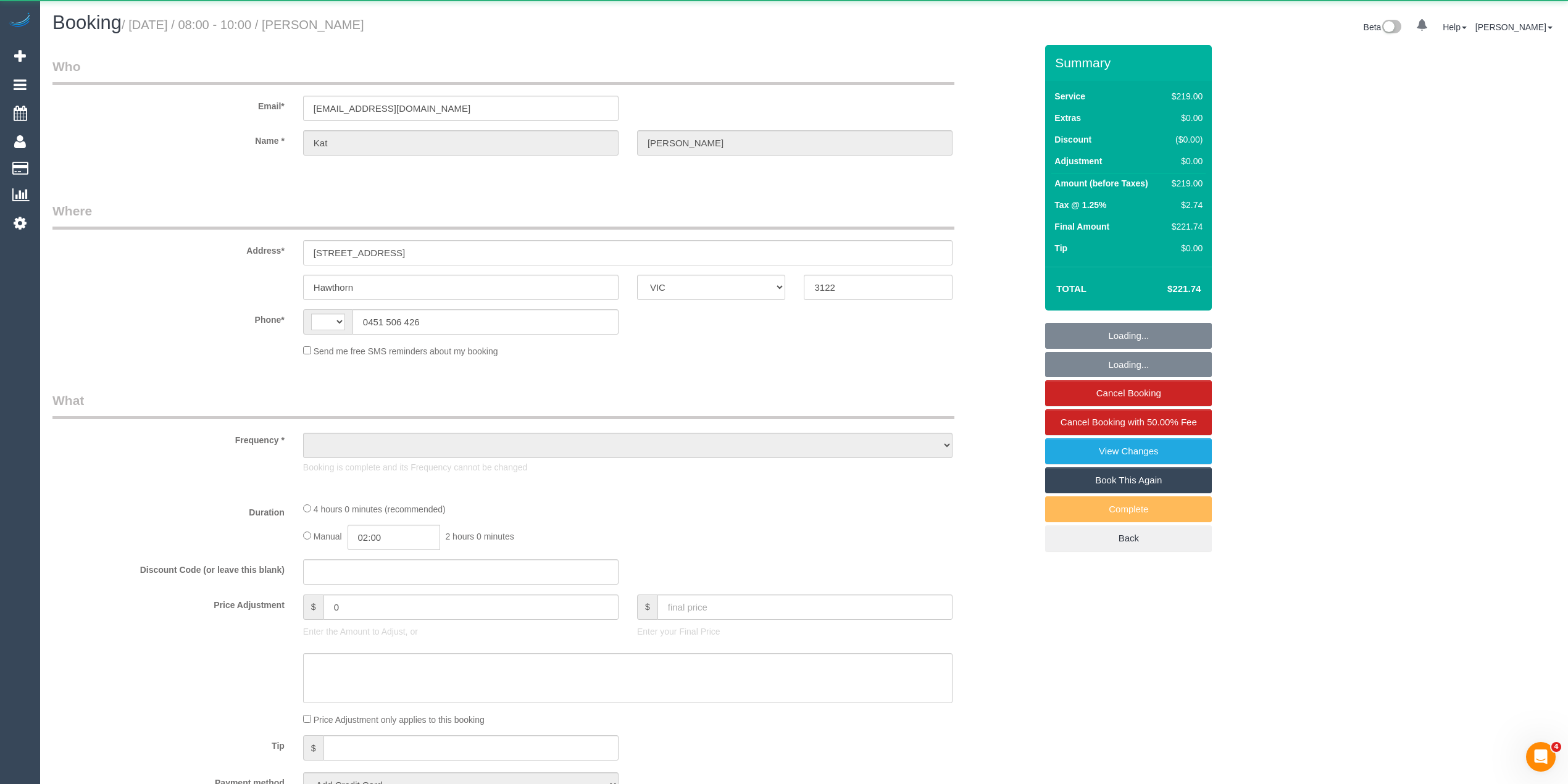
select select "object:290"
select select "string:stripe-pm_1RvSDt2GScqysDRVQCnpcIoG"
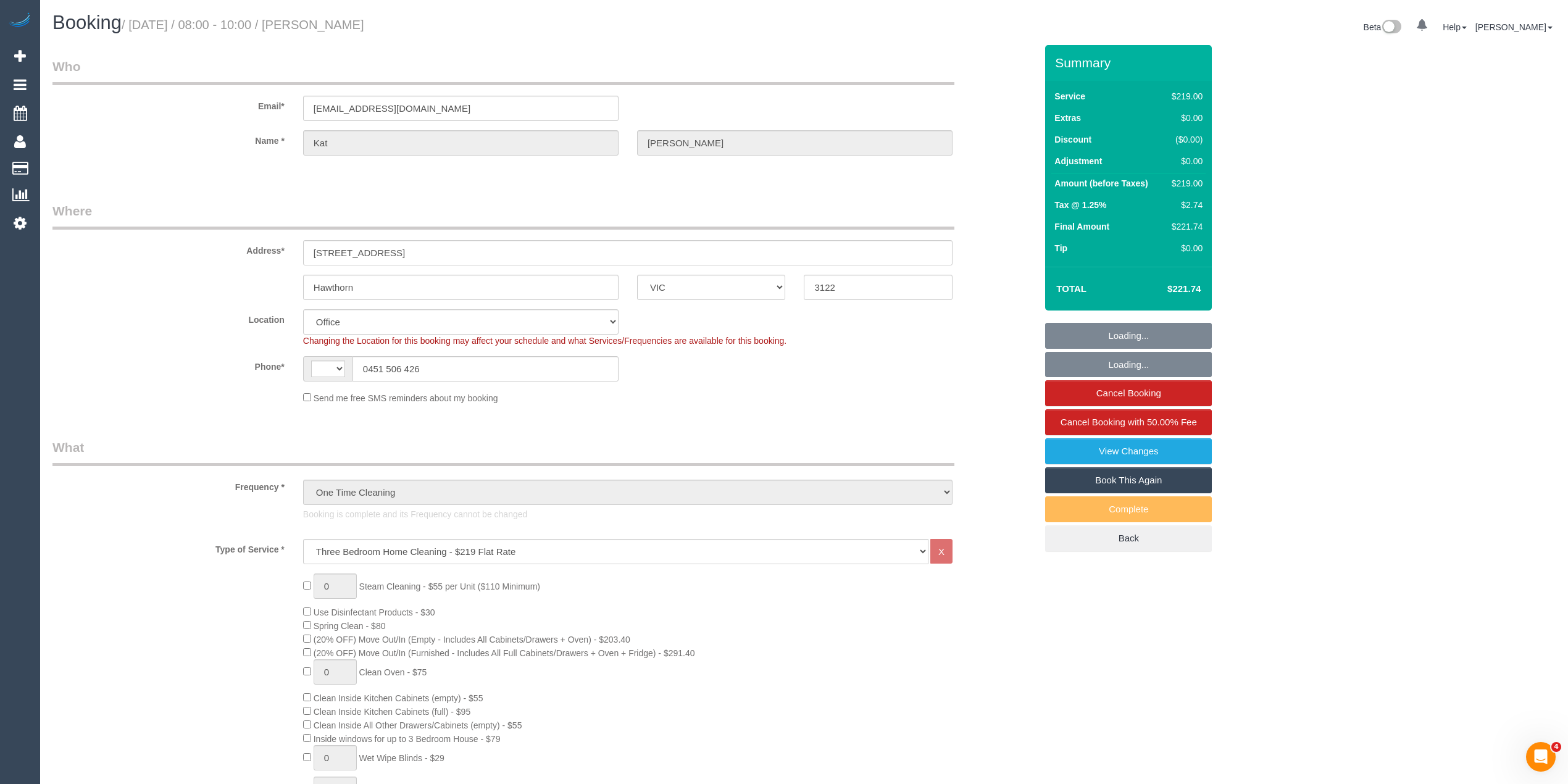
select select "object:393"
select select "string:AU"
select select "number:28"
select select "number:15"
select select "number:19"
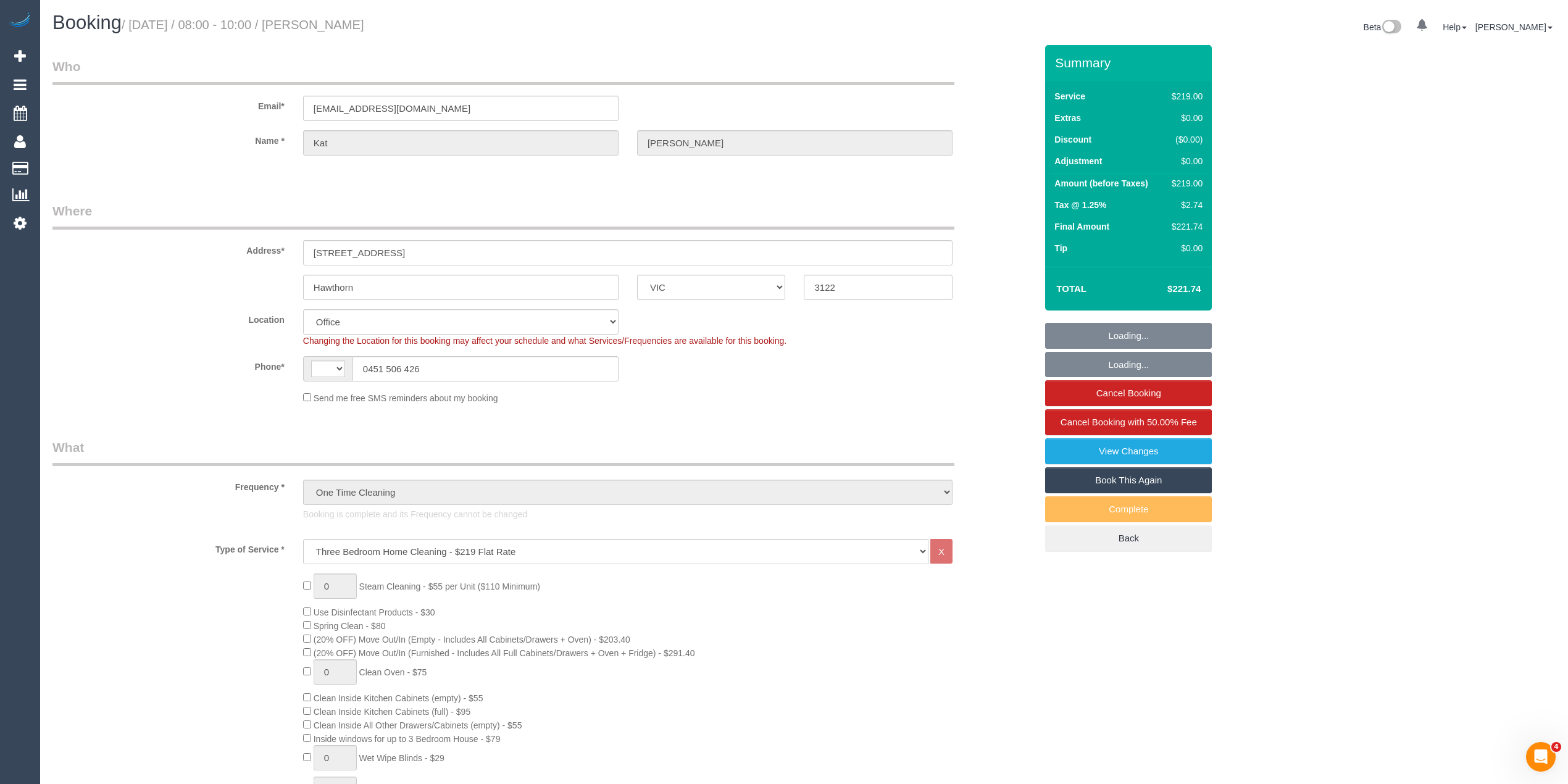
select select "number:36"
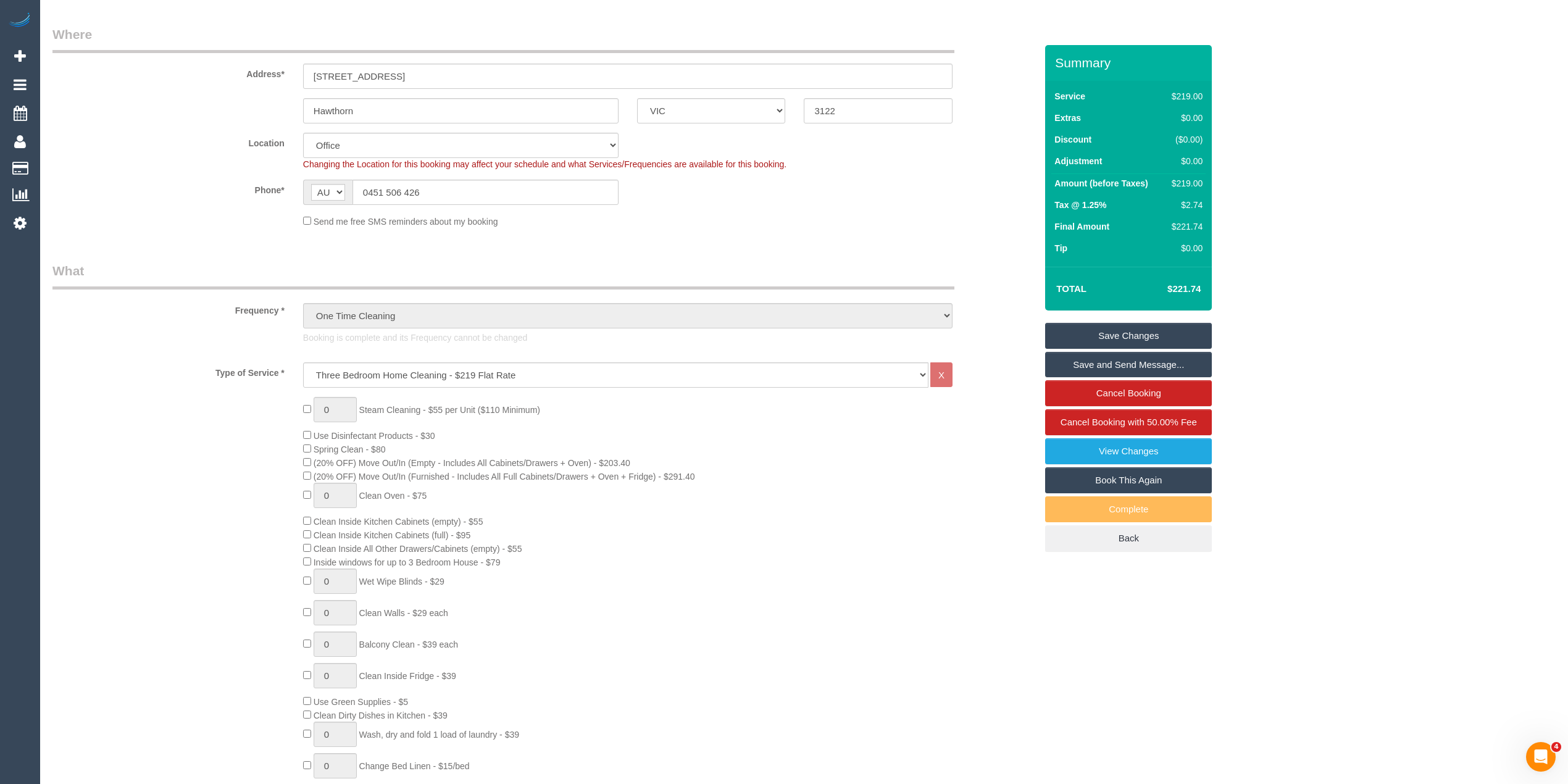
scroll to position [137, 0]
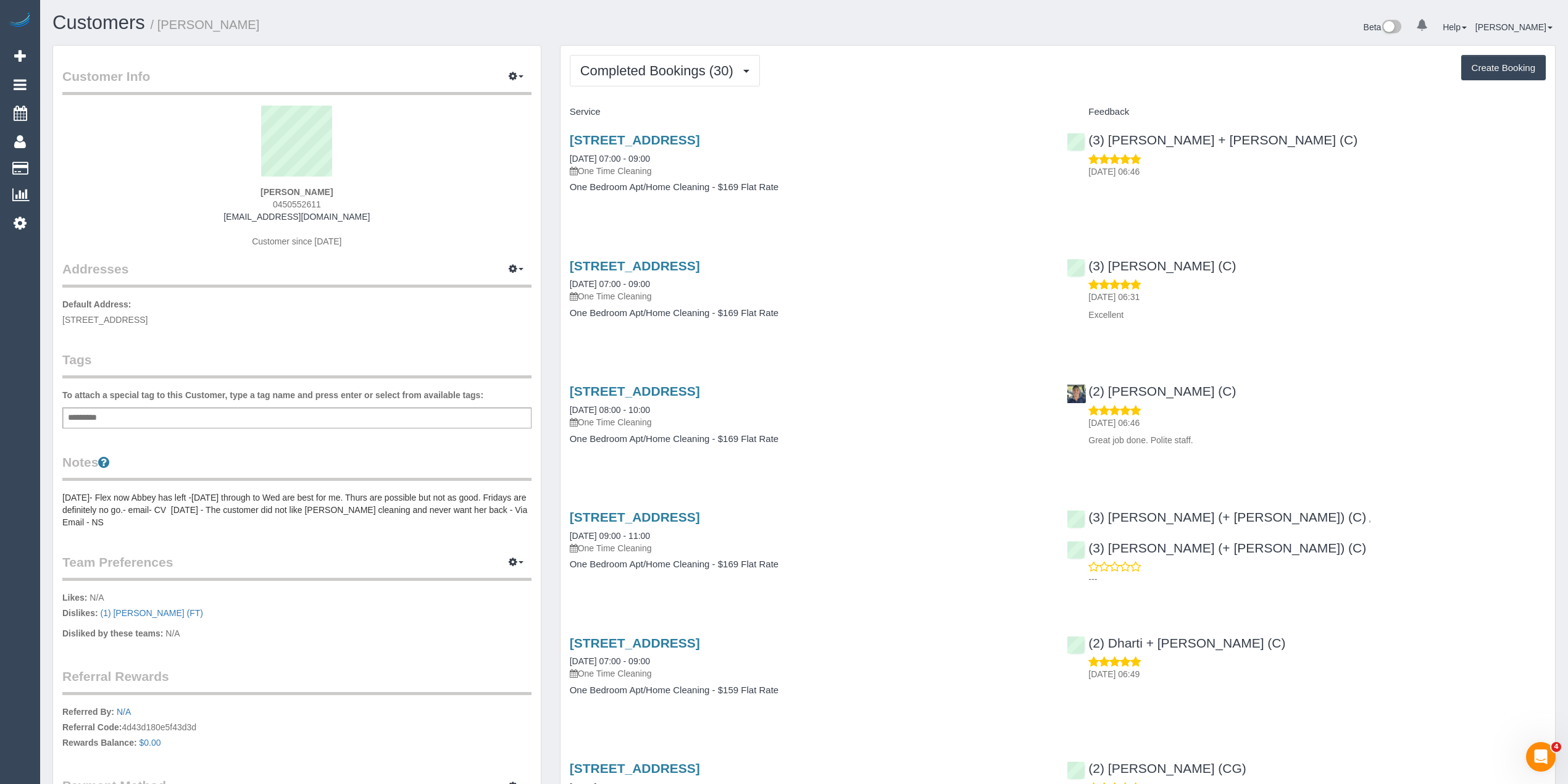
click at [288, 200] on span "0450552611" at bounding box center [297, 204] width 48 height 10
click at [667, 67] on span "Completed Bookings (30)" at bounding box center [660, 70] width 160 height 15
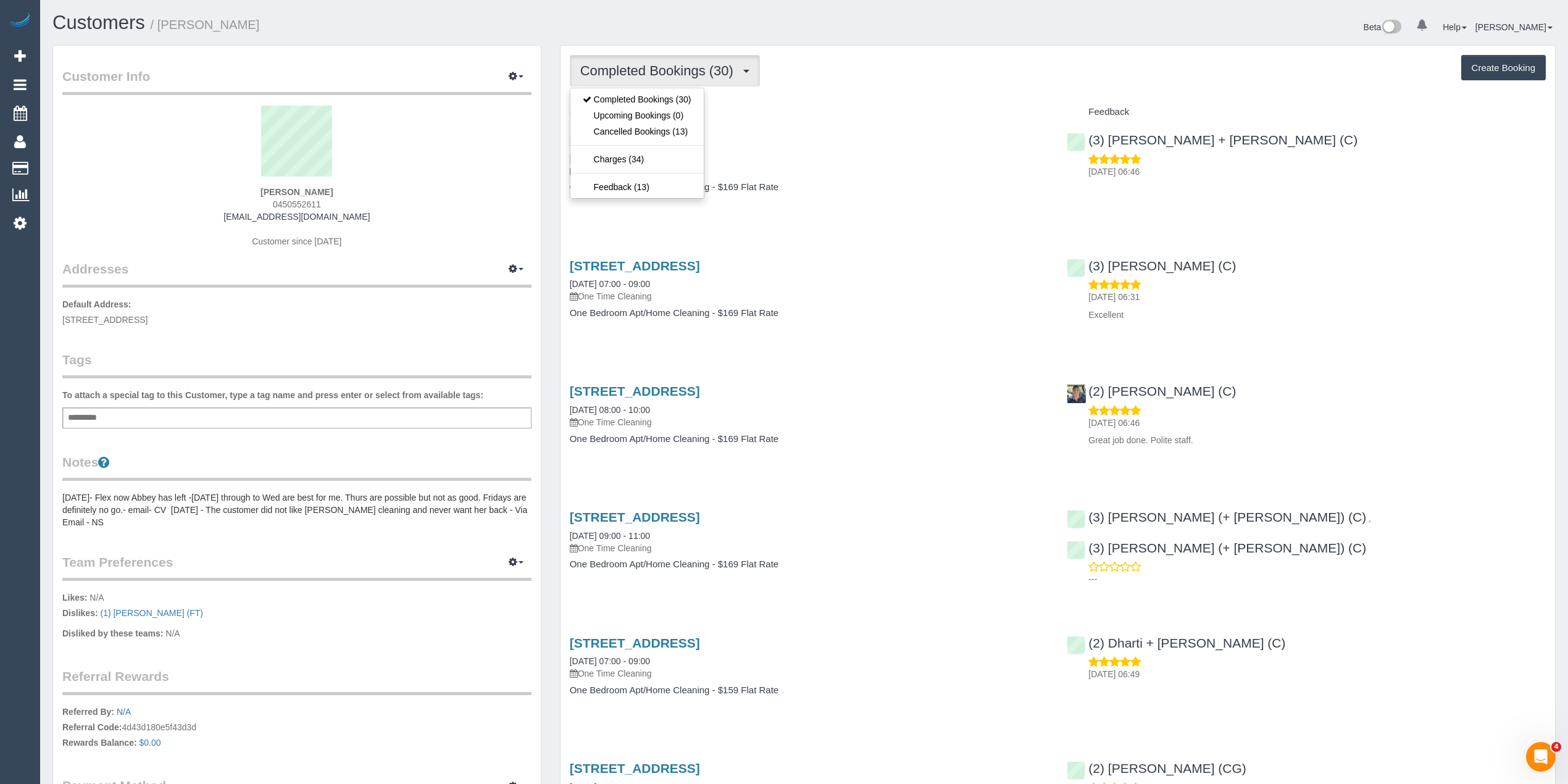
click at [667, 67] on span "Completed Bookings (30)" at bounding box center [660, 70] width 160 height 15
click at [640, 59] on button "Completed Bookings (30)" at bounding box center [665, 71] width 190 height 32
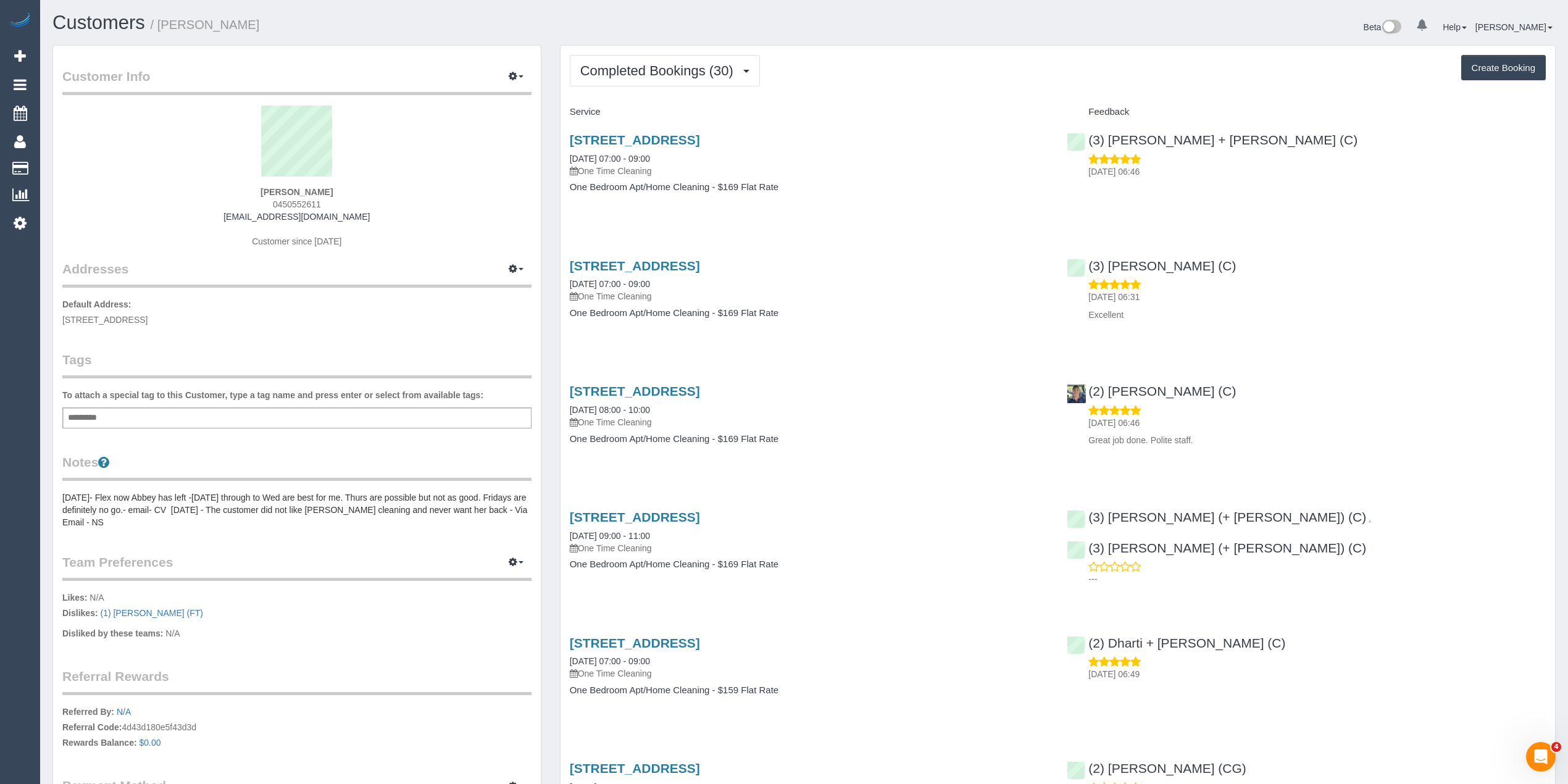
drag, startPoint x: 379, startPoint y: 217, endPoint x: 238, endPoint y: 217, distance: 141.0
click at [238, 217] on div "Belinda Healy 0450552611 b_m_healy@yahoo.com.au Customer since 2022" at bounding box center [296, 183] width 469 height 154
copy link "b_m_healy@yahoo.com.au"
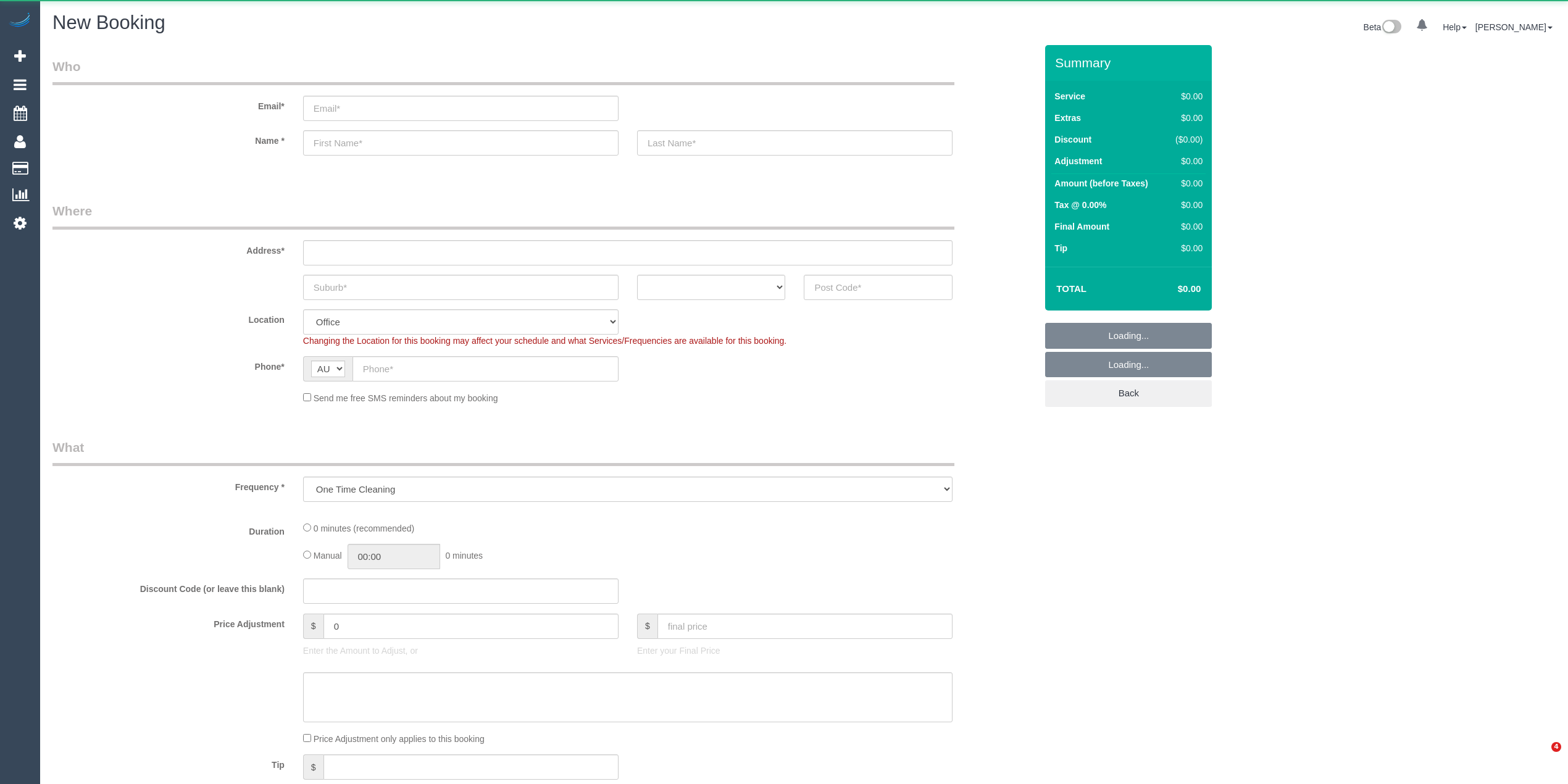
select select "object:813"
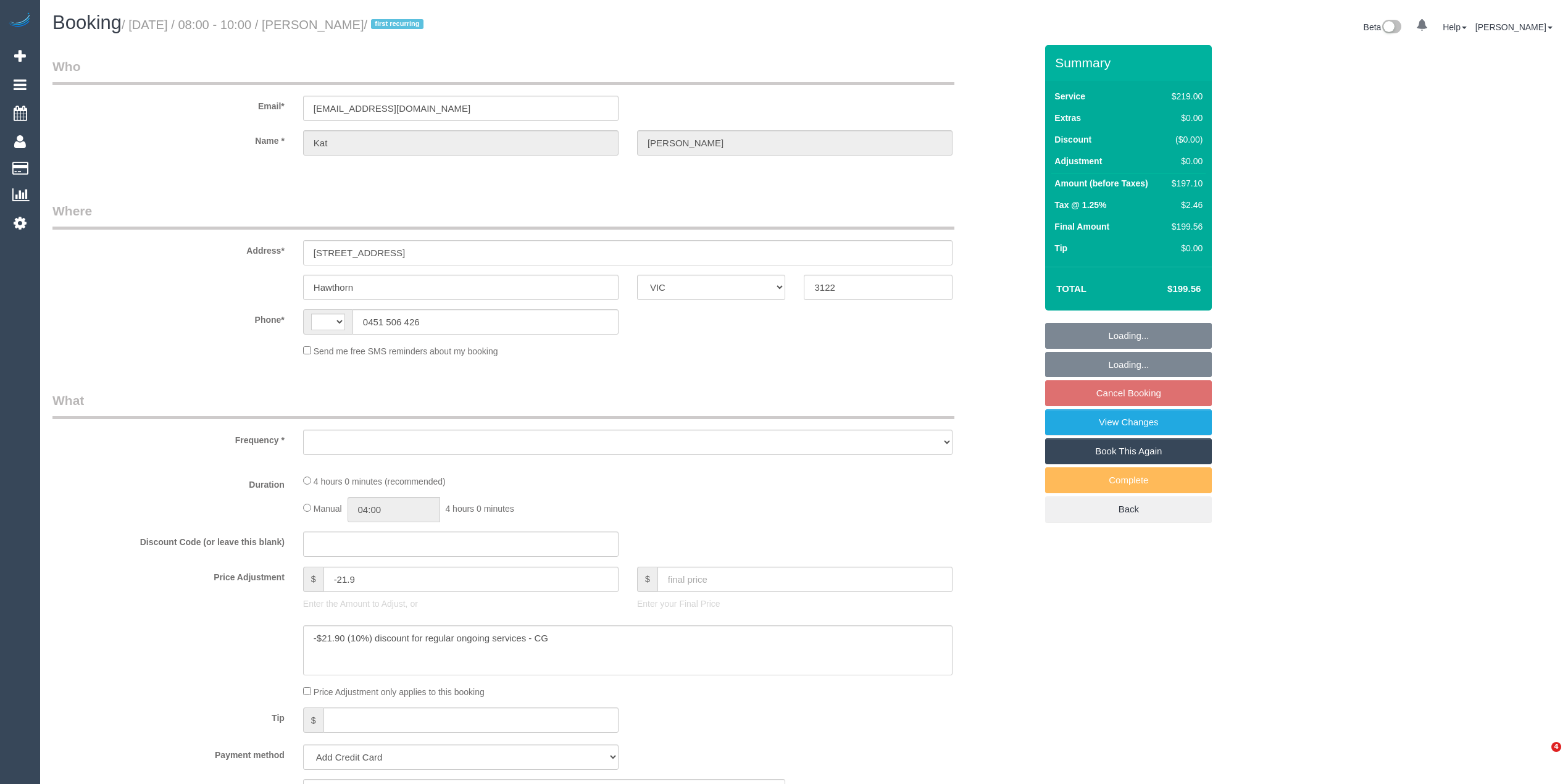
select select "VIC"
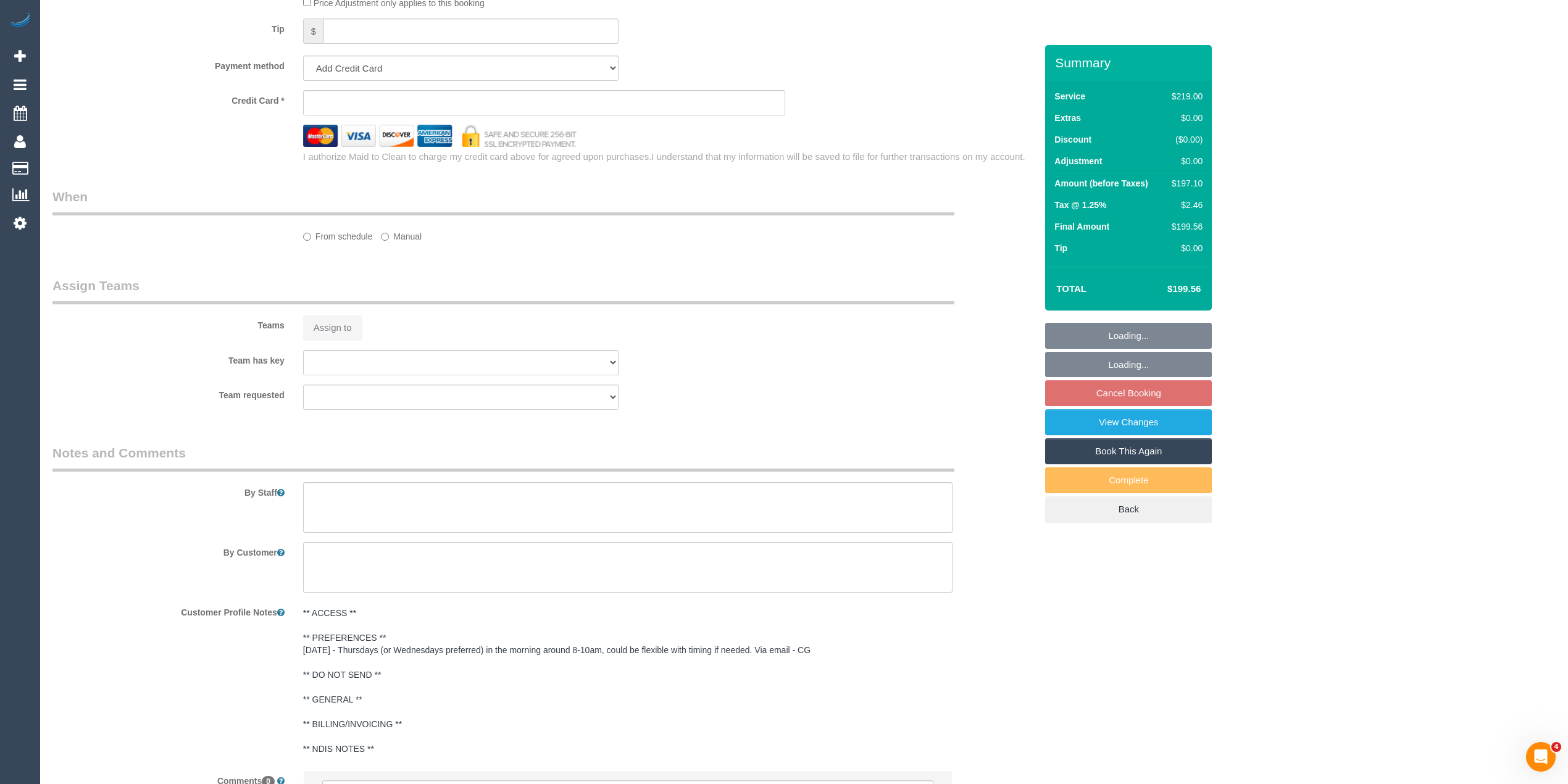
select select "string:AU"
select select "object:770"
select select "string:stripe-pm_1RvSDt2GScqysDRVQCnpcIoG"
select select "spot2"
select select "number:28"
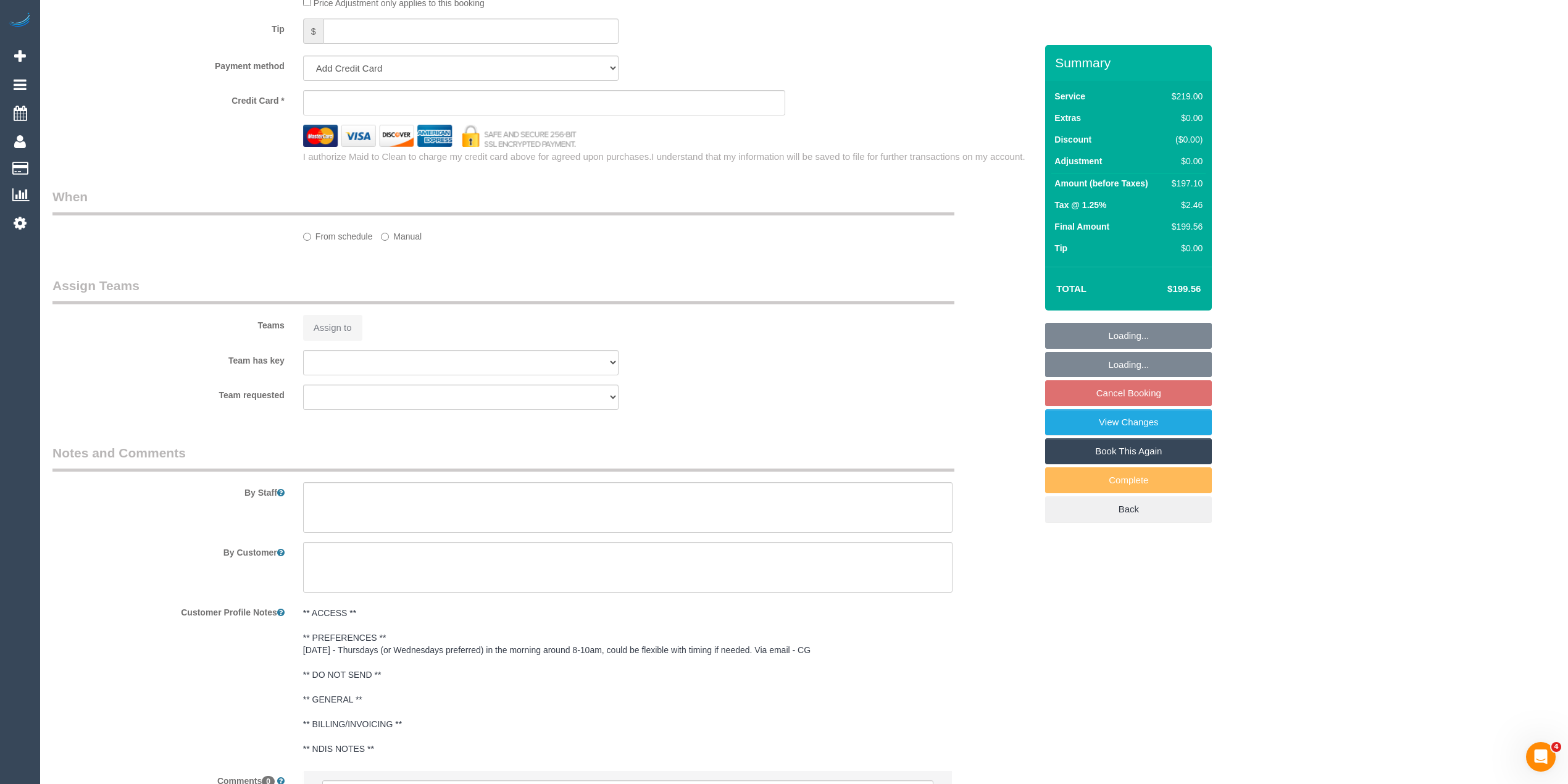
select select "number:14"
select select "number:19"
select select "number:36"
select select "number:34"
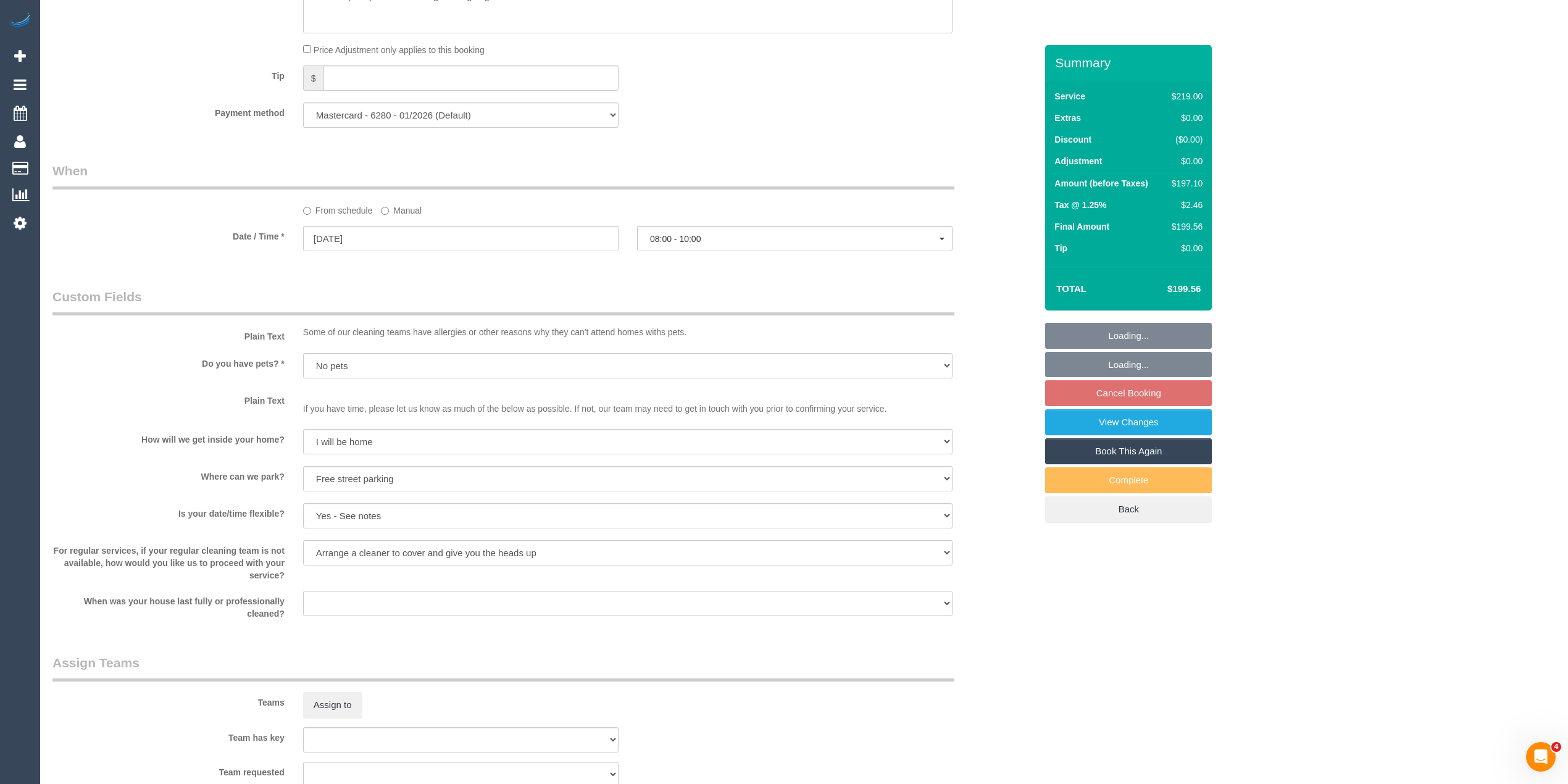
select select "object:1376"
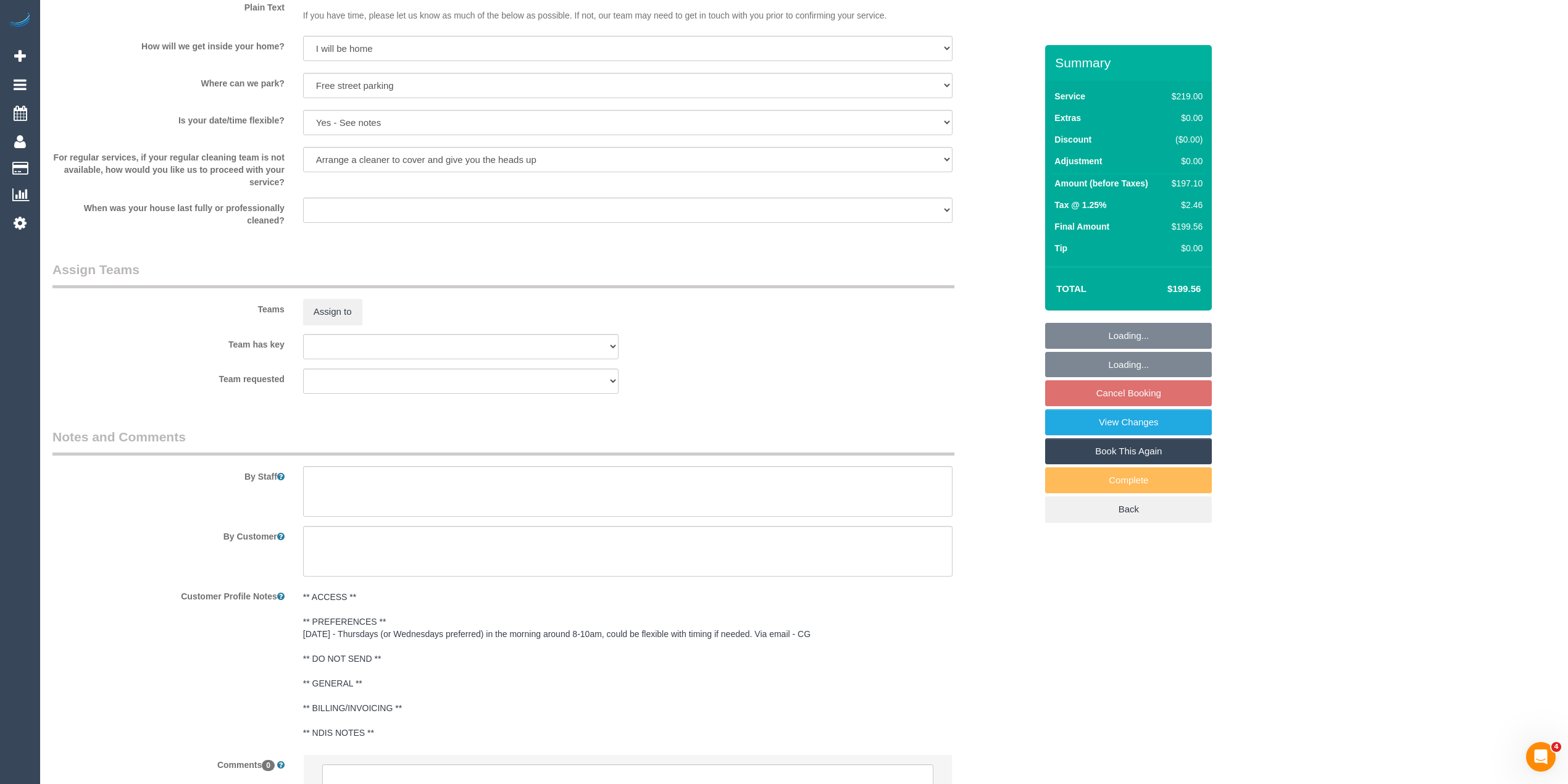
scroll to position [1693, 0]
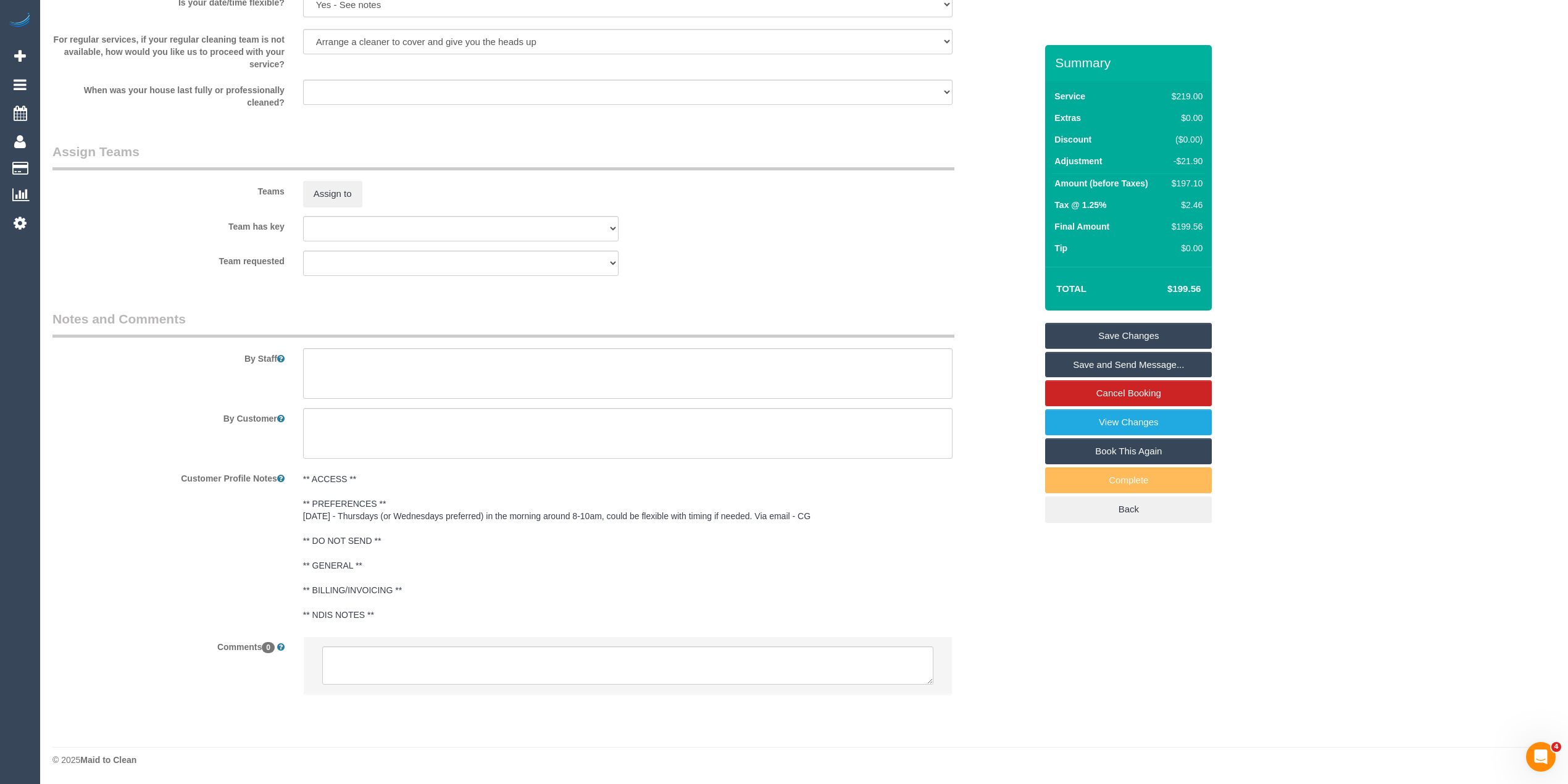
click at [394, 519] on pre "** ACCESS ** ** PREFERENCES ** [DATE] - Thursdays (or Wednesdays preferred) in …" at bounding box center [628, 546] width 650 height 148
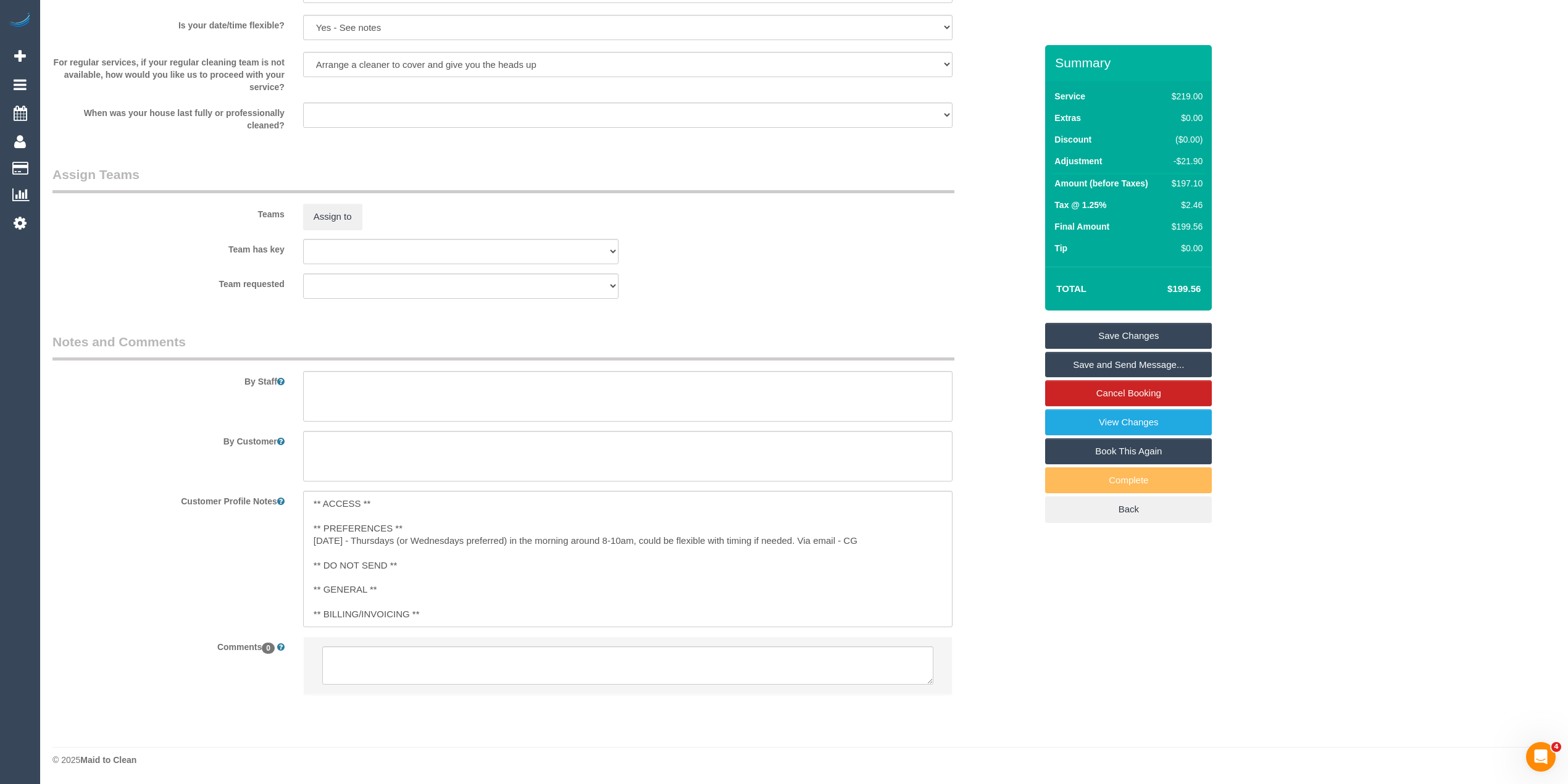
scroll to position [1671, 0]
drag, startPoint x: 356, startPoint y: 534, endPoint x: 576, endPoint y: 542, distance: 220.1
click at [576, 542] on textarea "** ACCESS ** ** PREFERENCES ** [DATE] - Thursdays (or Wednesdays preferred) in …" at bounding box center [628, 560] width 650 height 137
click at [497, 667] on li at bounding box center [628, 666] width 648 height 57
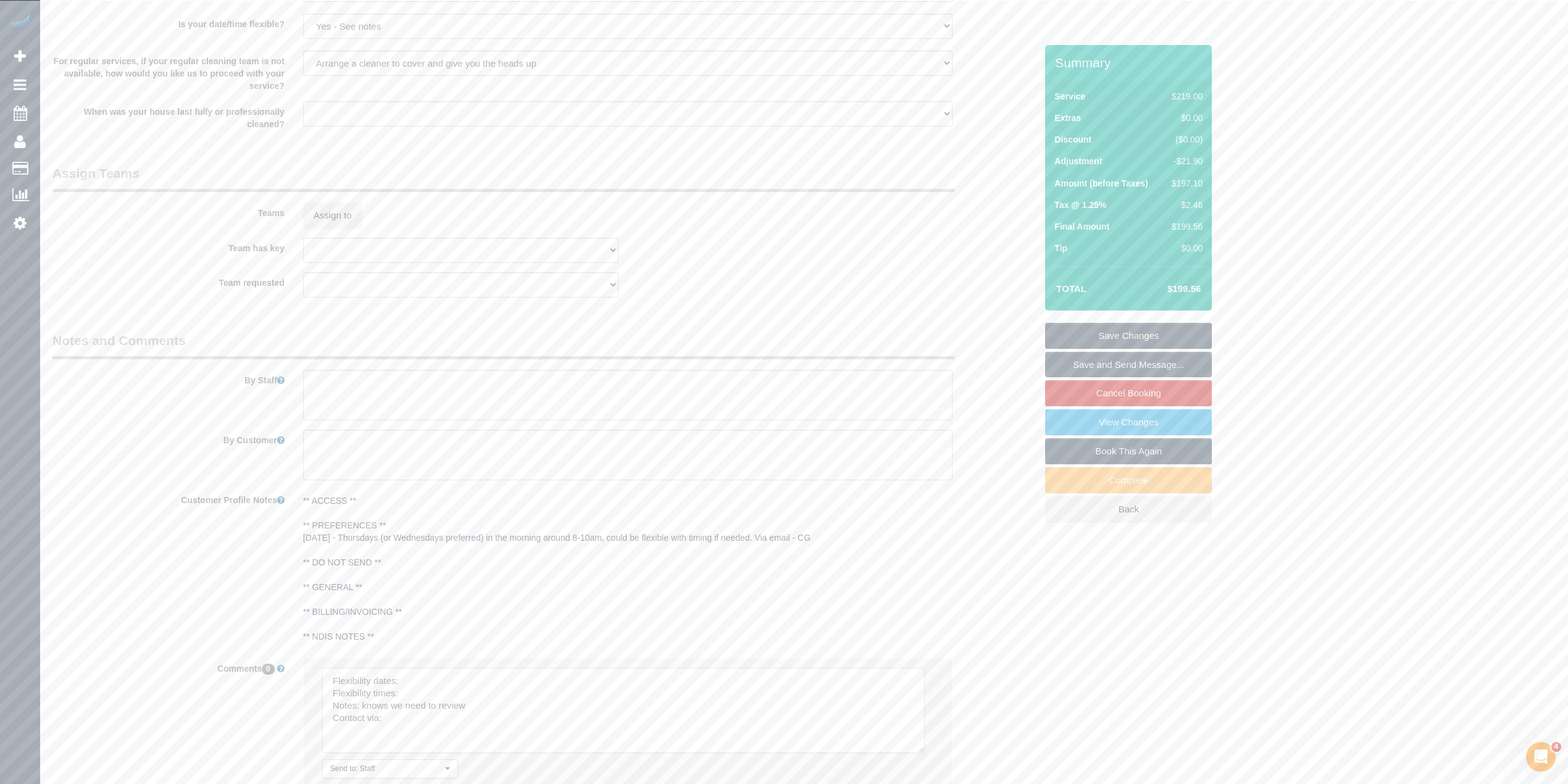
drag, startPoint x: 922, startPoint y: 701, endPoint x: 867, endPoint y: 749, distance: 73.0
click at [912, 749] on textarea at bounding box center [624, 710] width 603 height 85
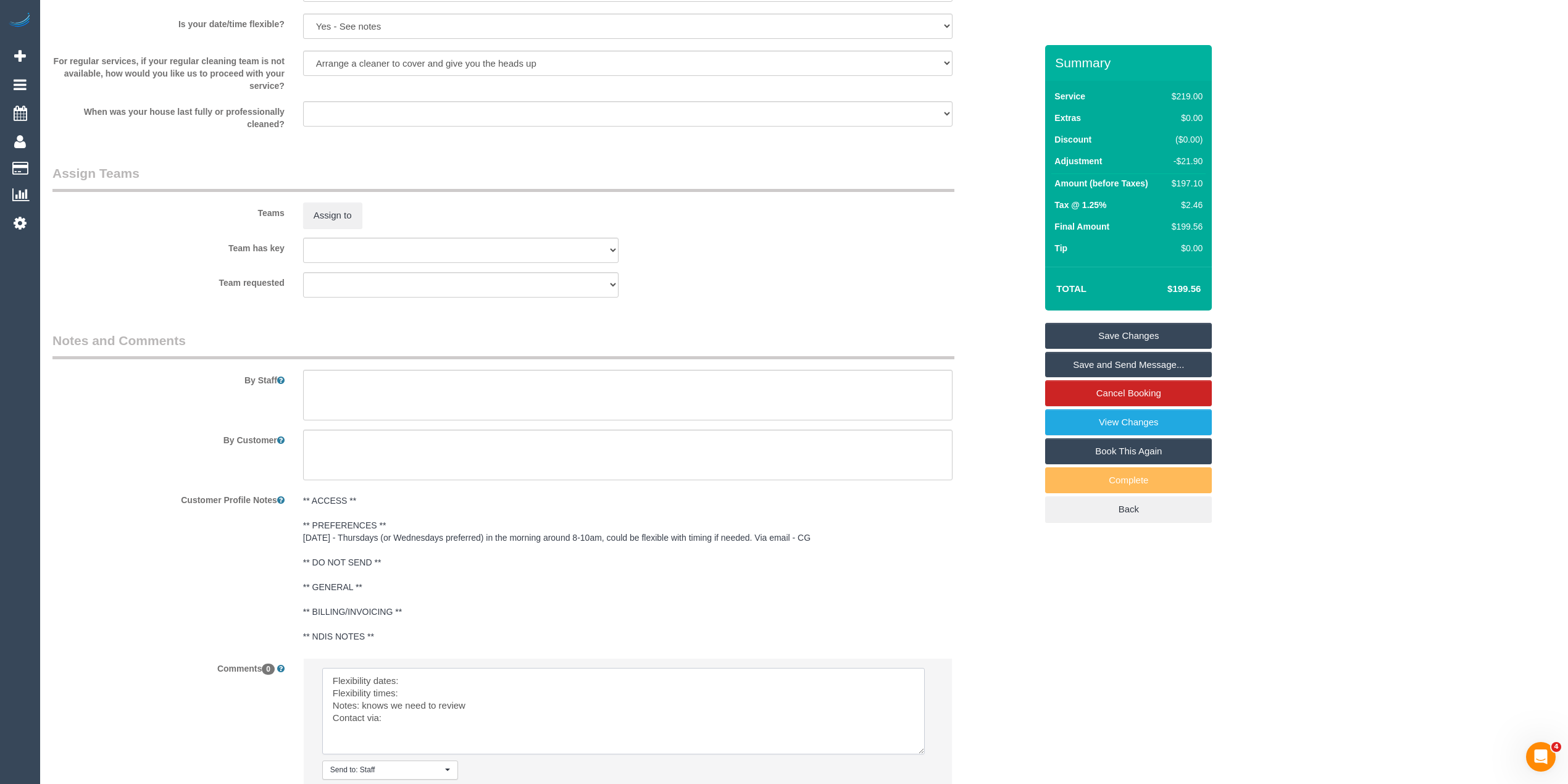
click at [460, 682] on textarea at bounding box center [624, 710] width 603 height 86
paste textarea "Thursdays (or Wednesdays preferred) in the morning"
click at [561, 542] on pre "** ACCESS ** ** PREFERENCES ** [DATE] - Thursdays (or Wednesdays preferred) in …" at bounding box center [628, 568] width 650 height 148
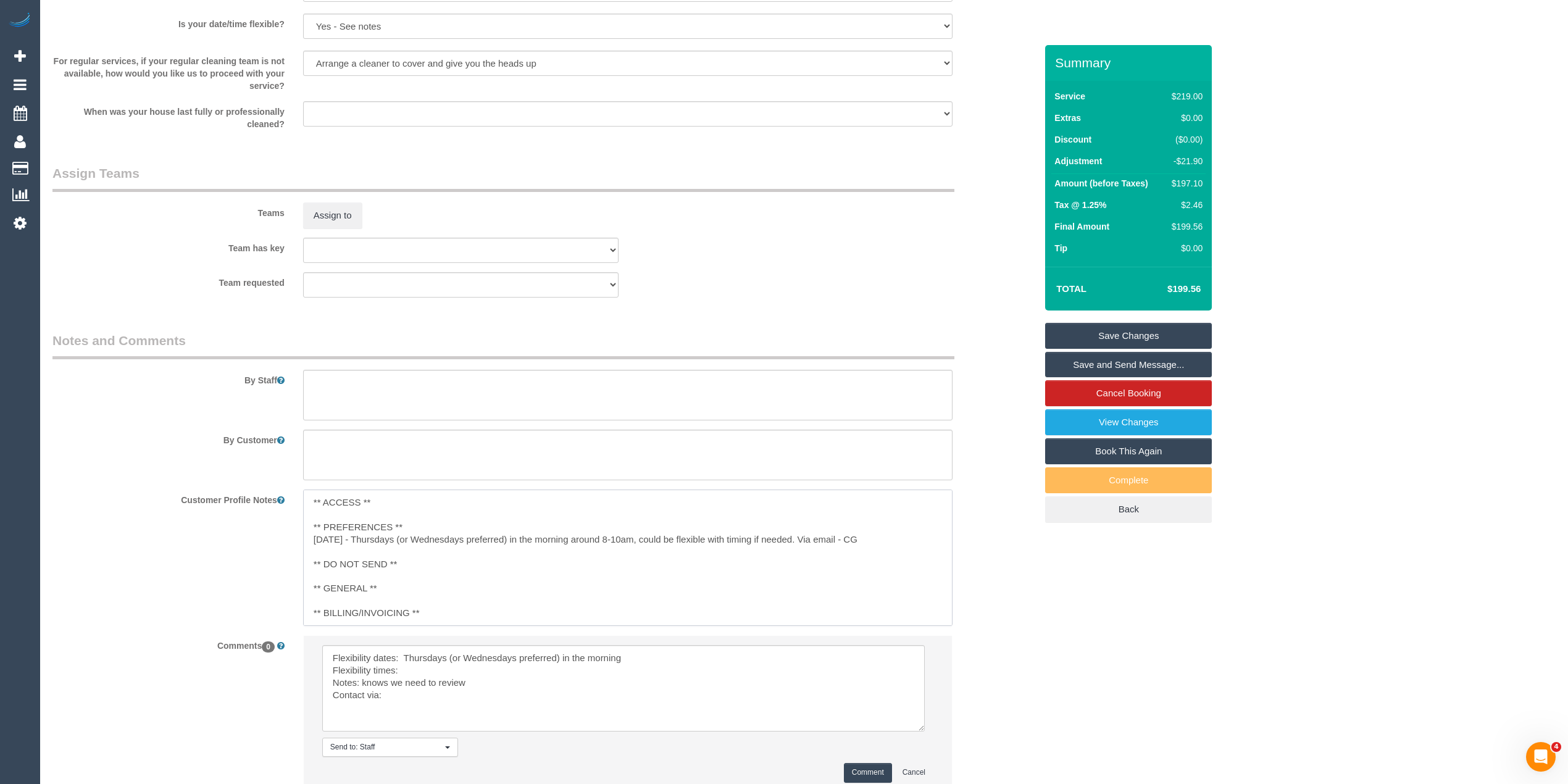
click at [558, 538] on textarea "** ACCESS ** ** PREFERENCES ** [DATE] - Thursdays (or Wednesdays preferred) in …" at bounding box center [628, 558] width 650 height 137
click at [593, 538] on textarea "** ACCESS ** ** PREFERENCES ** [DATE] - Thursdays (or Wednesdays preferred) in …" at bounding box center [628, 558] width 650 height 137
click at [783, 539] on textarea "** ACCESS ** ** PREFERENCES ** [DATE] - Thursdays (or Wednesdays preferred) in …" at bounding box center [628, 558] width 650 height 137
click at [424, 673] on textarea at bounding box center [624, 688] width 603 height 86
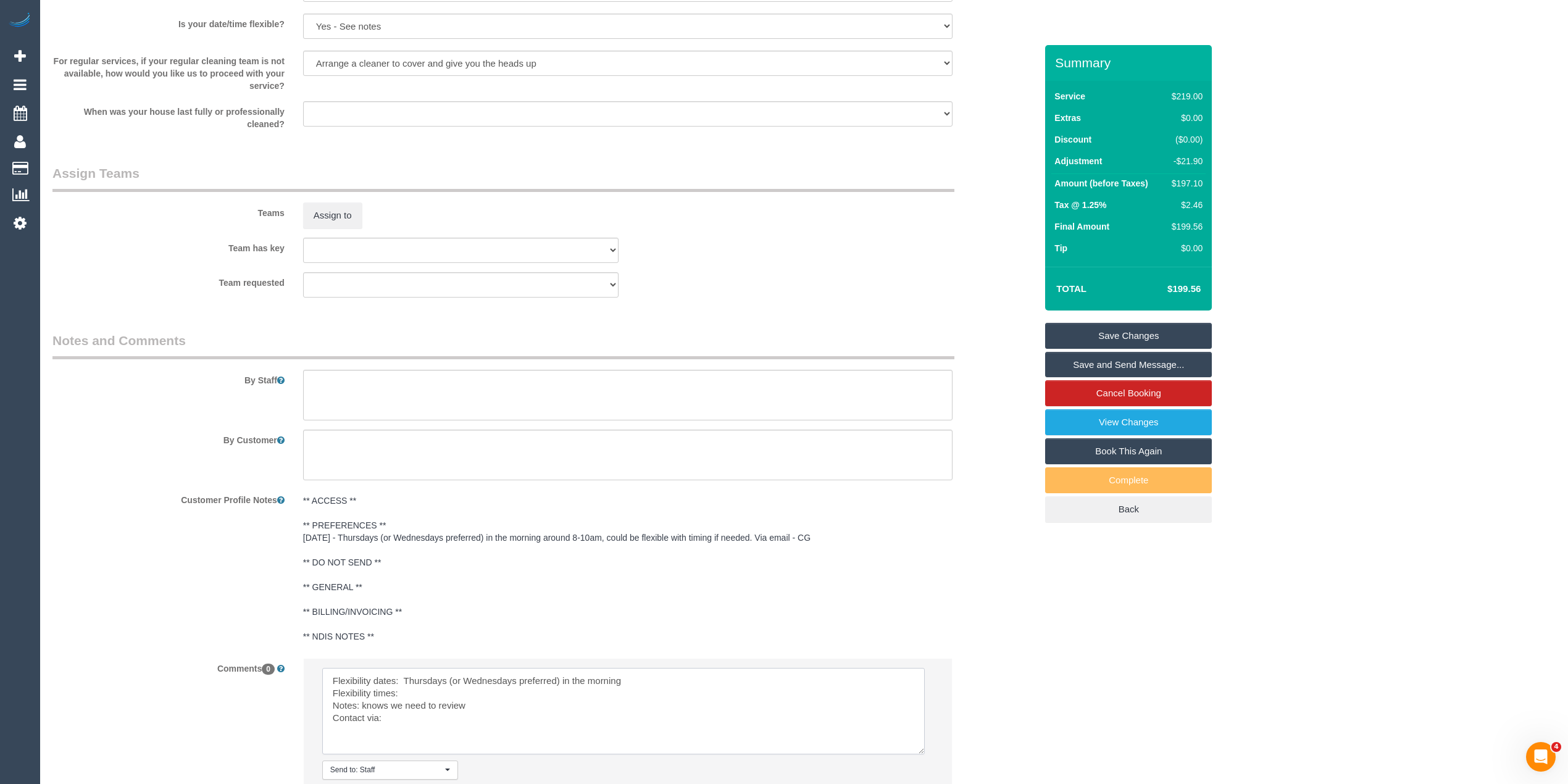
paste textarea "around 8-10am, could be flexible with timing if needed"
click at [402, 727] on textarea at bounding box center [624, 710] width 603 height 86
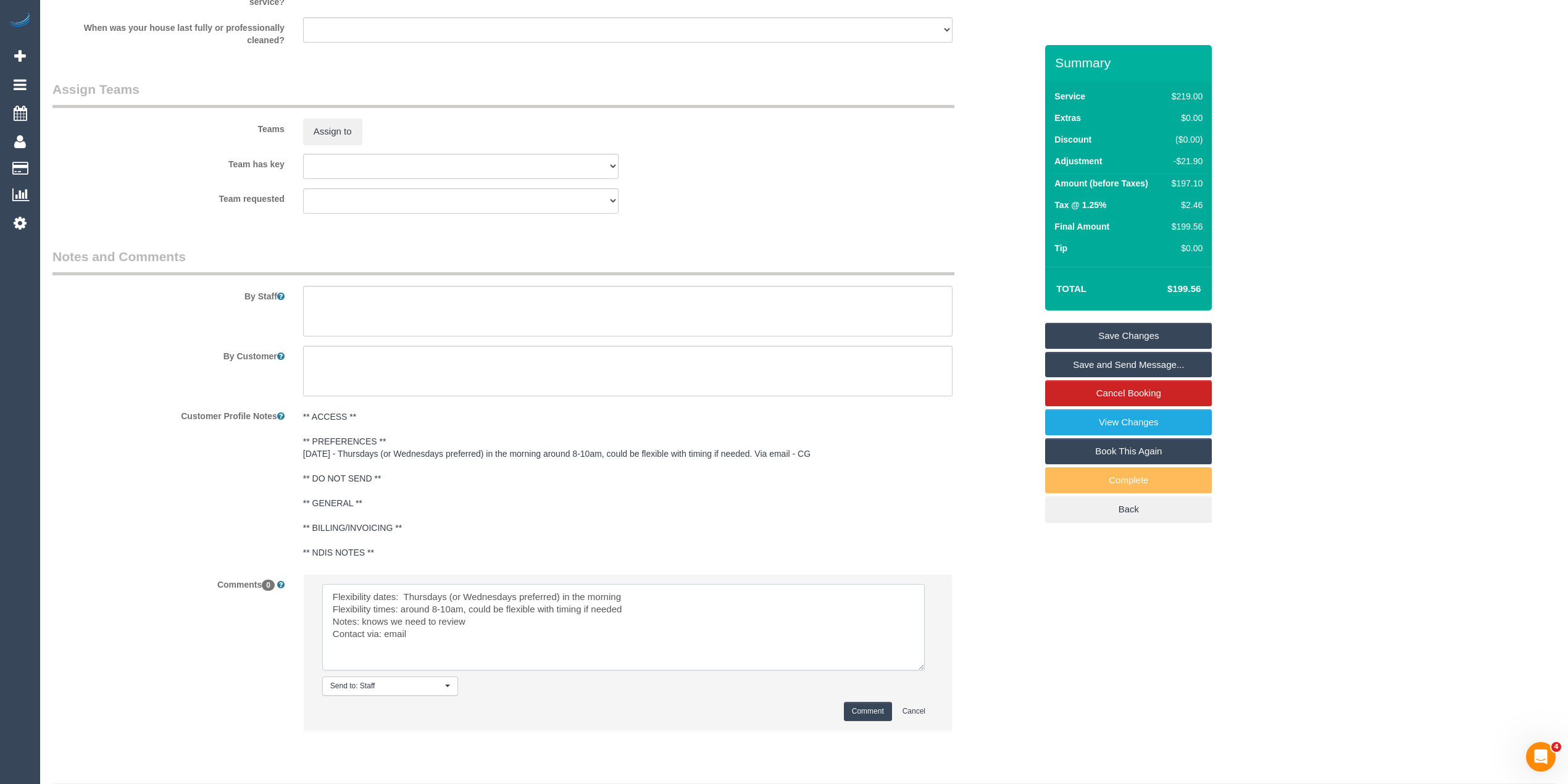
scroll to position [1793, 0]
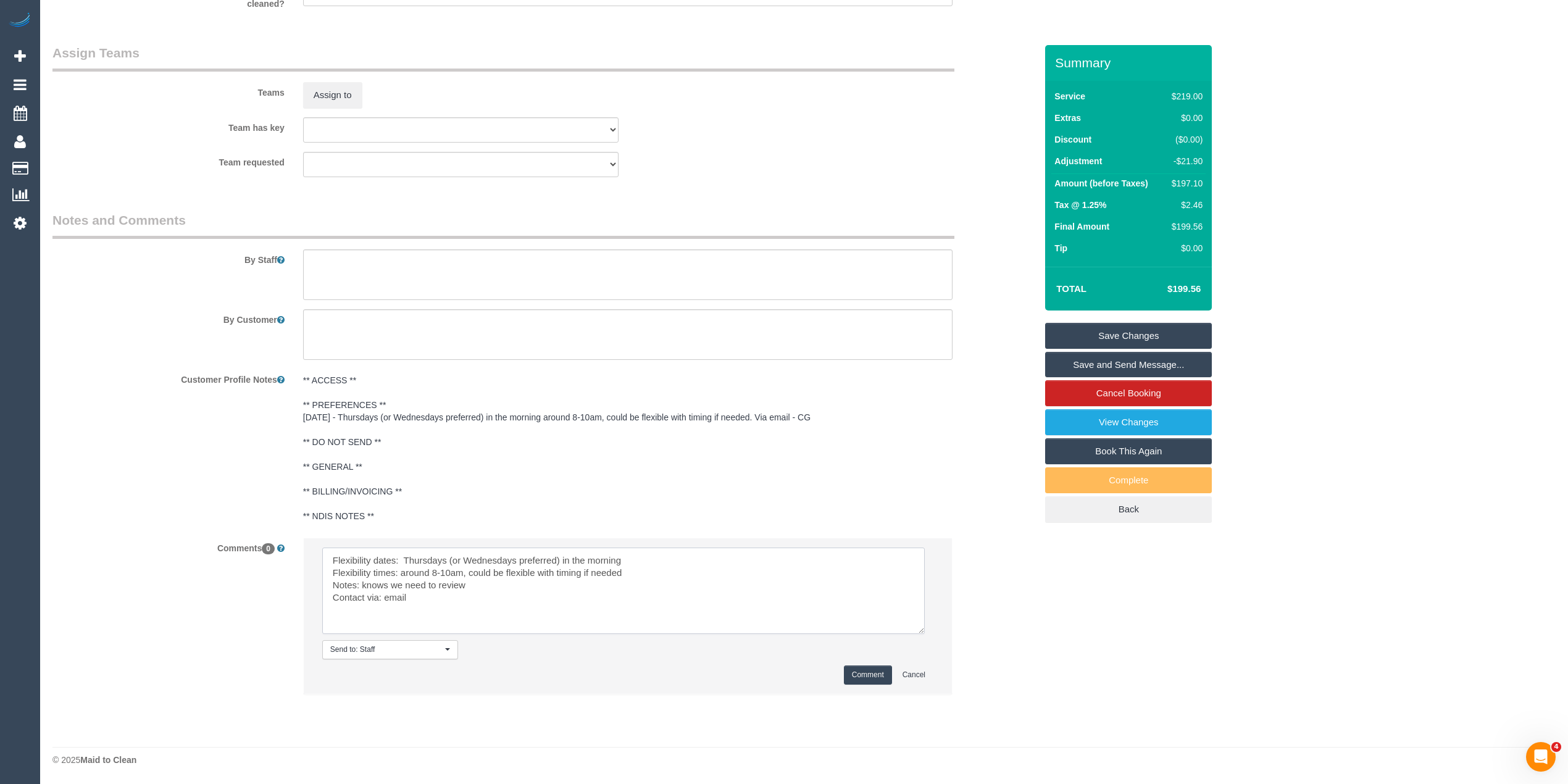
type textarea "Flexibility dates: Thursdays (or Wednesdays preferred) in the morning Flexibili…"
click at [858, 672] on button "Comment" at bounding box center [868, 676] width 48 height 20
